Goal: Task Accomplishment & Management: Manage account settings

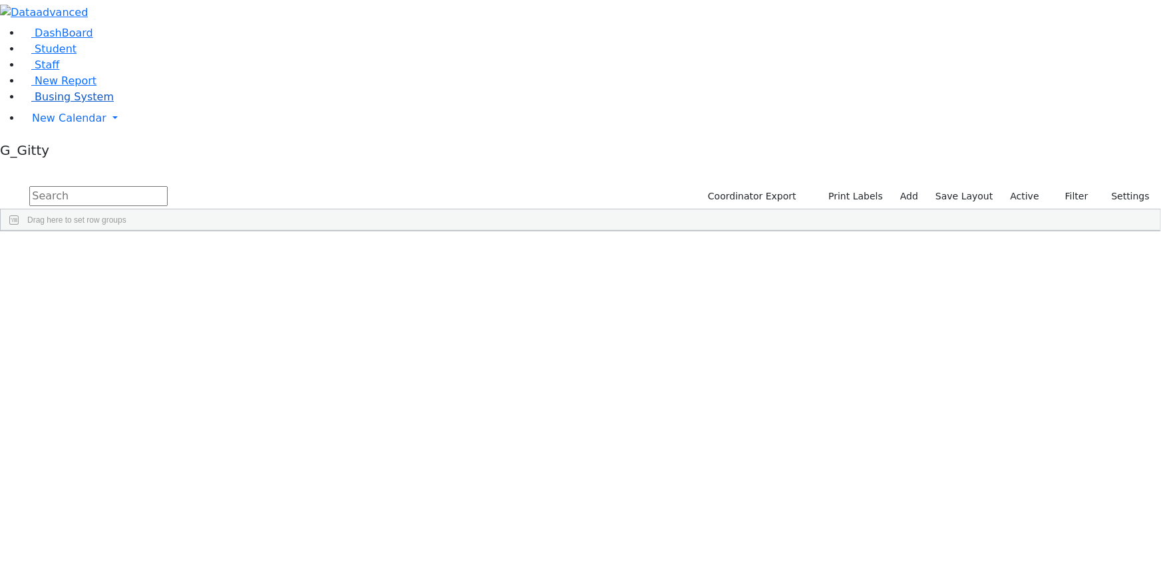
click at [86, 103] on span "Busing System" at bounding box center [74, 96] width 79 height 13
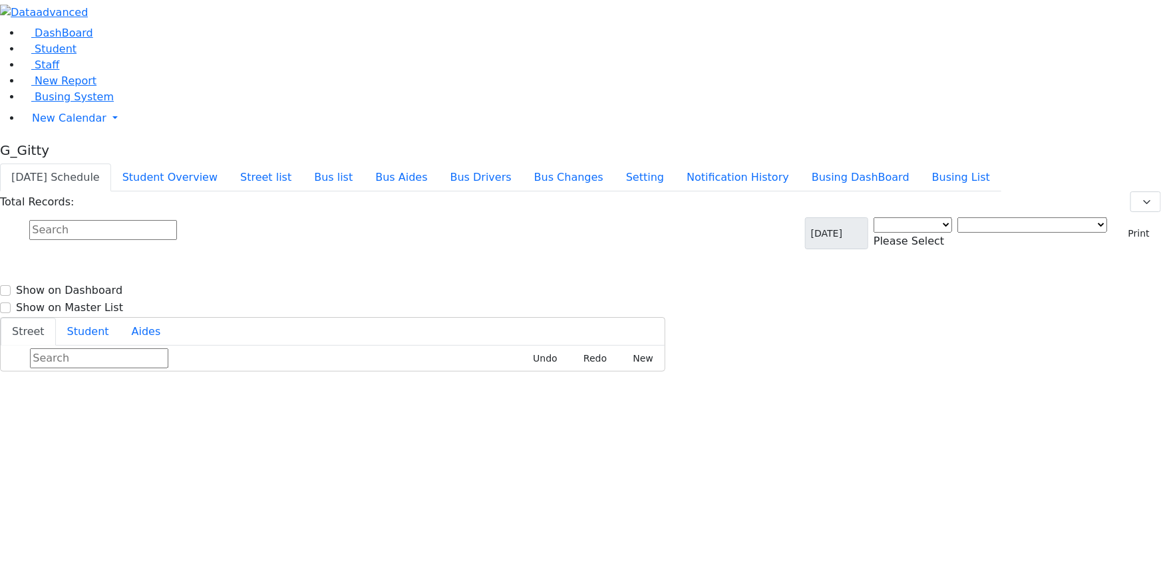
click at [200, 192] on div "Total Records:" at bounding box center [580, 202] width 1161 height 21
select select "3"
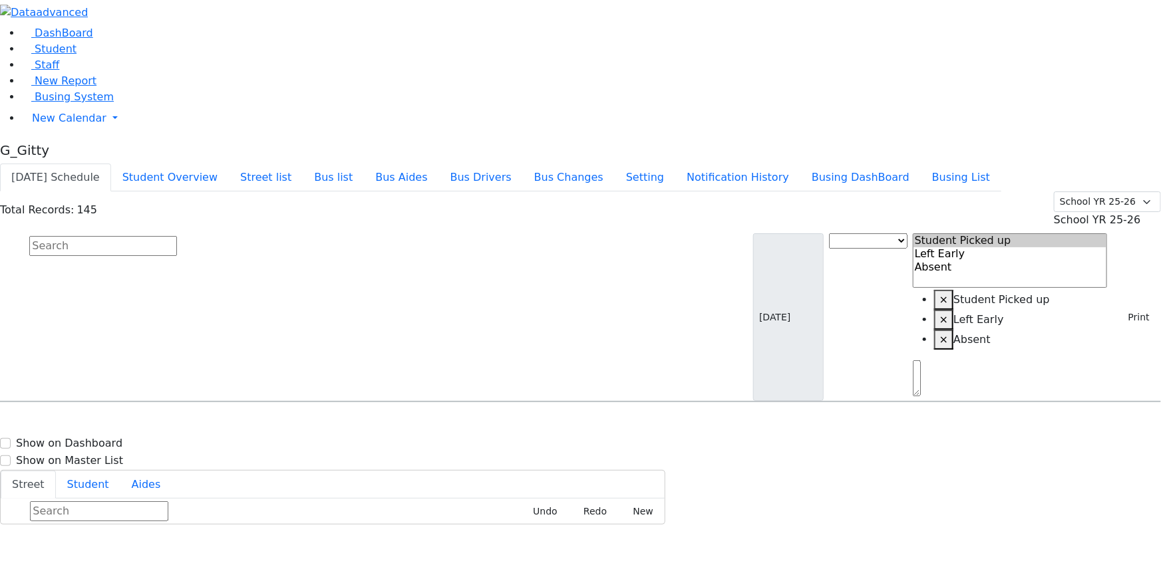
click at [177, 236] on input "text" at bounding box center [103, 246] width 148 height 20
click at [495, 423] on div "KJ-2 7 Lemberg Ct. #303 - (845) 782-0351" at bounding box center [412, 439] width 165 height 33
select select
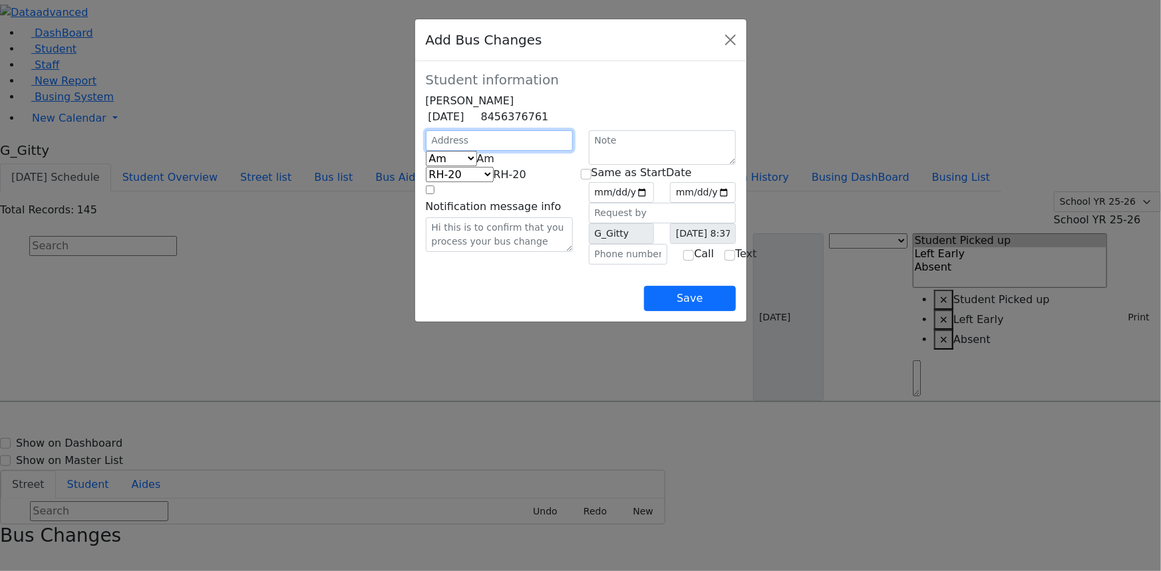
click at [426, 150] on input "text" at bounding box center [499, 140] width 147 height 21
type input "23 Strelisk Ct"
select select "393"
click at [438, 265] on div "23 Strelisk Ct Am Pm Friday Am RH-20 PT KJ-1 KJ-2 KJ-3 KJ-8 KJ-5 KJ-6 KJ-7 KJ-4…" at bounding box center [499, 197] width 163 height 134
click at [741, 43] on button "Close" at bounding box center [730, 39] width 21 height 21
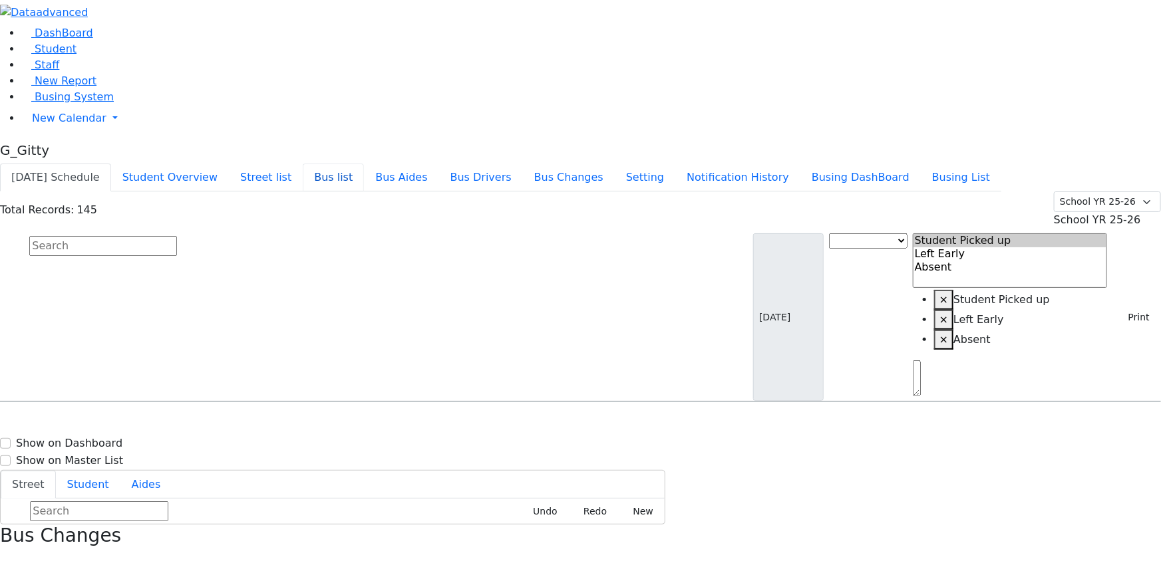
click at [364, 164] on button "Bus list" at bounding box center [333, 178] width 61 height 28
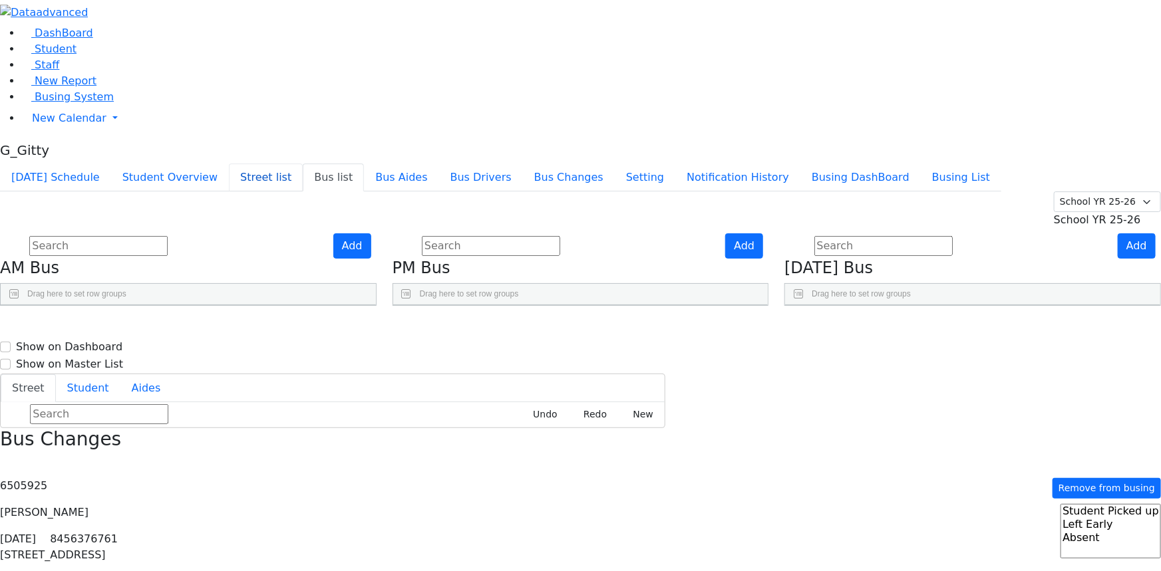
click at [303, 164] on button "Street list" at bounding box center [266, 178] width 74 height 28
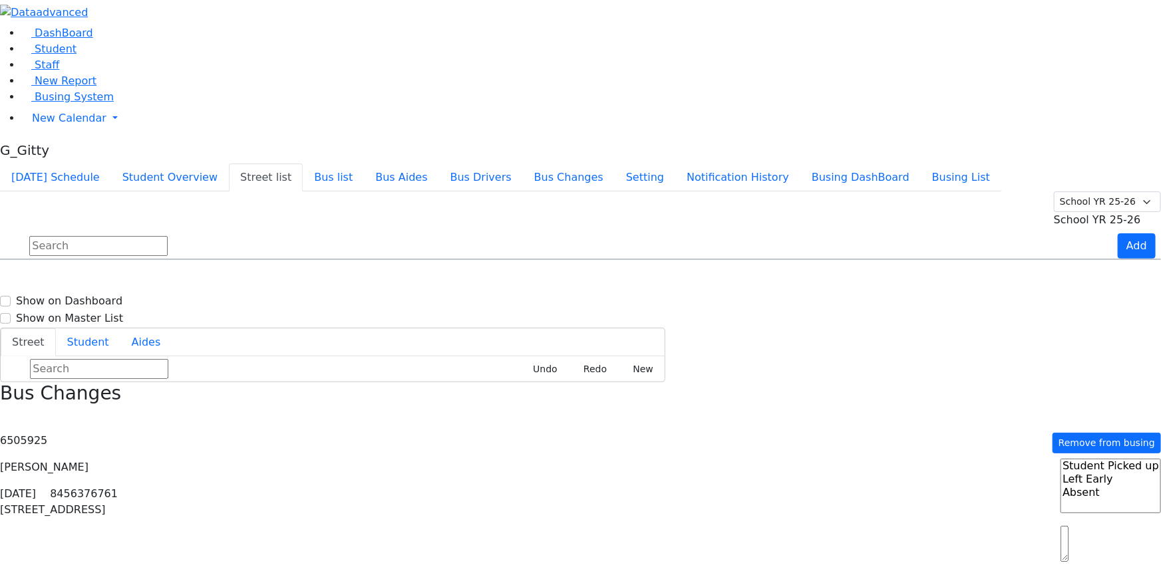
click at [168, 236] on input "text" at bounding box center [98, 246] width 138 height 20
click at [168, 236] on input "leip" at bounding box center [98, 246] width 138 height 20
click at [168, 236] on input "tever" at bounding box center [98, 246] width 138 height 20
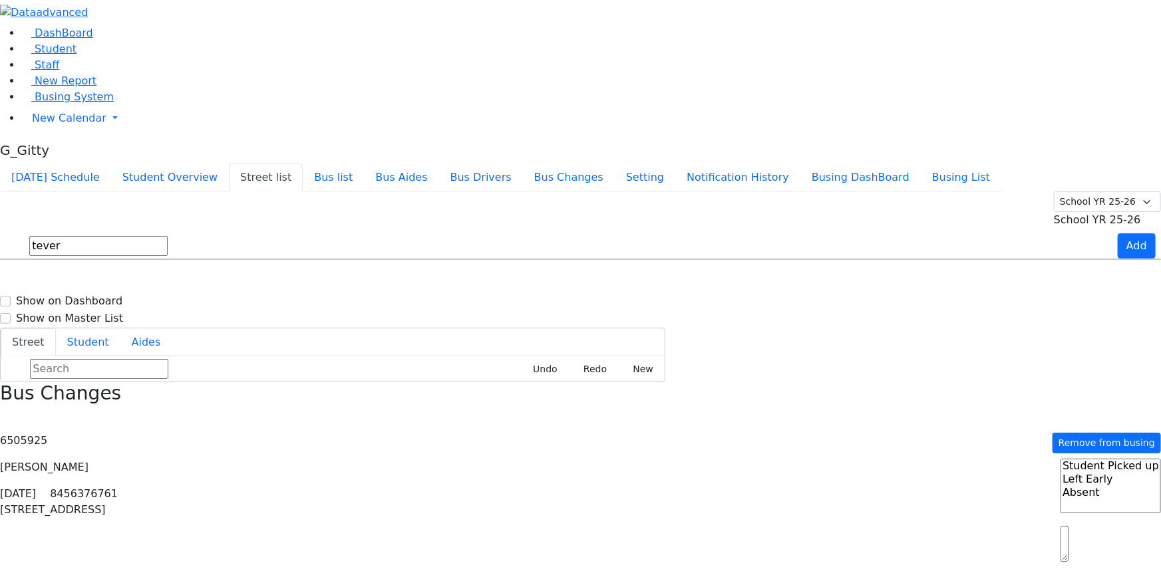
click at [168, 236] on input "tever" at bounding box center [98, 246] width 138 height 20
type input "tever"
click at [200, 281] on div "Teverya way" at bounding box center [100, 297] width 199 height 33
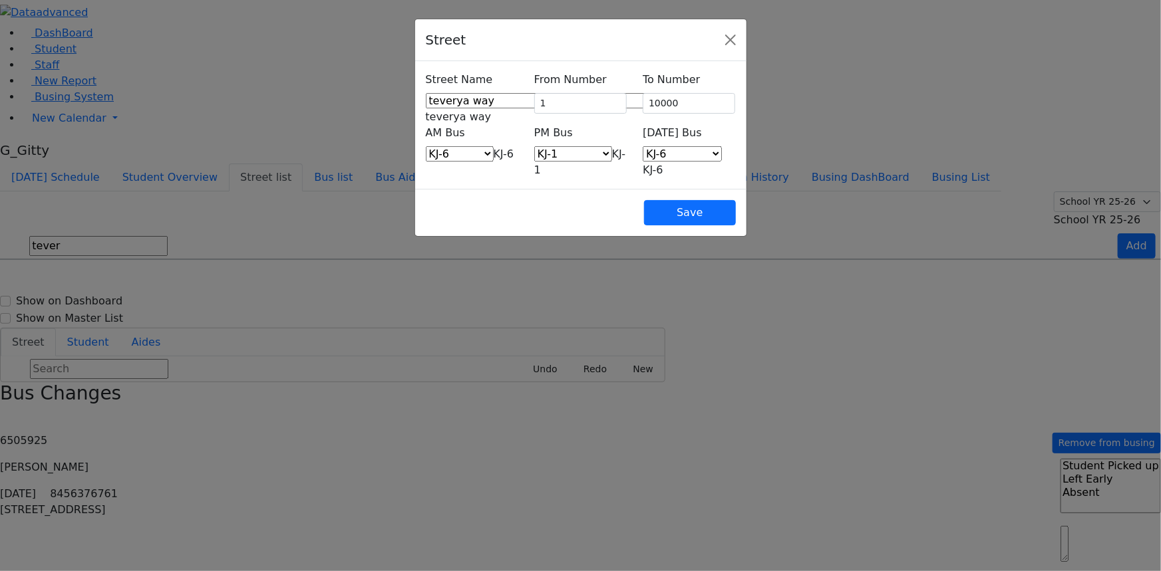
click at [494, 148] on span "KJ-6" at bounding box center [504, 154] width 21 height 13
select select "394"
drag, startPoint x: 732, startPoint y: 136, endPoint x: 734, endPoint y: 144, distance: 8.4
click at [663, 164] on span "KJ-6" at bounding box center [653, 170] width 21 height 13
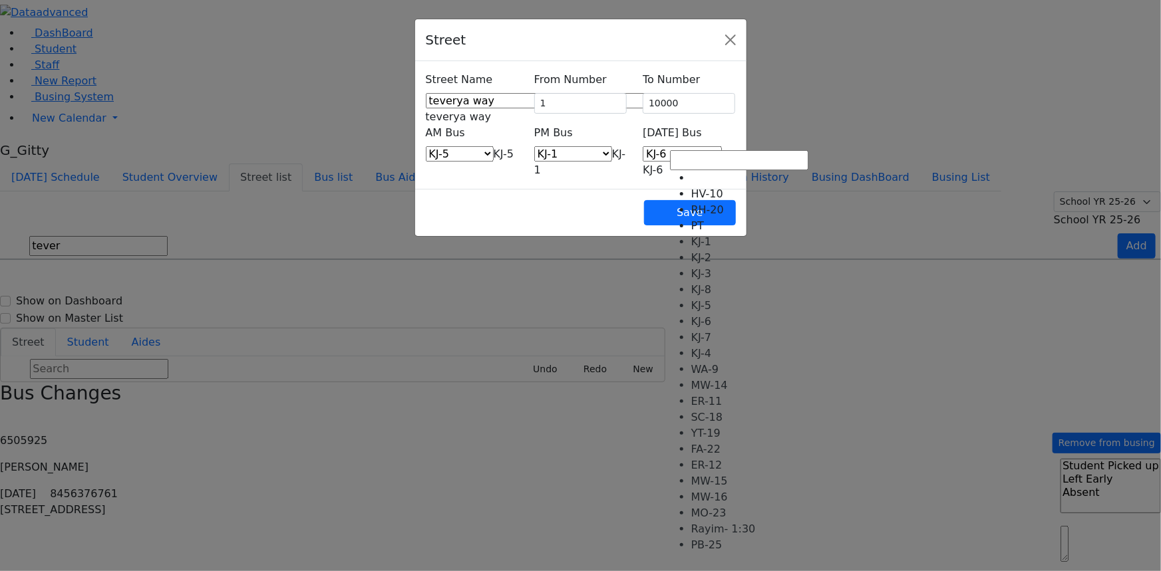
select select "408"
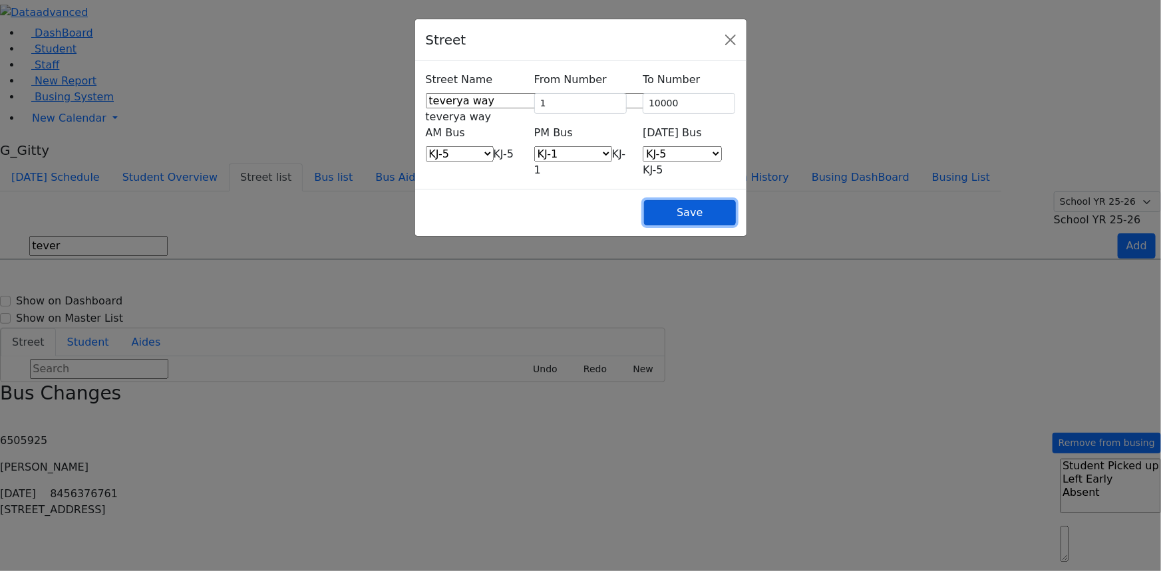
click at [735, 200] on button "Save" at bounding box center [689, 212] width 91 height 25
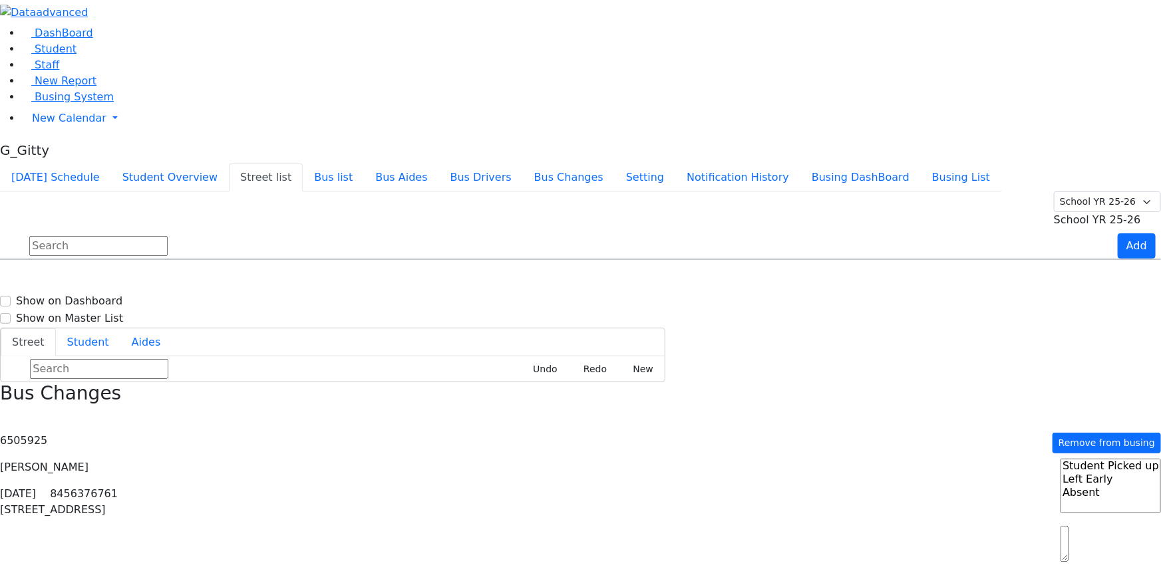
click at [168, 236] on input "text" at bounding box center [98, 246] width 138 height 20
click at [247, 518] on h6 "1-10000" at bounding box center [227, 524] width 39 height 13
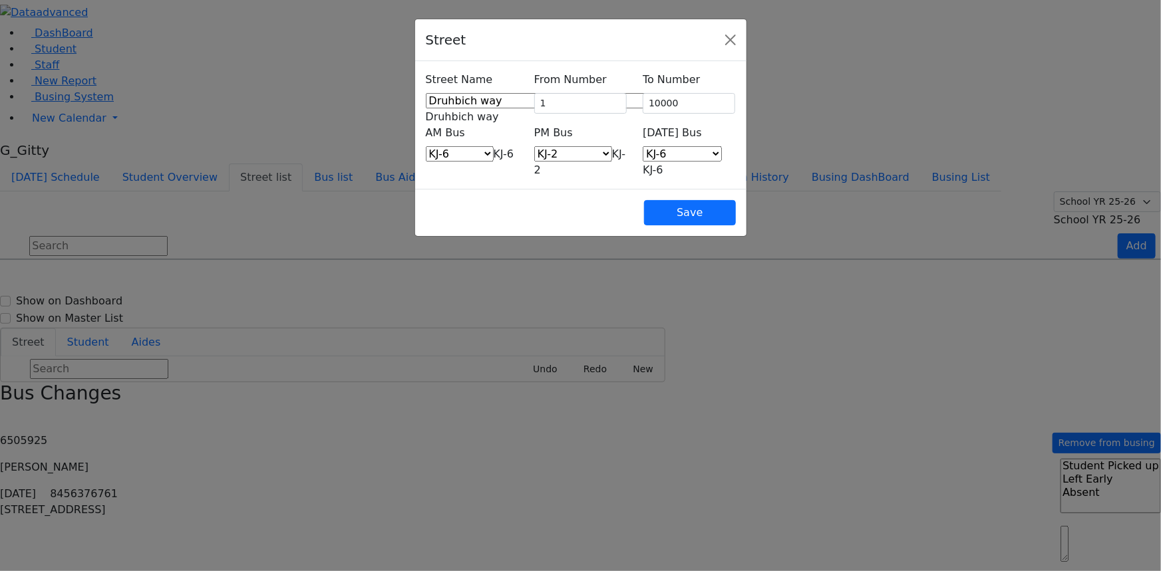
click at [494, 148] on span "KJ-6" at bounding box center [504, 154] width 21 height 13
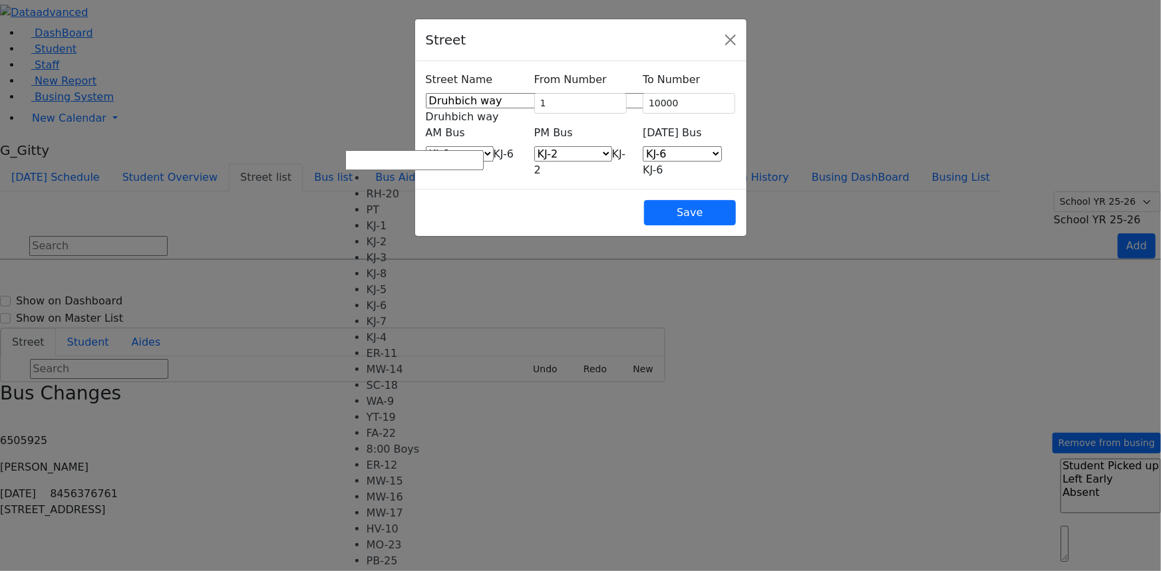
select select "394"
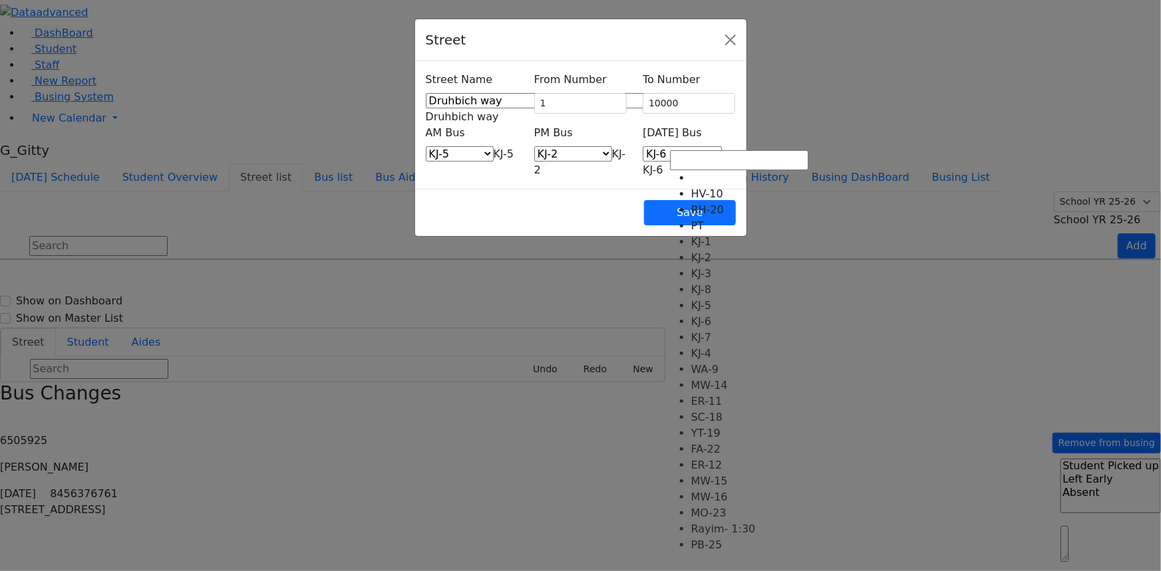
drag, startPoint x: 710, startPoint y: 142, endPoint x: 711, endPoint y: 186, distance: 43.9
click at [663, 164] on span "KJ-6" at bounding box center [653, 170] width 21 height 13
select select "408"
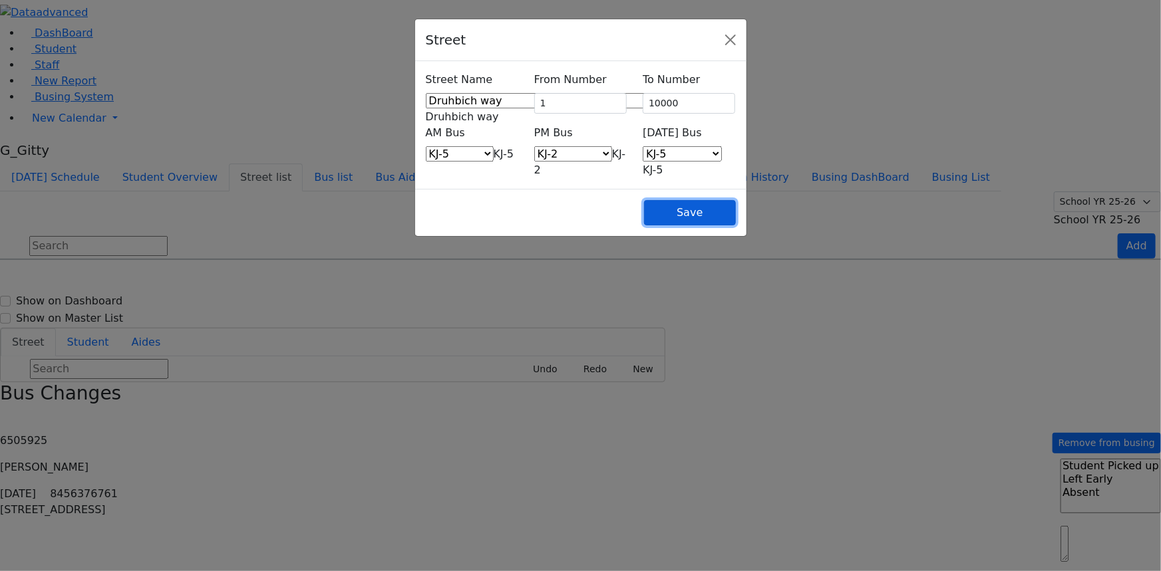
click at [735, 200] on button "Save" at bounding box center [689, 212] width 91 height 25
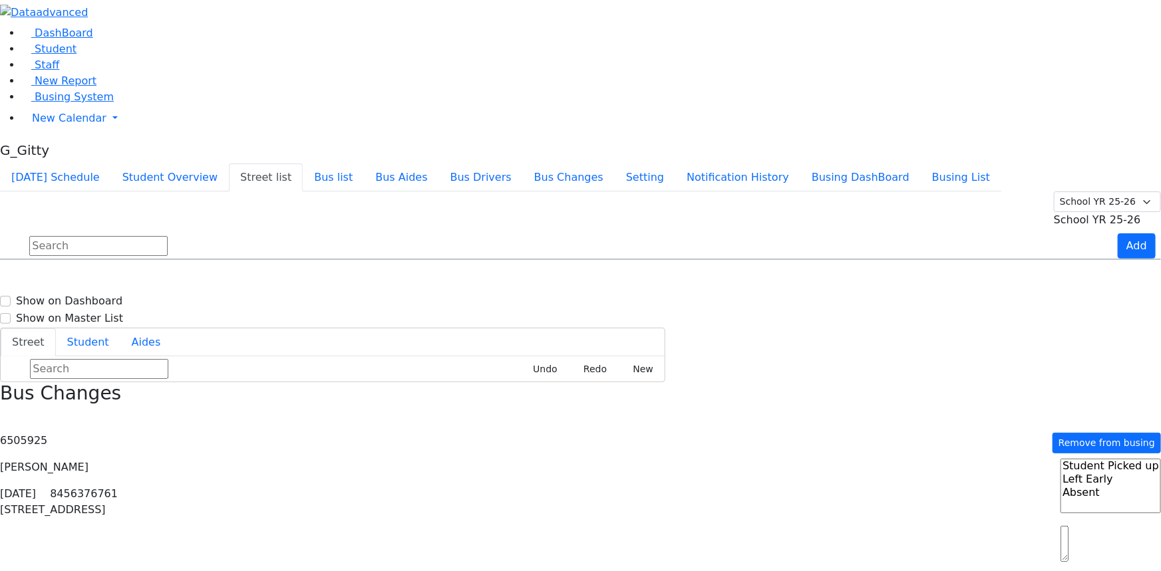
scroll to position [846, 0]
click at [397, 532] on div "1-10000" at bounding box center [299, 548] width 198 height 33
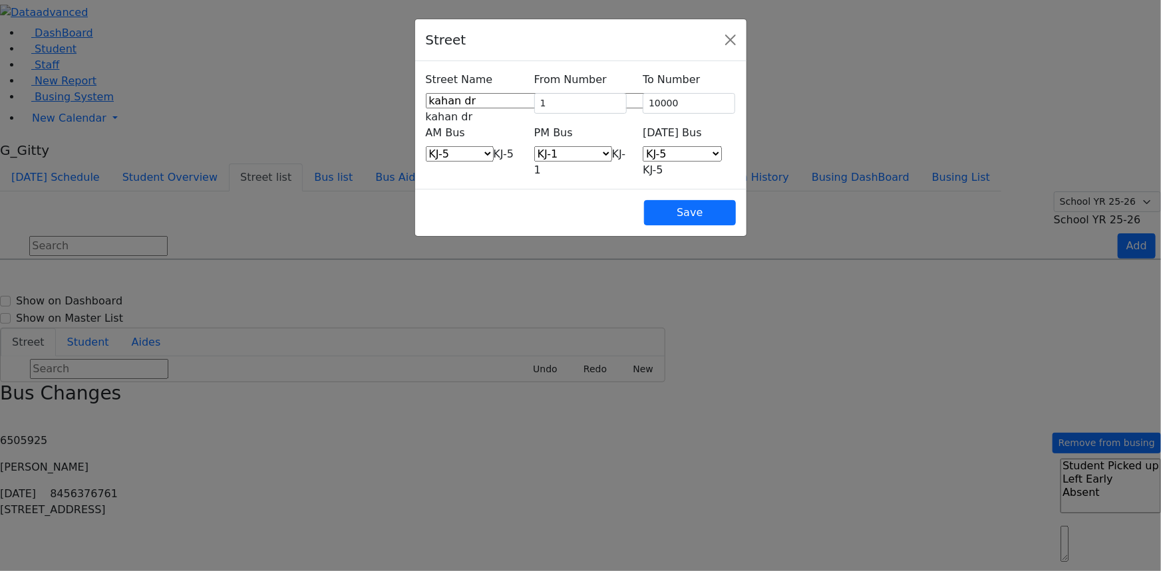
click at [494, 148] on span "KJ-5" at bounding box center [504, 154] width 21 height 13
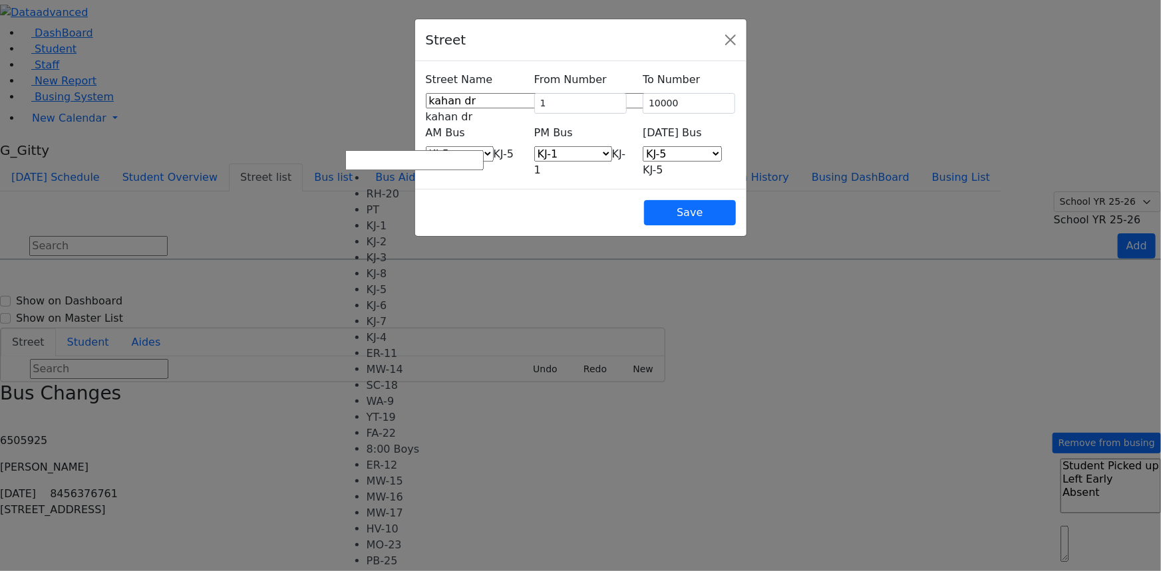
select select "395"
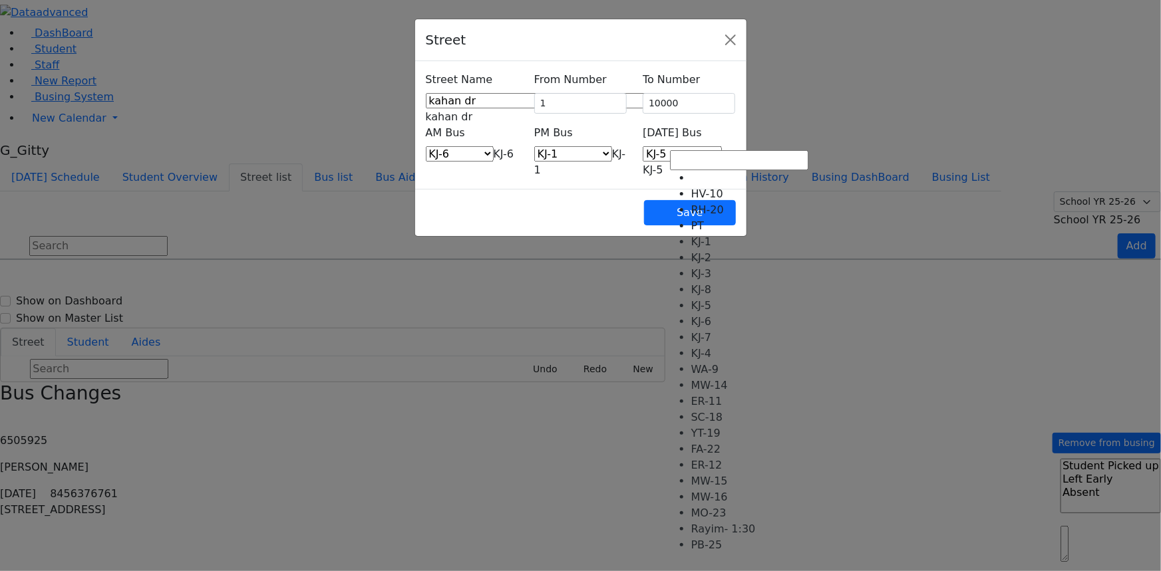
click at [663, 164] on span "KJ-5" at bounding box center [653, 170] width 21 height 13
select select "409"
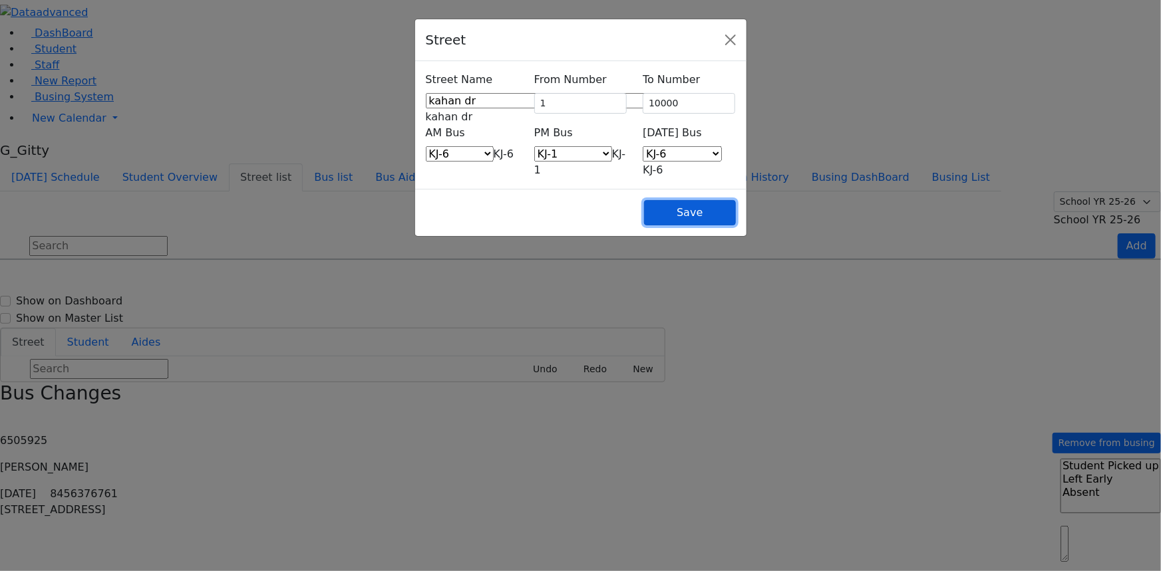
click at [735, 200] on button "Save" at bounding box center [689, 212] width 91 height 25
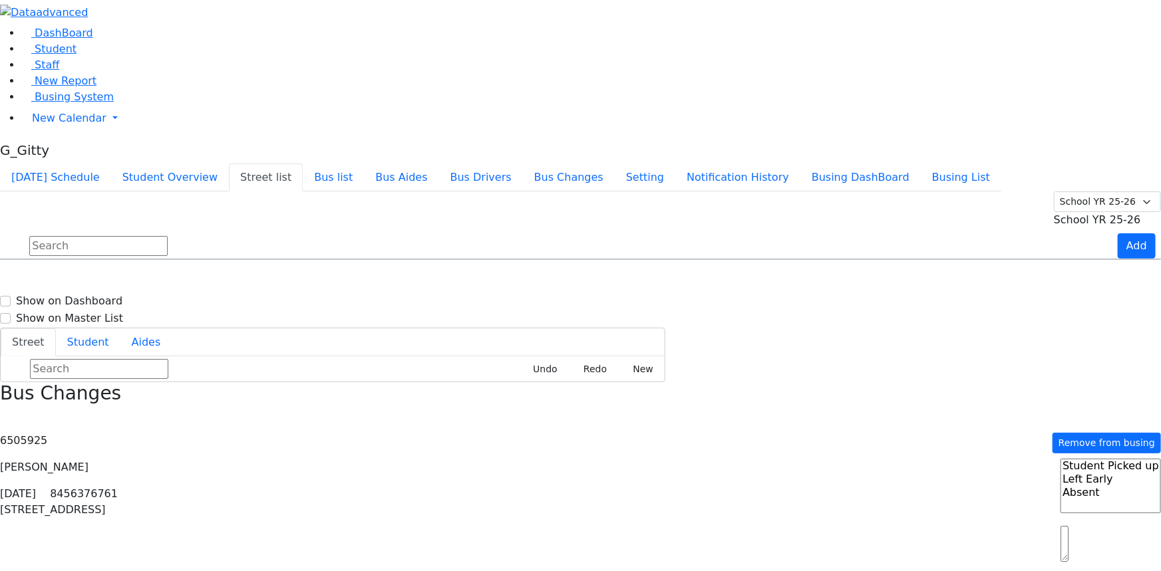
scroll to position [2257, 0]
click at [168, 236] on input "text" at bounding box center [98, 246] width 138 height 20
click at [49, 55] on span "Student" at bounding box center [56, 49] width 42 height 13
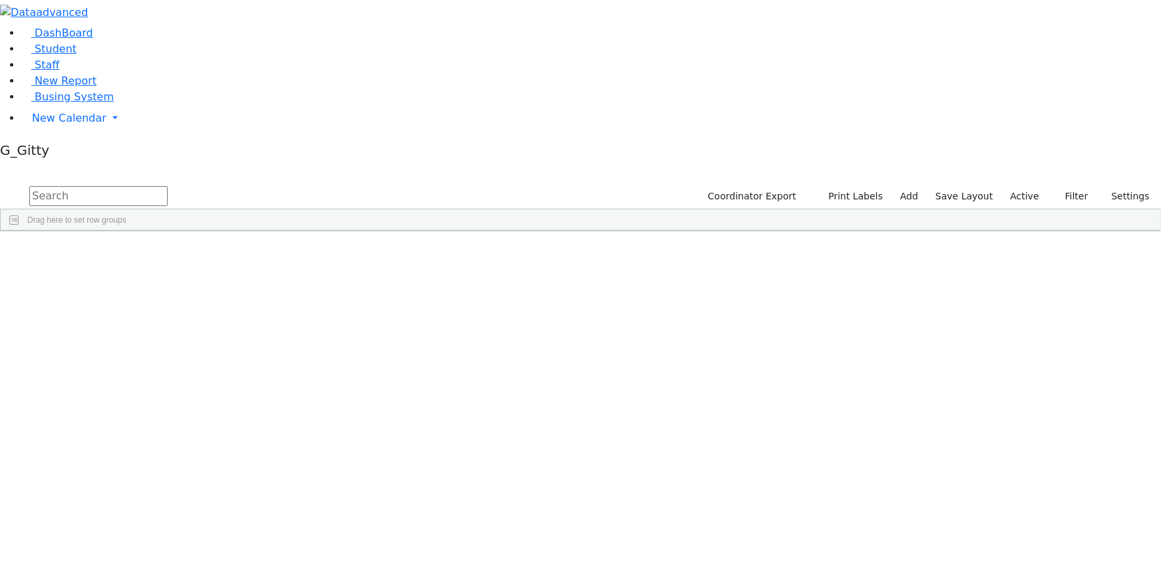
click at [168, 186] on input "text" at bounding box center [98, 196] width 138 height 20
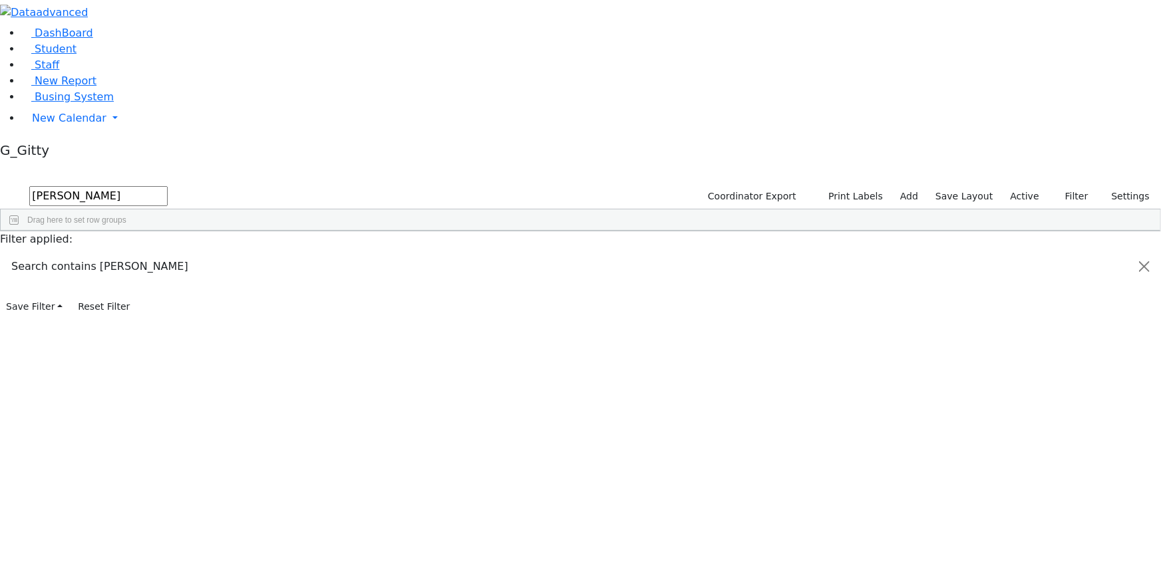
type input "[PERSON_NAME]"
click at [1014, 186] on label "Active" at bounding box center [1025, 196] width 41 height 21
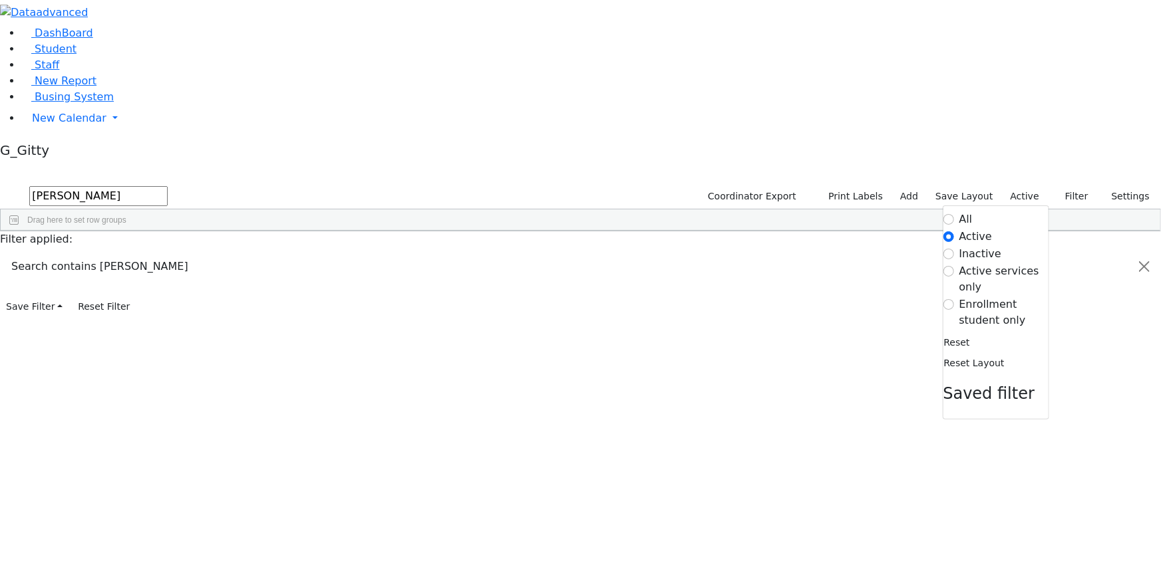
click at [999, 297] on label "Enrollment student only" at bounding box center [1003, 313] width 89 height 32
click at [954, 299] on input "Enrollment student only" at bounding box center [948, 304] width 11 height 11
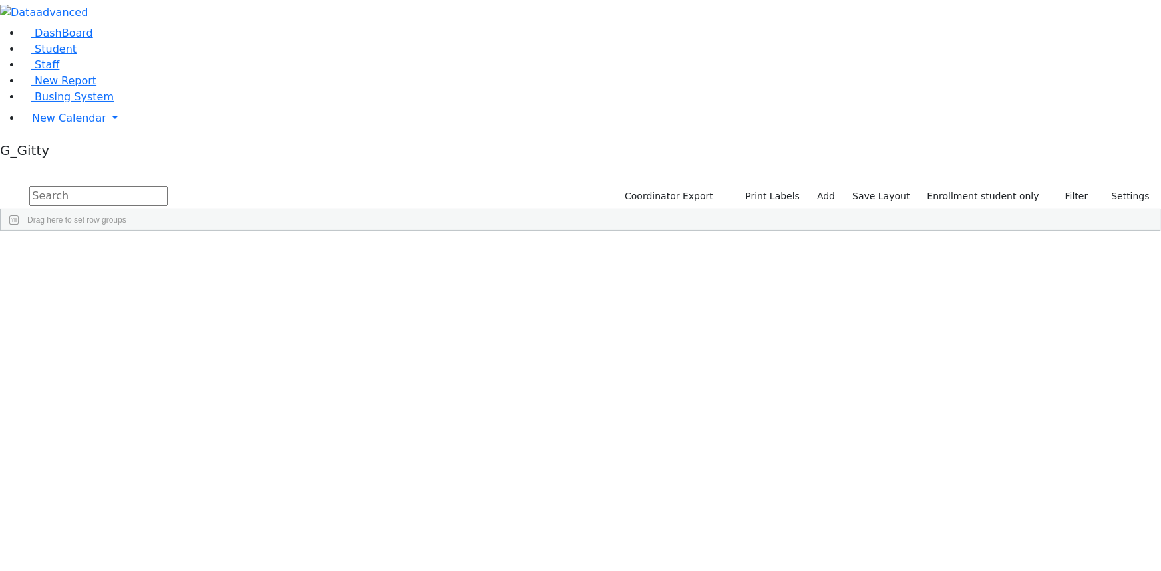
scroll to position [106, 0]
click at [168, 470] on div "Gruber" at bounding box center [126, 479] width 84 height 18
click at [168, 488] on div "Held" at bounding box center [126, 497] width 84 height 18
click at [168, 470] on div "Gruber" at bounding box center [126, 479] width 84 height 18
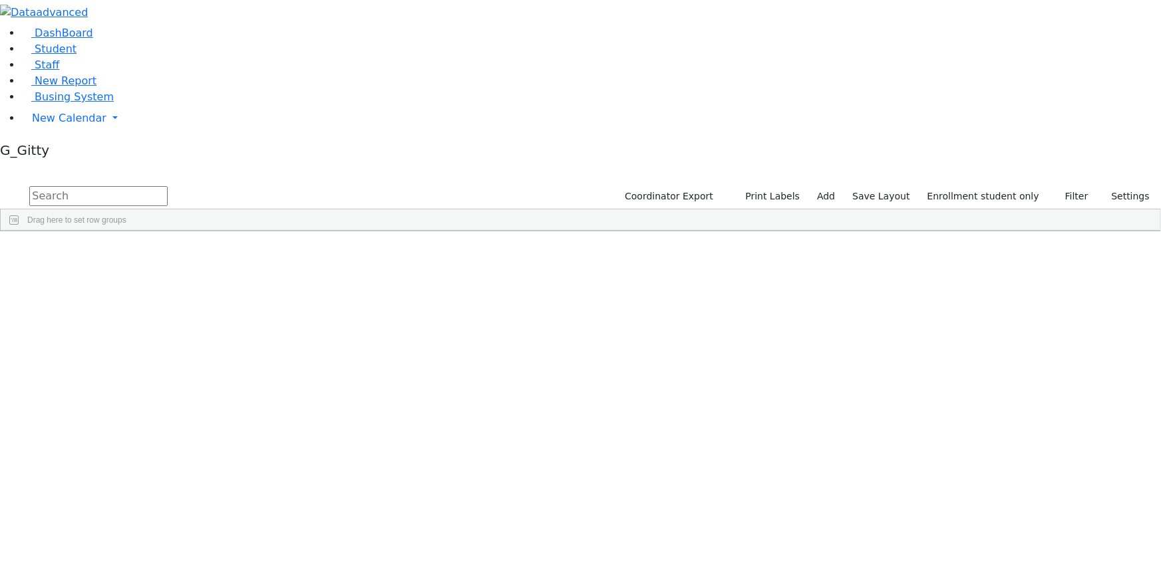
click at [168, 470] on div "Gruber" at bounding box center [126, 479] width 84 height 18
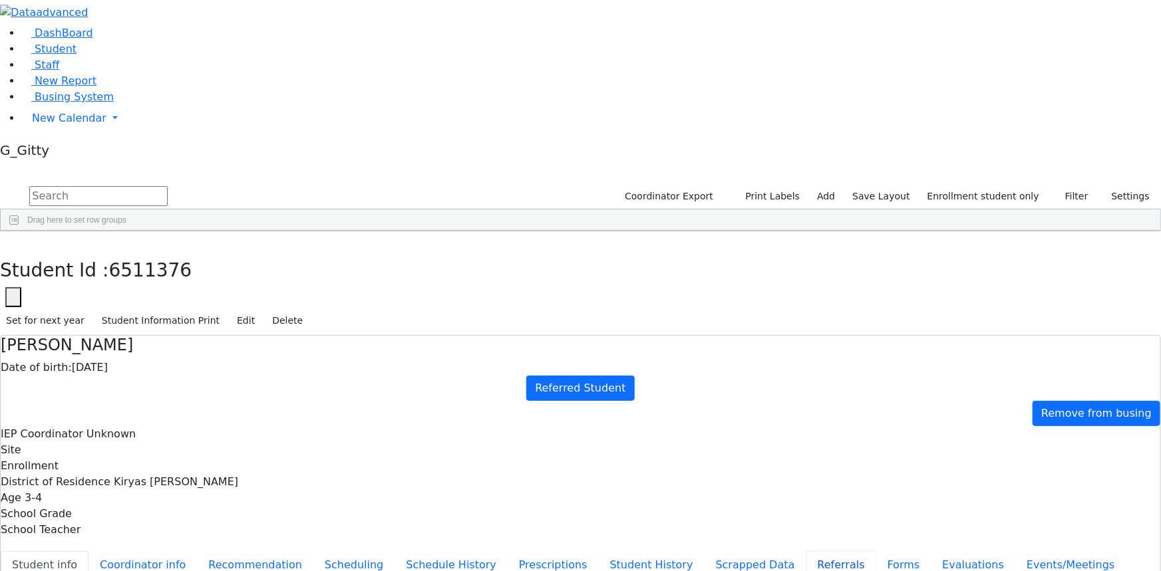
click at [806, 552] on button "Referrals" at bounding box center [841, 566] width 70 height 28
click at [931, 552] on button "Evaluations" at bounding box center [973, 566] width 84 height 28
drag, startPoint x: 780, startPoint y: 204, endPoint x: 770, endPoint y: 204, distance: 10.7
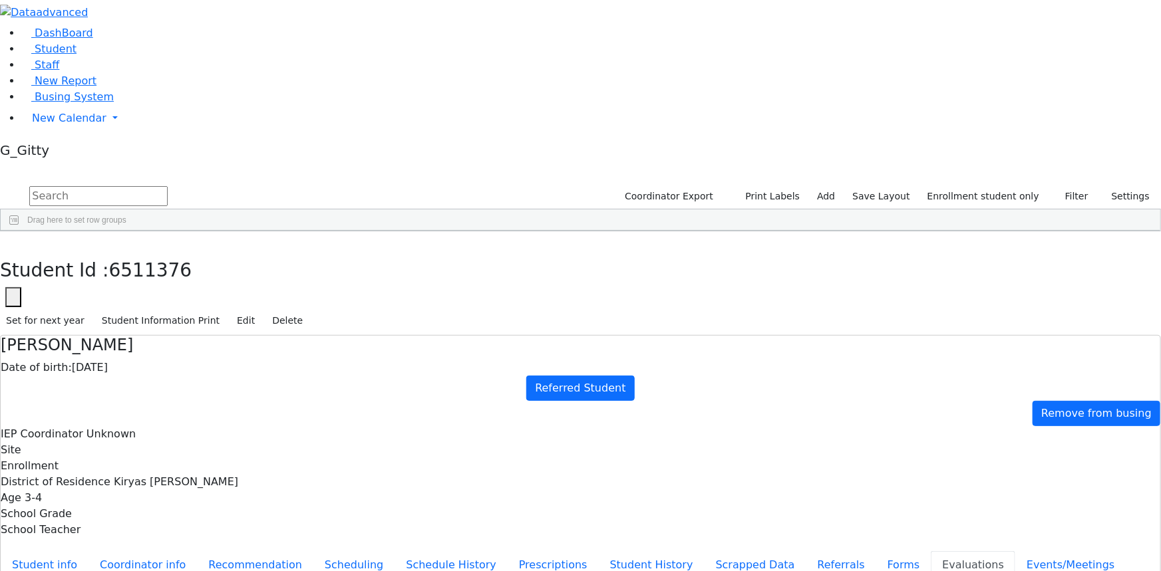
click at [19, 232] on button "button" at bounding box center [9, 246] width 19 height 28
click at [149, 488] on div "Held" at bounding box center [111, 497] width 75 height 18
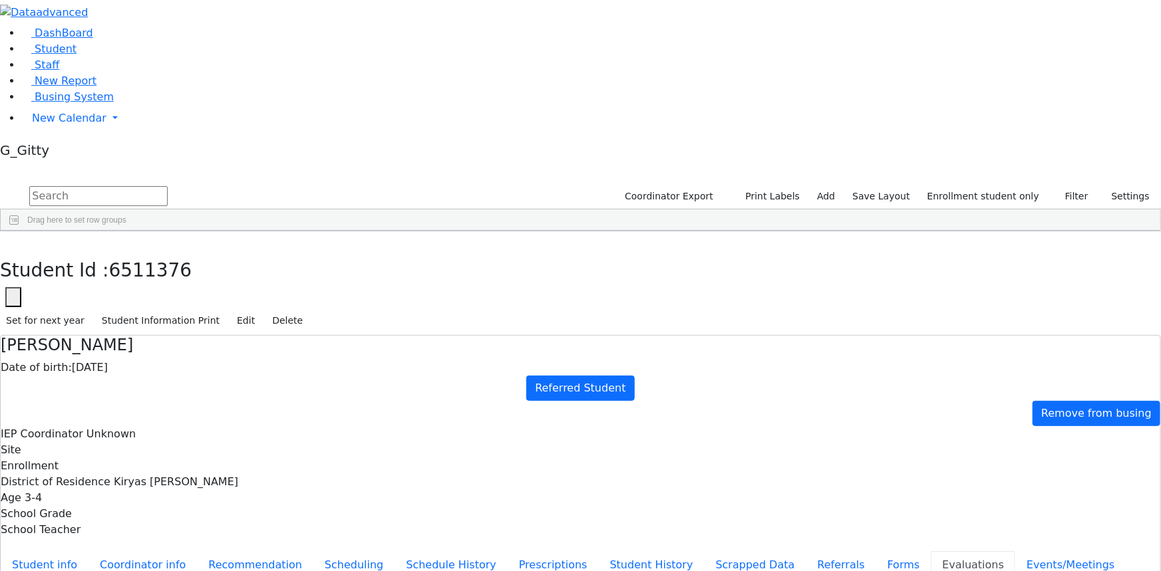
click at [149, 488] on div "Held" at bounding box center [111, 497] width 75 height 18
click at [88, 552] on button "Student info" at bounding box center [45, 566] width 88 height 28
click at [806, 552] on button "Referrals" at bounding box center [841, 566] width 70 height 28
click at [19, 232] on button "button" at bounding box center [9, 246] width 19 height 28
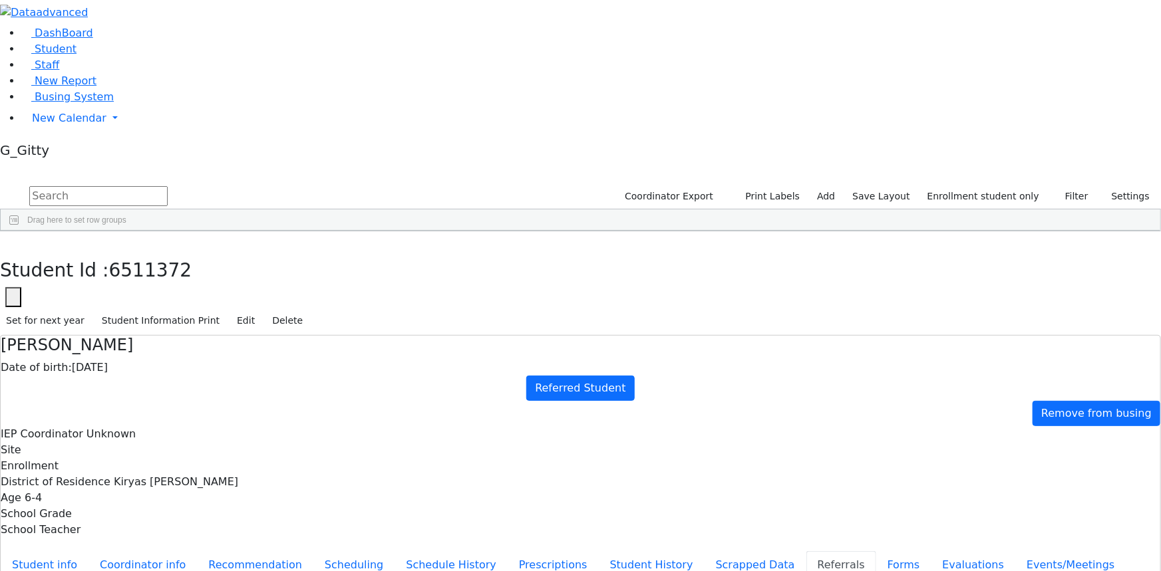
click at [149, 414] on div "Cuan" at bounding box center [111, 423] width 75 height 18
click at [88, 552] on button "Student info" at bounding box center [45, 566] width 88 height 28
click at [806, 552] on button "Referrals" at bounding box center [841, 566] width 70 height 28
click at [13, 242] on icon "button" at bounding box center [9, 246] width 7 height 8
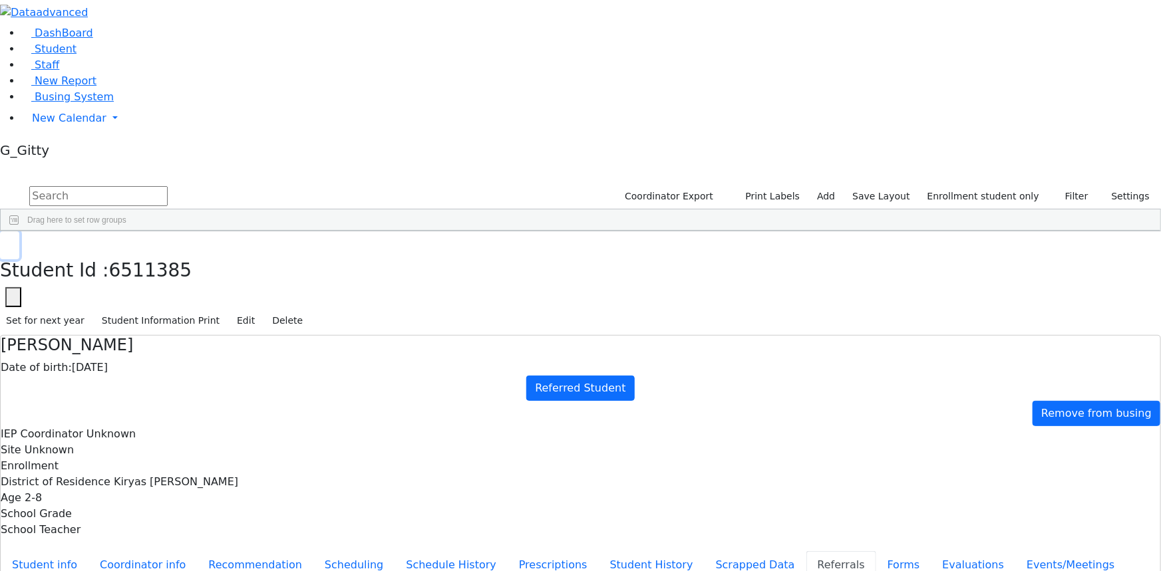
scroll to position [224, 0]
click at [19, 232] on button "button" at bounding box center [9, 246] width 19 height 28
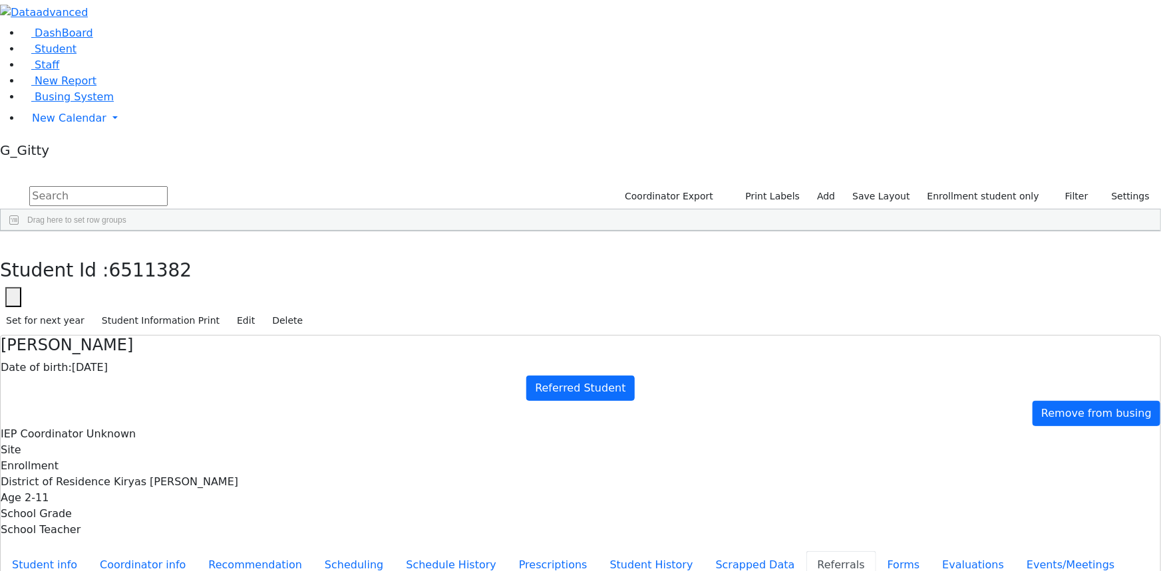
click at [149, 486] on div "Fleischman" at bounding box center [111, 495] width 75 height 18
click at [13, 242] on icon "button" at bounding box center [9, 246] width 7 height 8
click at [168, 186] on input "text" at bounding box center [98, 196] width 138 height 20
click at [57, 55] on link "Student" at bounding box center [48, 49] width 55 height 13
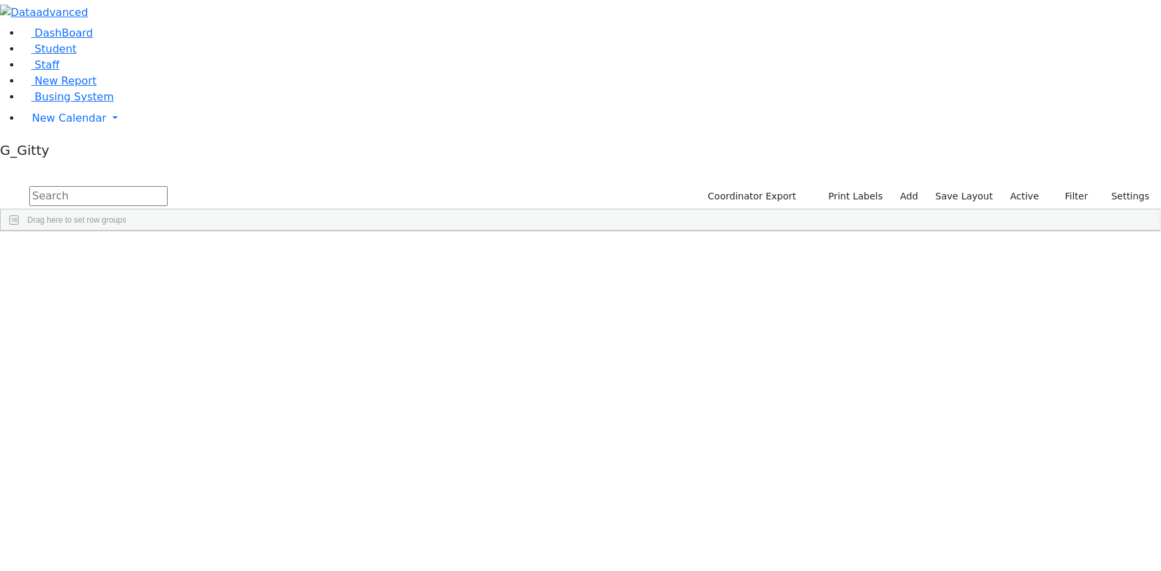
click at [168, 186] on input "text" at bounding box center [98, 196] width 138 height 20
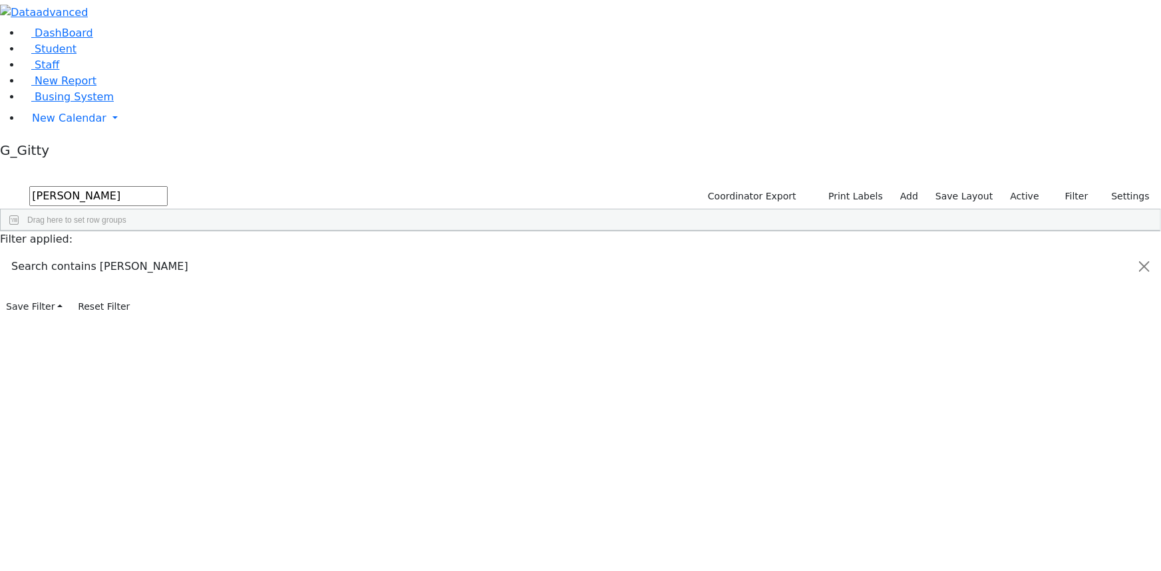
type input "[PERSON_NAME]"
click at [84, 252] on div "6511365" at bounding box center [42, 261] width 83 height 18
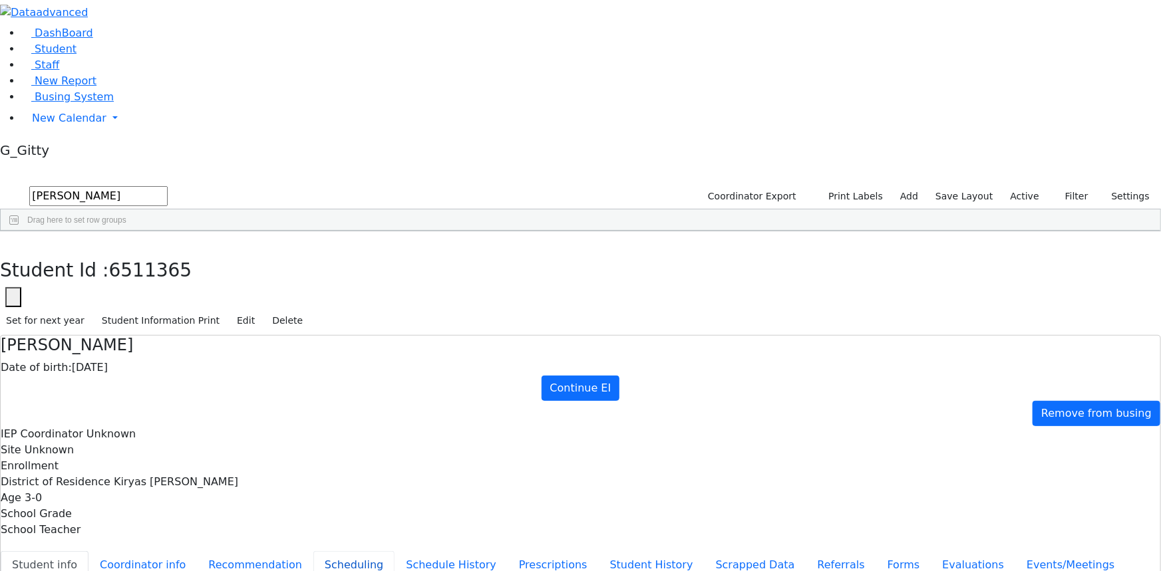
click at [313, 552] on button "Scheduling" at bounding box center [353, 566] width 81 height 28
drag, startPoint x: 271, startPoint y: 216, endPoint x: 265, endPoint y: 204, distance: 13.7
click at [272, 552] on button "Recommendation" at bounding box center [255, 566] width 116 height 28
checkbox input "true"
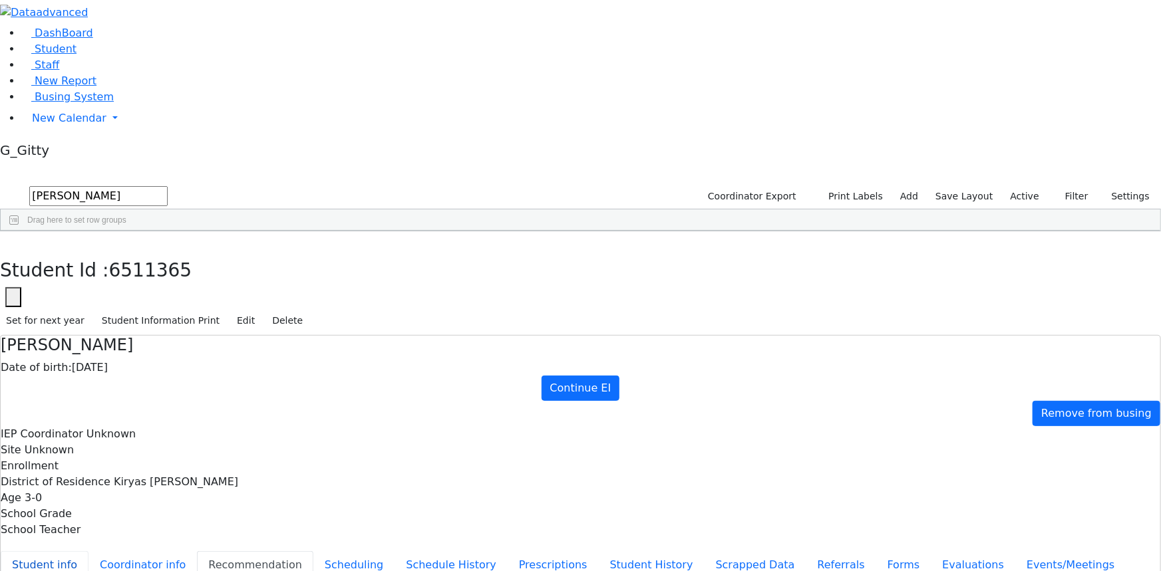
click at [88, 552] on button "Student info" at bounding box center [45, 566] width 88 height 28
click at [13, 242] on icon "button" at bounding box center [9, 246] width 7 height 8
click at [79, 103] on span "Busing System" at bounding box center [74, 96] width 79 height 13
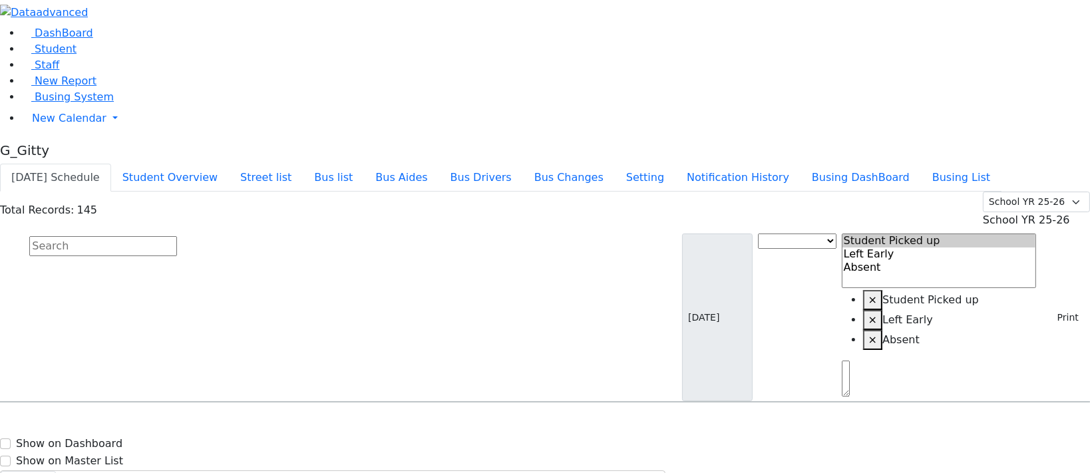
click at [177, 236] on input "text" at bounding box center [103, 246] width 148 height 20
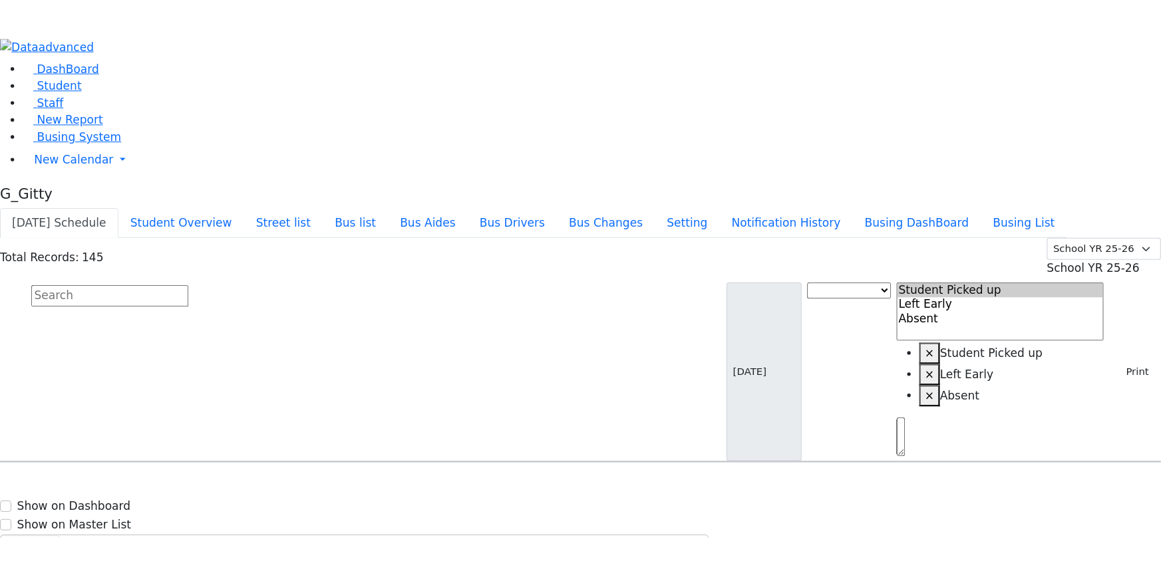
scroll to position [60, 0]
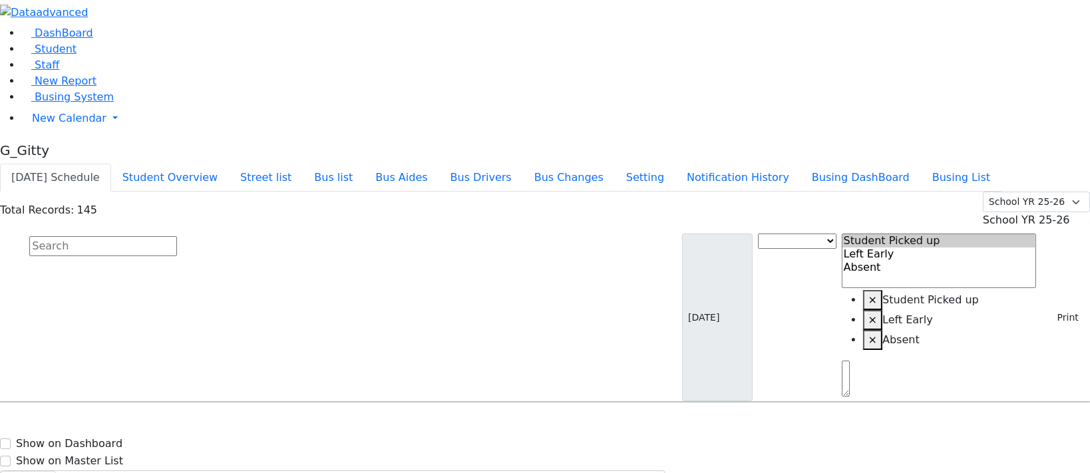
click at [177, 236] on input "text" at bounding box center [103, 246] width 148 height 20
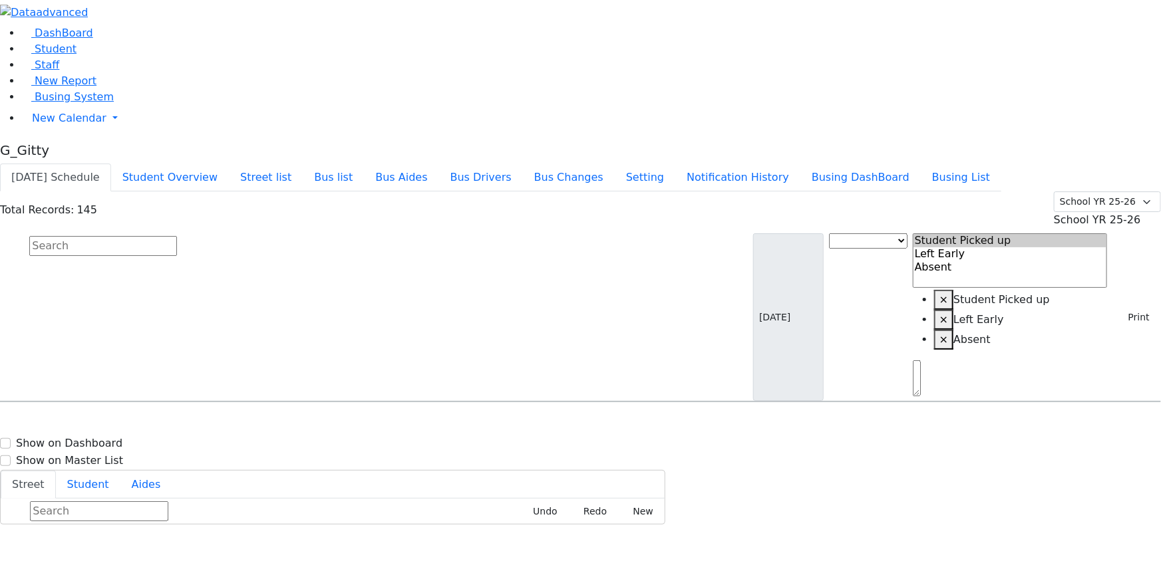
click at [177, 236] on input "text" at bounding box center [103, 246] width 148 height 20
click at [53, 55] on span "Student" at bounding box center [56, 49] width 42 height 13
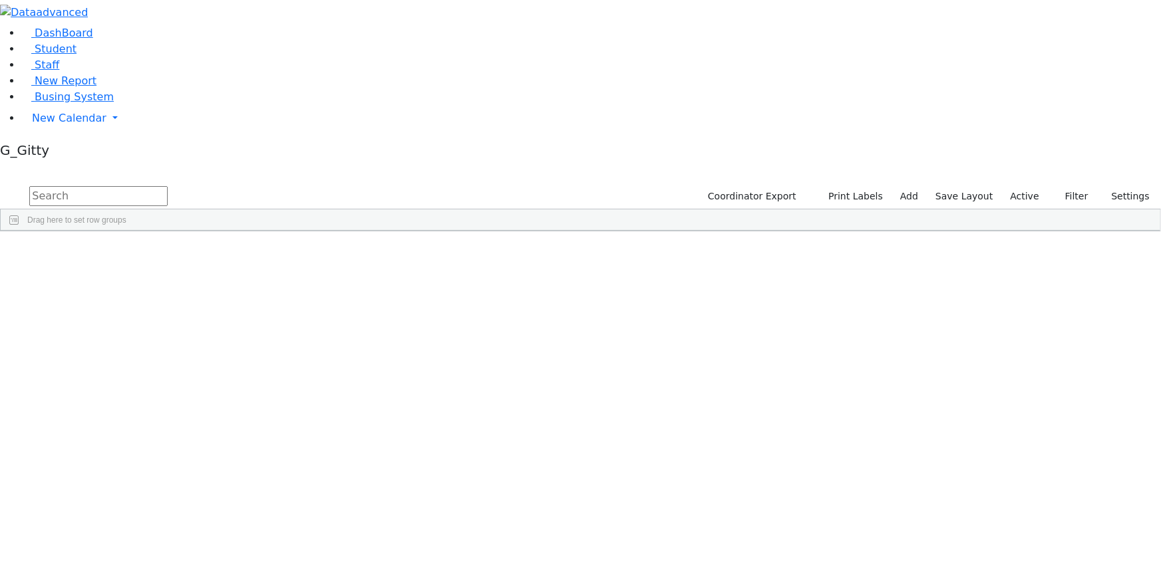
scroll to position [60, 0]
click at [422, 516] on div "[PERSON_NAME] ([PERSON_NAME])" at bounding box center [379, 525] width 84 height 18
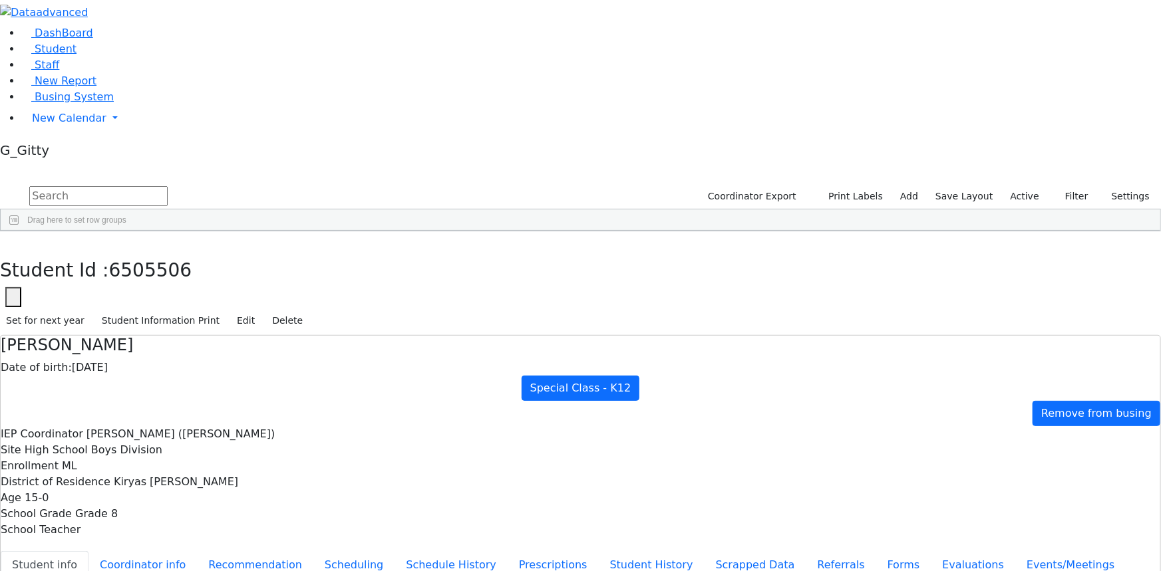
scroll to position [0, 0]
click at [19, 232] on button "button" at bounding box center [9, 246] width 19 height 28
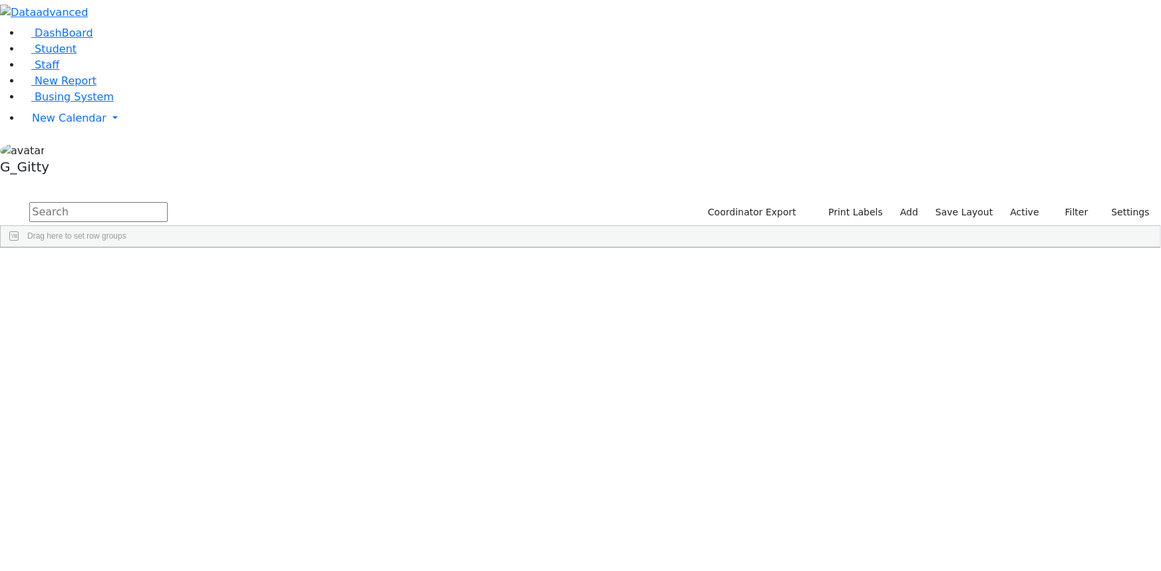
click at [1005, 202] on label "Active" at bounding box center [1025, 212] width 41 height 21
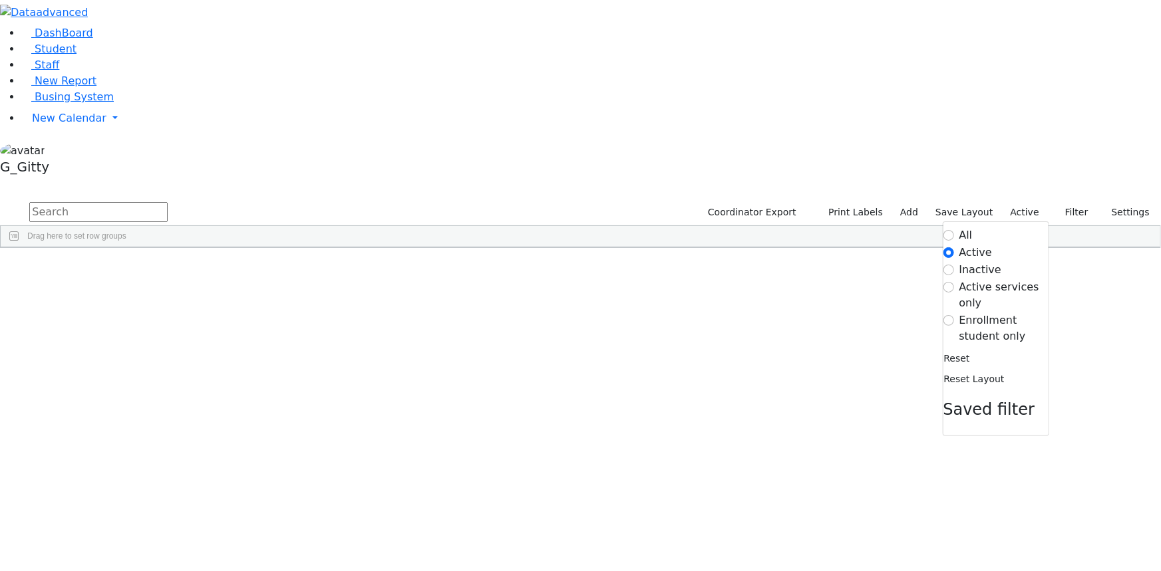
click at [1007, 313] on label "Enrollment student only" at bounding box center [1003, 329] width 89 height 32
click at [954, 315] on input "Enrollment student only" at bounding box center [948, 320] width 11 height 11
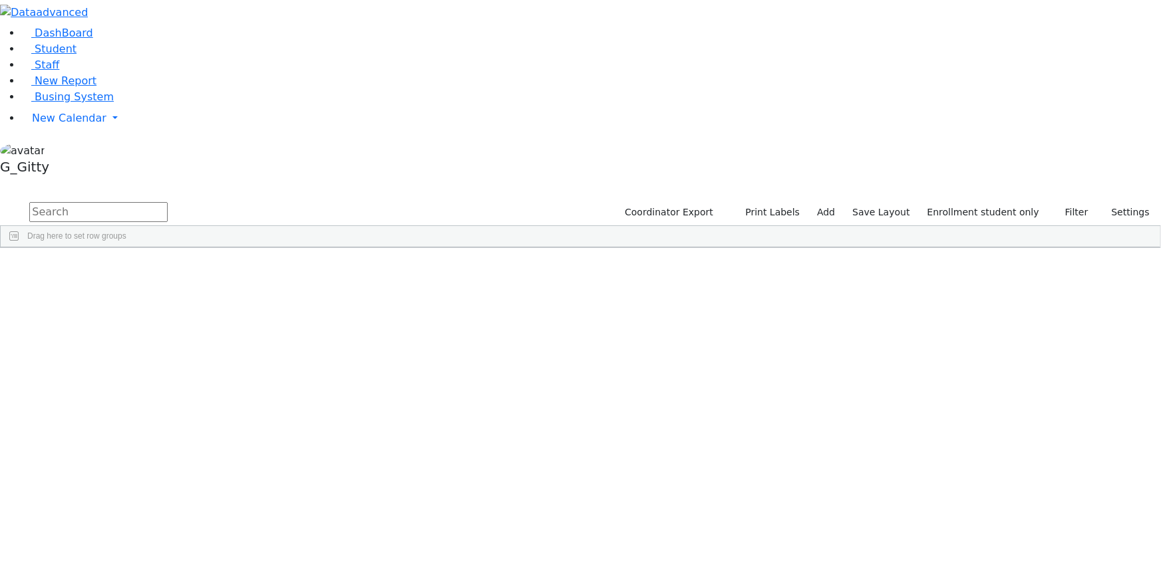
scroll to position [60, 0]
click at [253, 532] on div "Niche" at bounding box center [210, 541] width 84 height 18
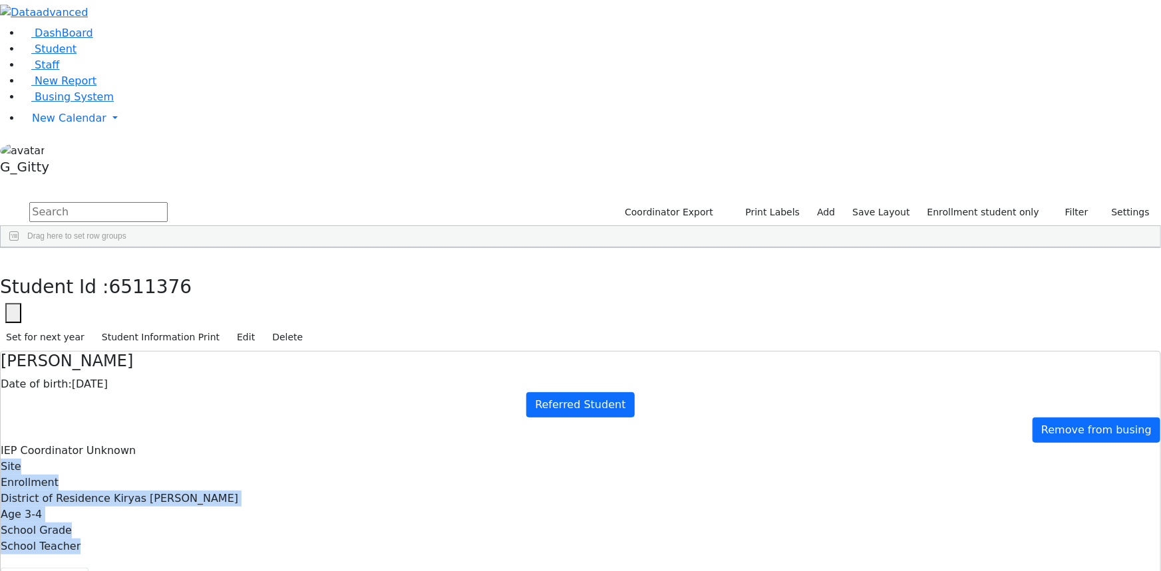
drag, startPoint x: 393, startPoint y: 140, endPoint x: 686, endPoint y: 417, distance: 403.8
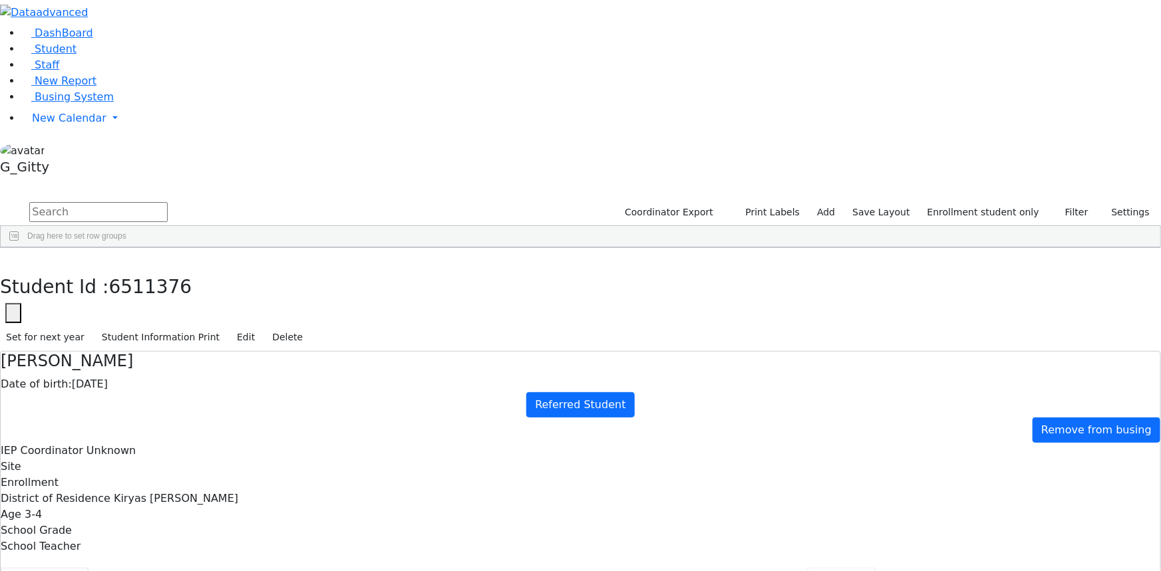
click at [806, 568] on button "Referrals" at bounding box center [841, 582] width 70 height 28
click at [931, 568] on button "Evaluations" at bounding box center [973, 582] width 84 height 28
click at [1015, 568] on button "Events/Meetings" at bounding box center [1070, 582] width 110 height 28
click at [19, 248] on button "button" at bounding box center [9, 262] width 19 height 28
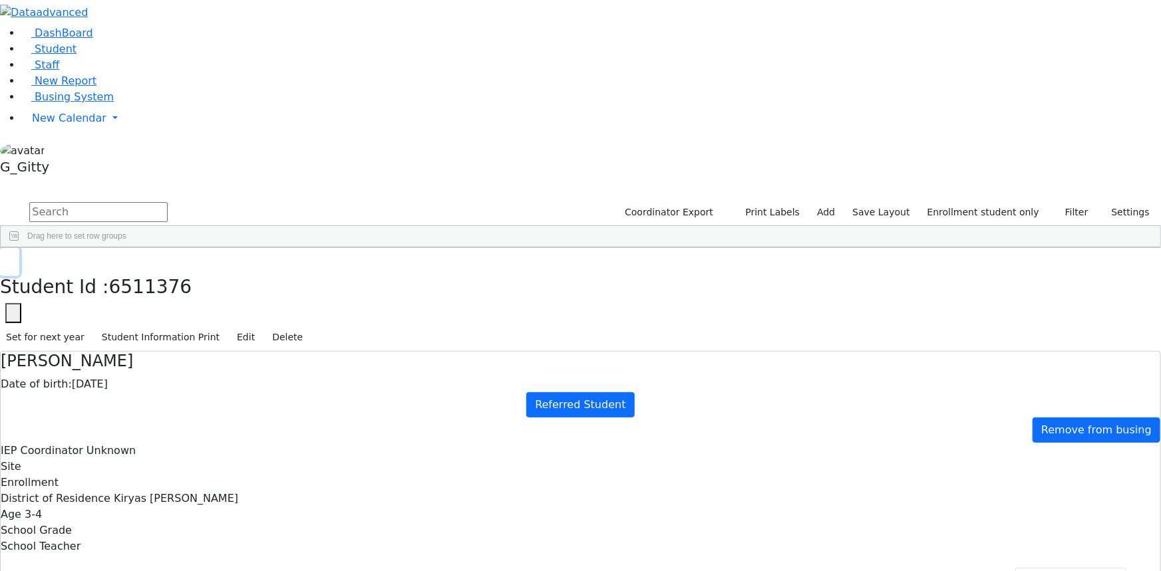
scroll to position [242, 0]
click at [168, 202] on input "text" at bounding box center [98, 212] width 138 height 20
click at [77, 55] on link "Student" at bounding box center [48, 49] width 55 height 13
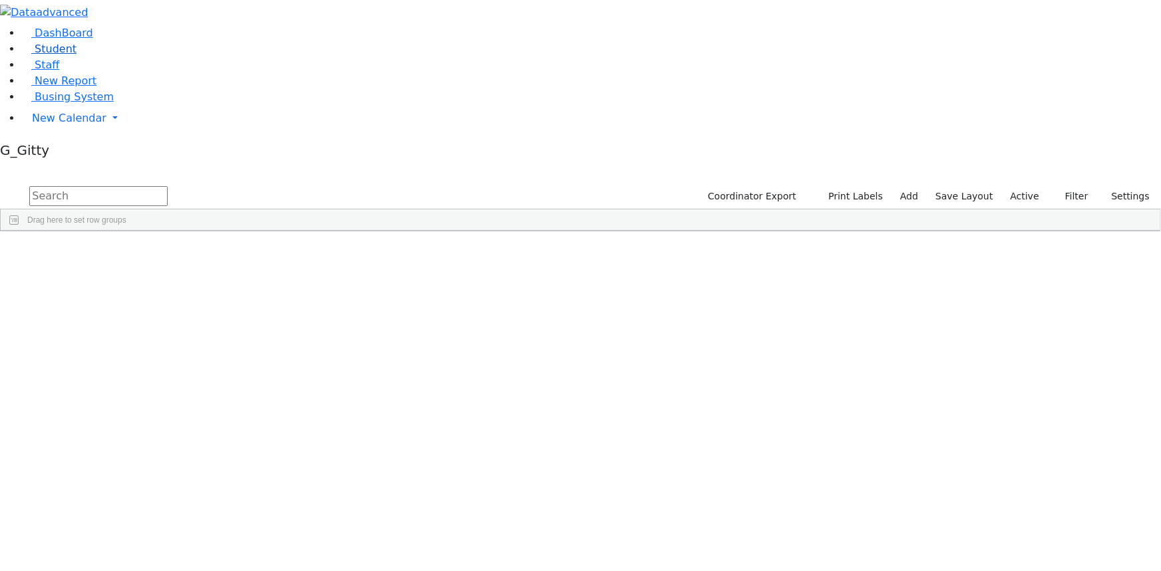
click at [53, 55] on span "Student" at bounding box center [56, 49] width 42 height 13
click at [1020, 186] on label "Active" at bounding box center [1025, 196] width 41 height 21
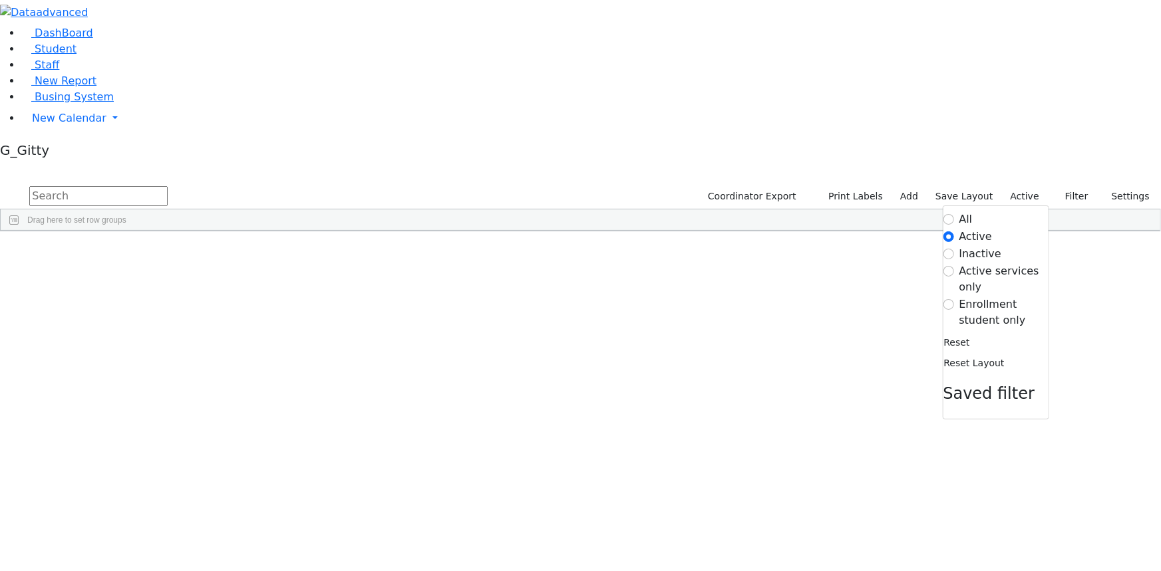
click at [1004, 297] on label "Enrollment student only" at bounding box center [1003, 313] width 89 height 32
click at [954, 299] on input "Enrollment student only" at bounding box center [948, 304] width 11 height 11
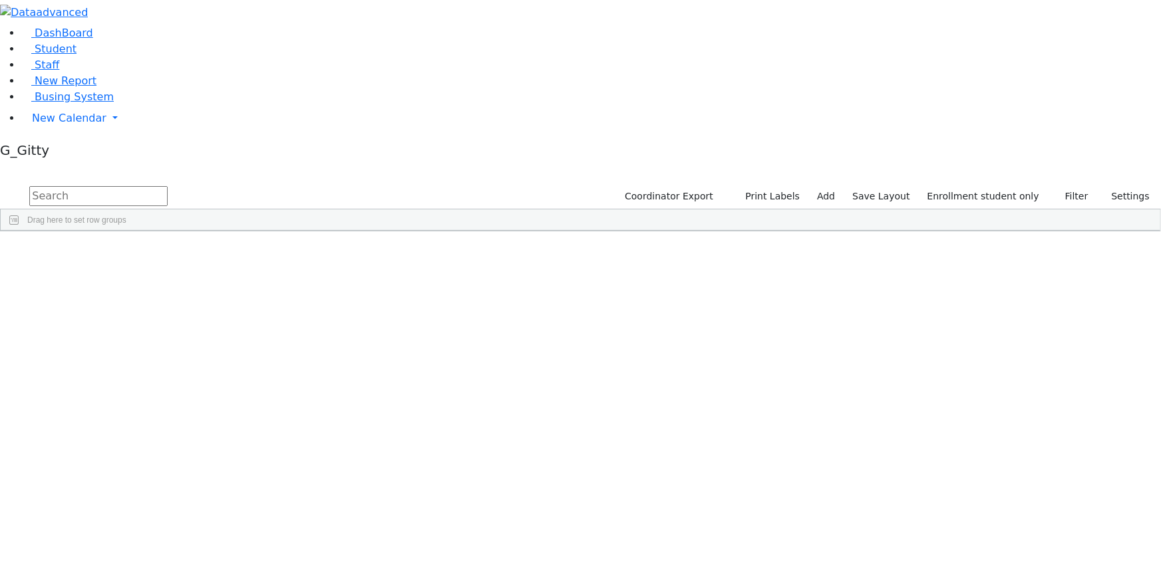
click at [253, 252] on div "[PERSON_NAME]" at bounding box center [210, 261] width 84 height 18
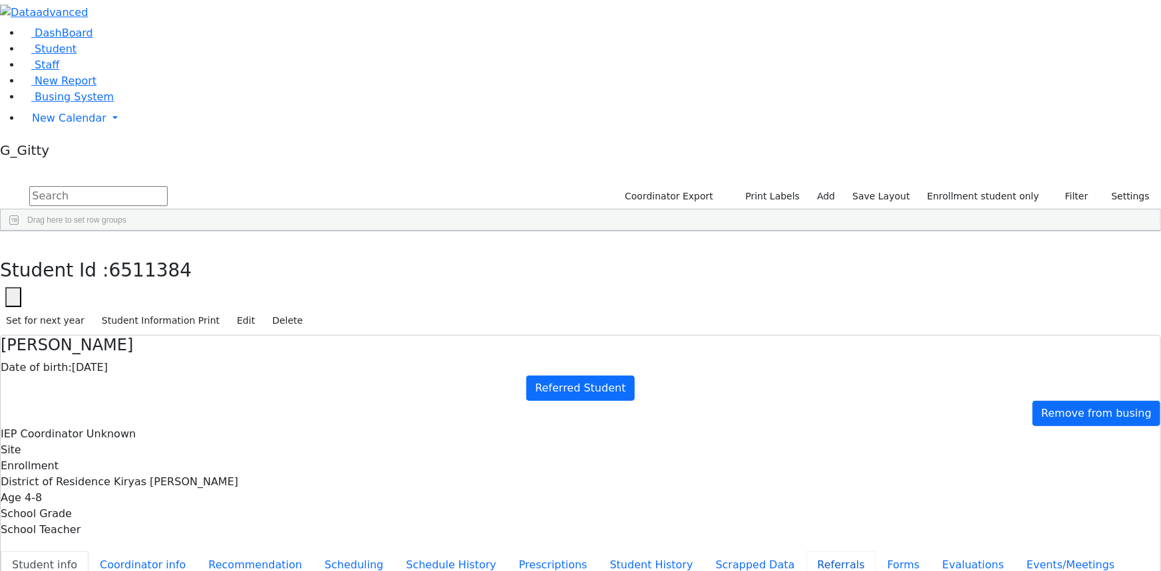
click at [806, 552] on button "Referrals" at bounding box center [841, 566] width 70 height 28
click at [13, 242] on icon "button" at bounding box center [9, 246] width 7 height 8
click at [168, 504] on div "[PERSON_NAME]" at bounding box center [126, 513] width 84 height 18
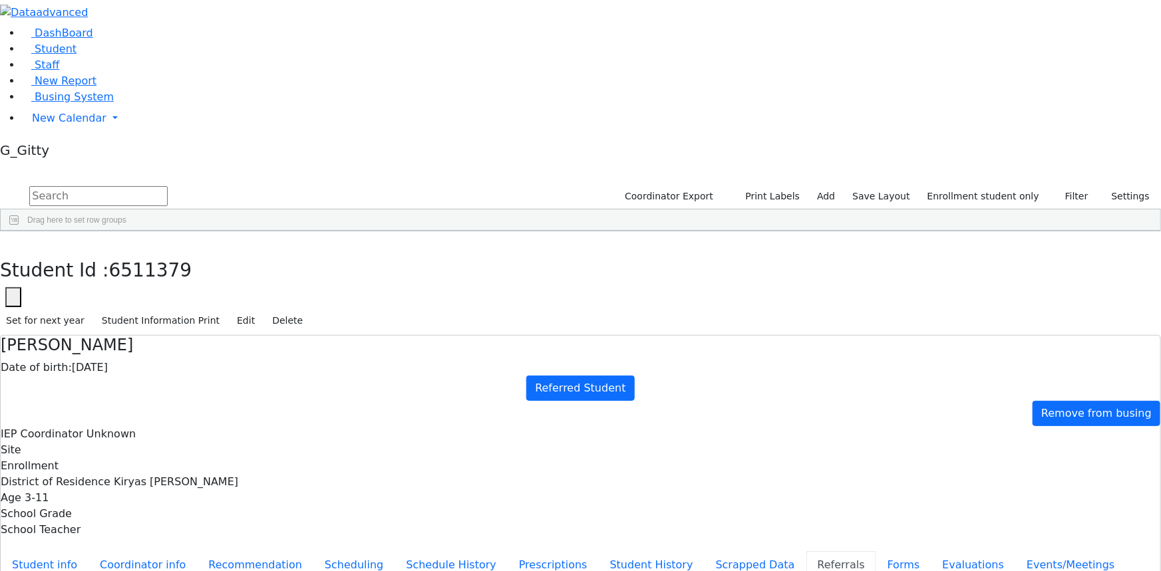
drag, startPoint x: 592, startPoint y: 250, endPoint x: 639, endPoint y: 280, distance: 55.9
drag, startPoint x: 452, startPoint y: 277, endPoint x: 409, endPoint y: 251, distance: 50.4
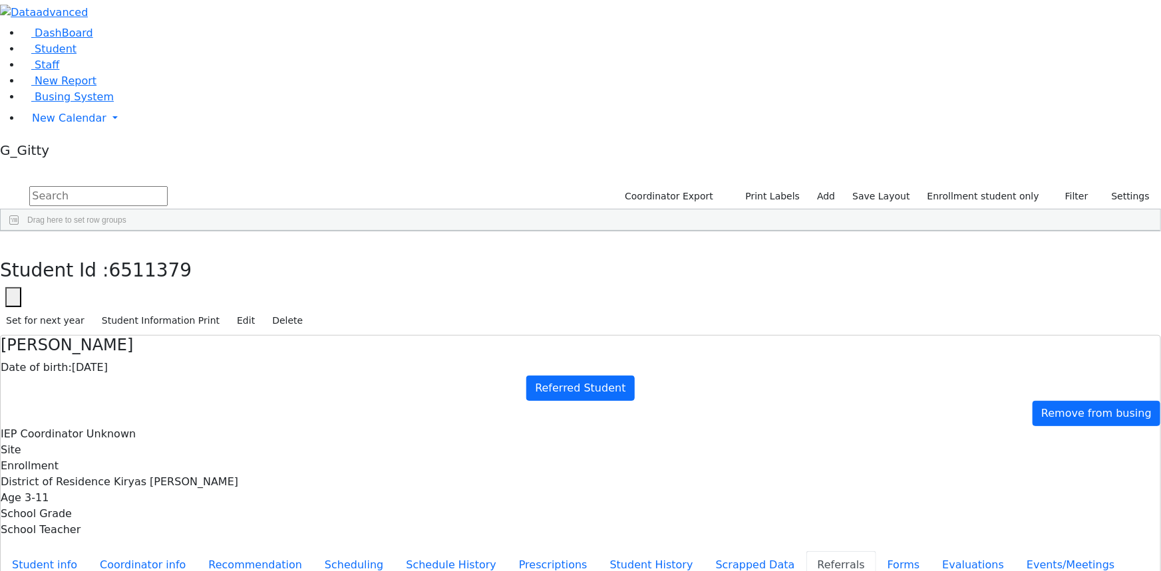
drag, startPoint x: 396, startPoint y: 244, endPoint x: 492, endPoint y: 285, distance: 104.7
click at [88, 552] on button "Student info" at bounding box center [45, 566] width 88 height 28
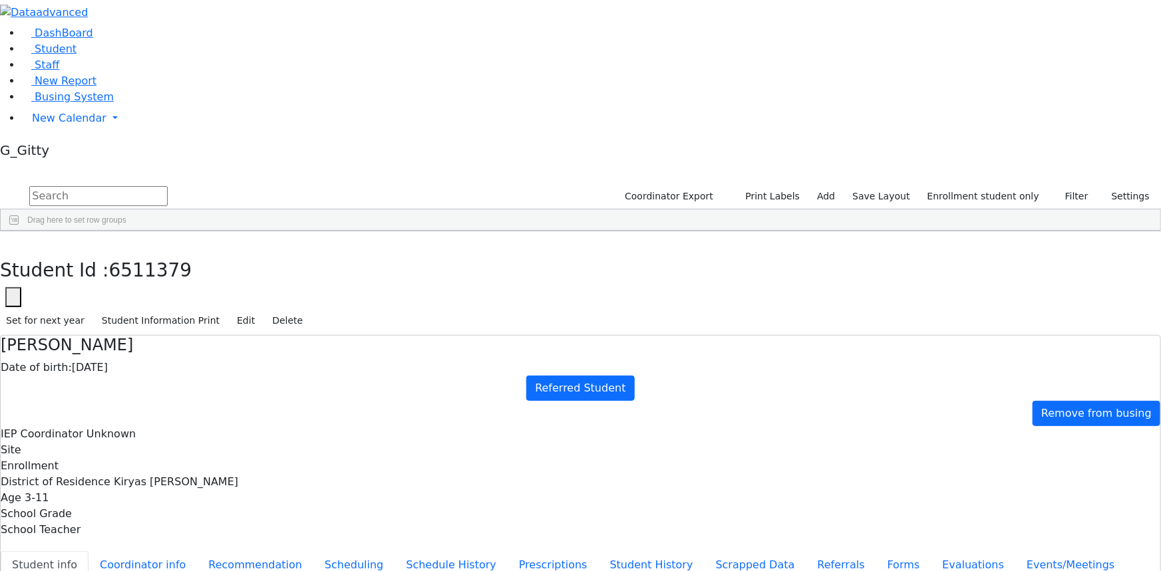
click at [313, 552] on button "Scheduling" at bounding box center [353, 566] width 81 height 28
drag, startPoint x: 404, startPoint y: 367, endPoint x: 412, endPoint y: 367, distance: 8.0
click at [88, 552] on button "Student info" at bounding box center [45, 566] width 88 height 28
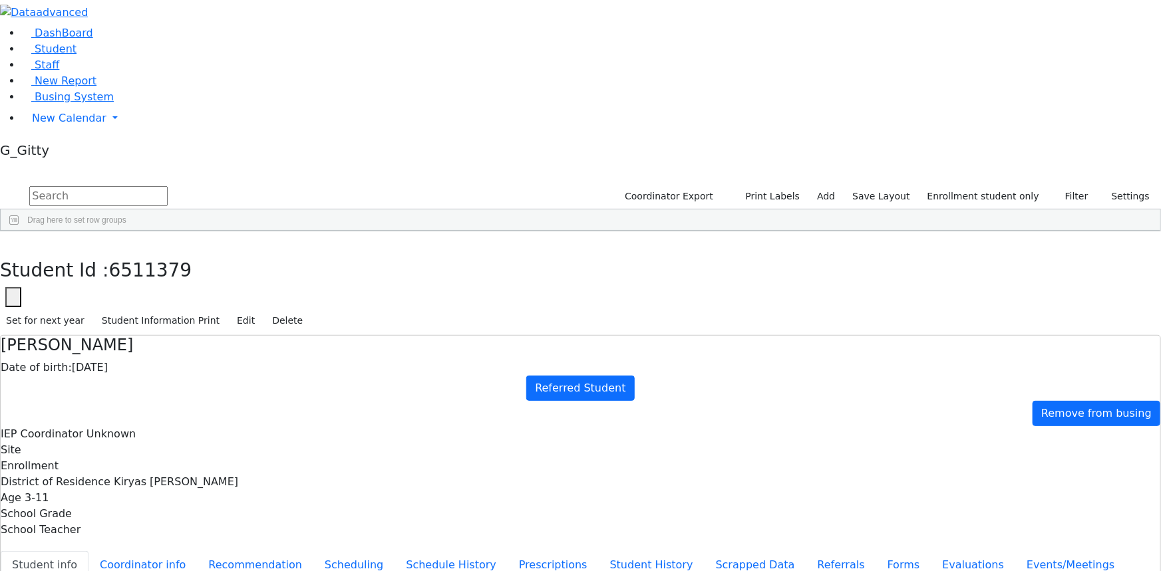
scroll to position [59, 0]
drag, startPoint x: 379, startPoint y: 156, endPoint x: 553, endPoint y: 420, distance: 316.1
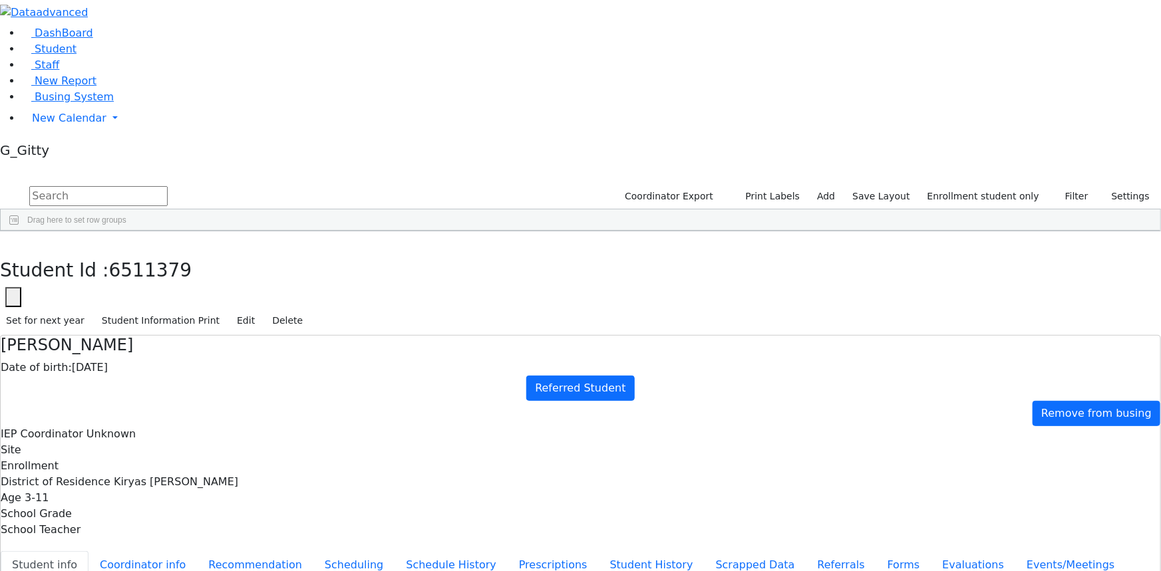
drag, startPoint x: 577, startPoint y: 329, endPoint x: 482, endPoint y: 325, distance: 94.6
drag, startPoint x: 375, startPoint y: 160, endPoint x: 550, endPoint y: 418, distance: 312.8
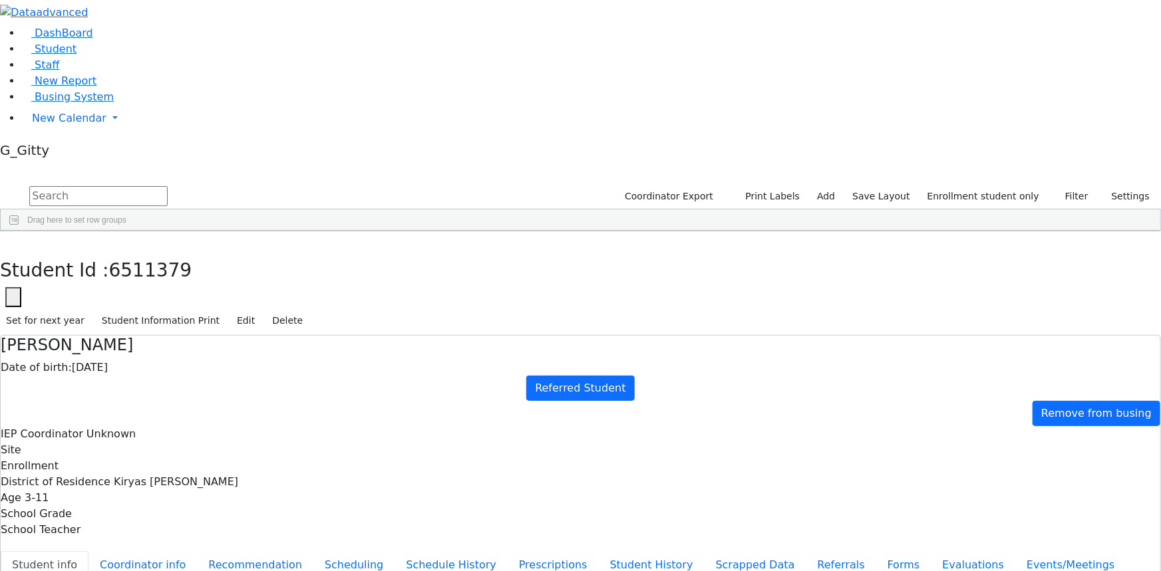
drag, startPoint x: 397, startPoint y: 420, endPoint x: 798, endPoint y: 537, distance: 417.7
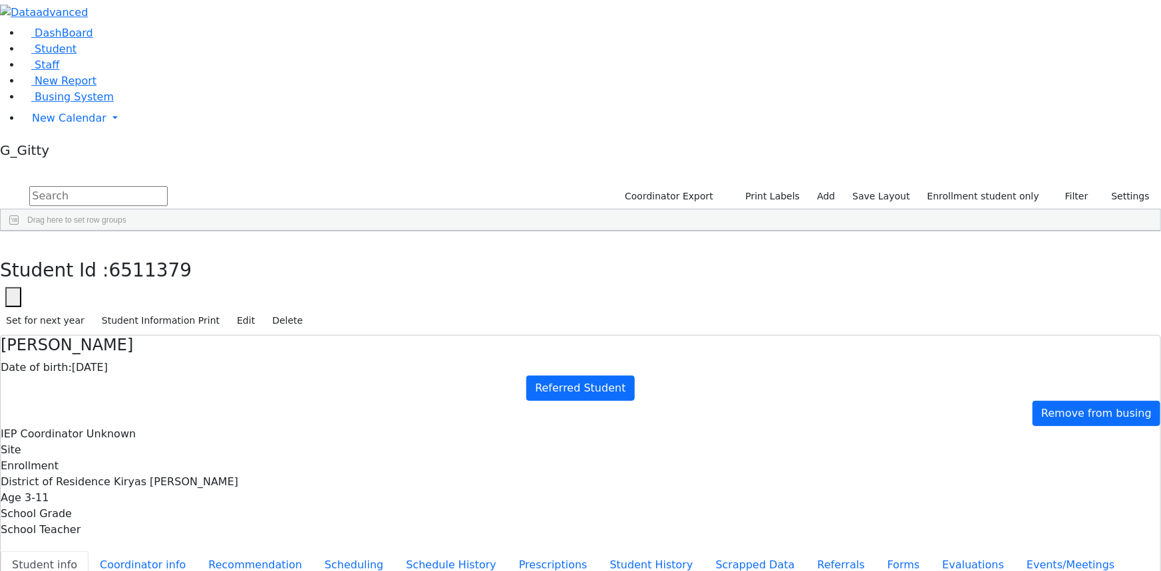
click at [40, 103] on link "Busing System" at bounding box center [67, 96] width 92 height 13
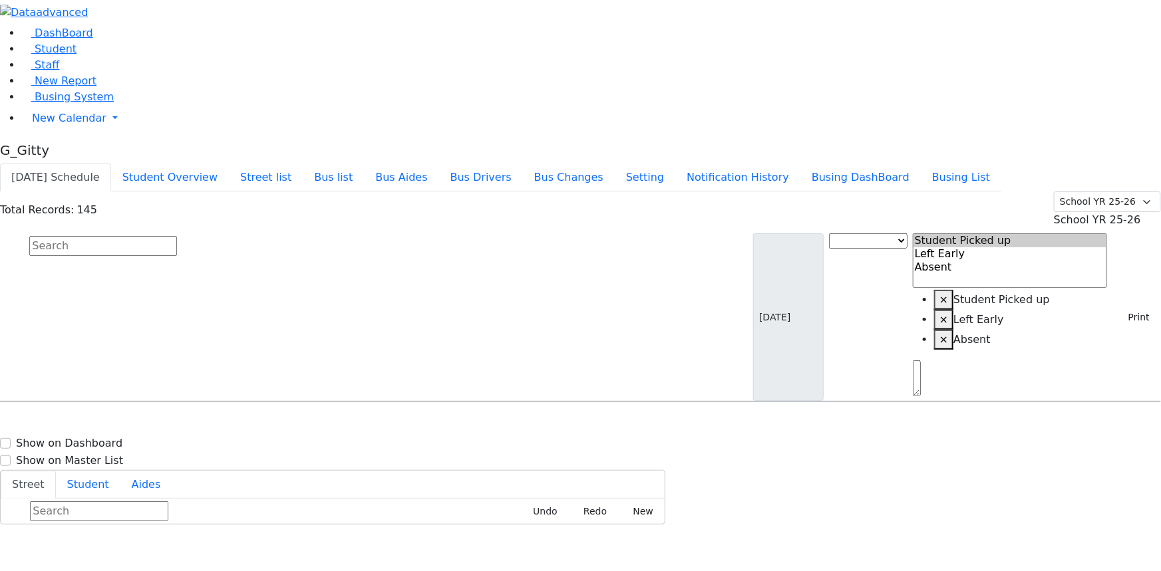
click at [177, 236] on input "text" at bounding box center [103, 246] width 148 height 20
drag, startPoint x: 436, startPoint y: 26, endPoint x: 741, endPoint y: 410, distance: 490.6
click at [364, 164] on button "Bus list" at bounding box center [333, 178] width 61 height 28
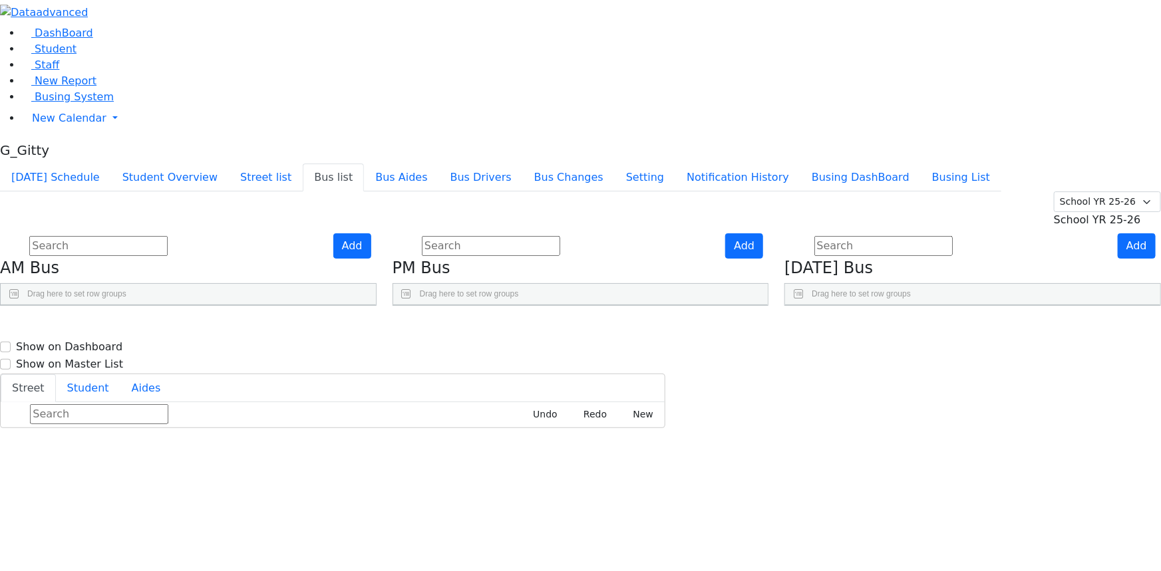
scroll to position [152, 0]
click at [1128, 234] on button "Add" at bounding box center [1137, 246] width 38 height 25
click at [820, 347] on div "Press SPACE to select this row." at bounding box center [802, 363] width 35 height 33
type input "RV-21"
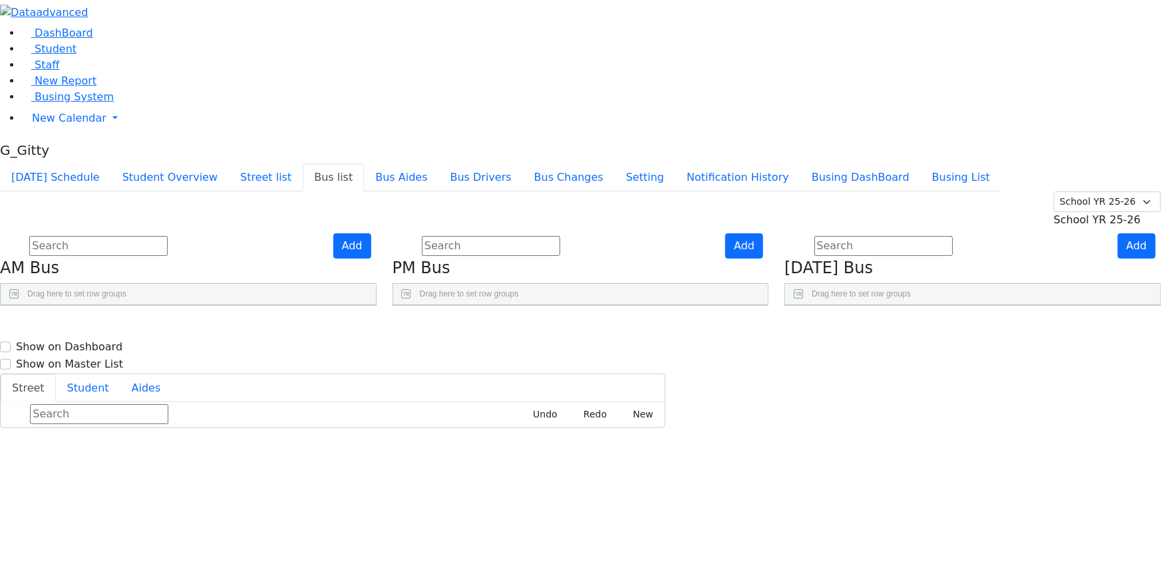
click at [825, 234] on div "Add [DATE] Bus Drag here to set row groups Drag here to set column labels [GEOG…" at bounding box center [972, 270] width 393 height 73
drag, startPoint x: 842, startPoint y: 208, endPoint x: 858, endPoint y: 382, distance: 175.0
drag, startPoint x: 818, startPoint y: 367, endPoint x: 875, endPoint y: 484, distance: 130.6
click at [777, 306] on div "Add PM Bus Drag here to set row groups Drag here to set column labels BusNumber" at bounding box center [581, 270] width 393 height 73
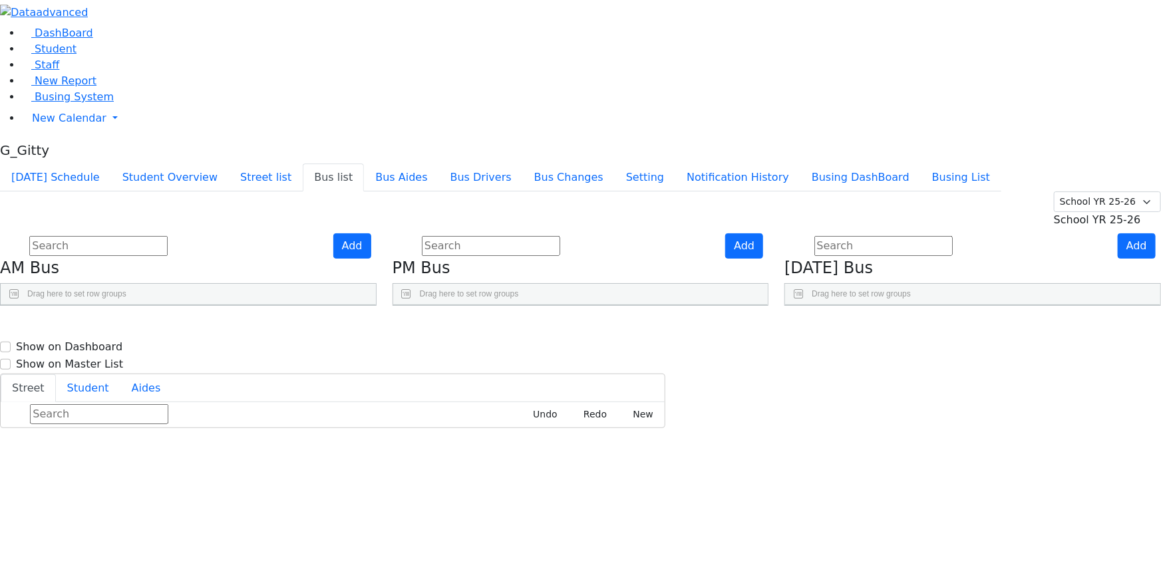
scroll to position [363, 0]
click at [777, 306] on div "Add PM Bus Drag here to set row groups Drag here to set column labels BusNumber" at bounding box center [581, 270] width 393 height 73
click at [52, 103] on link "Busing System" at bounding box center [67, 96] width 92 height 13
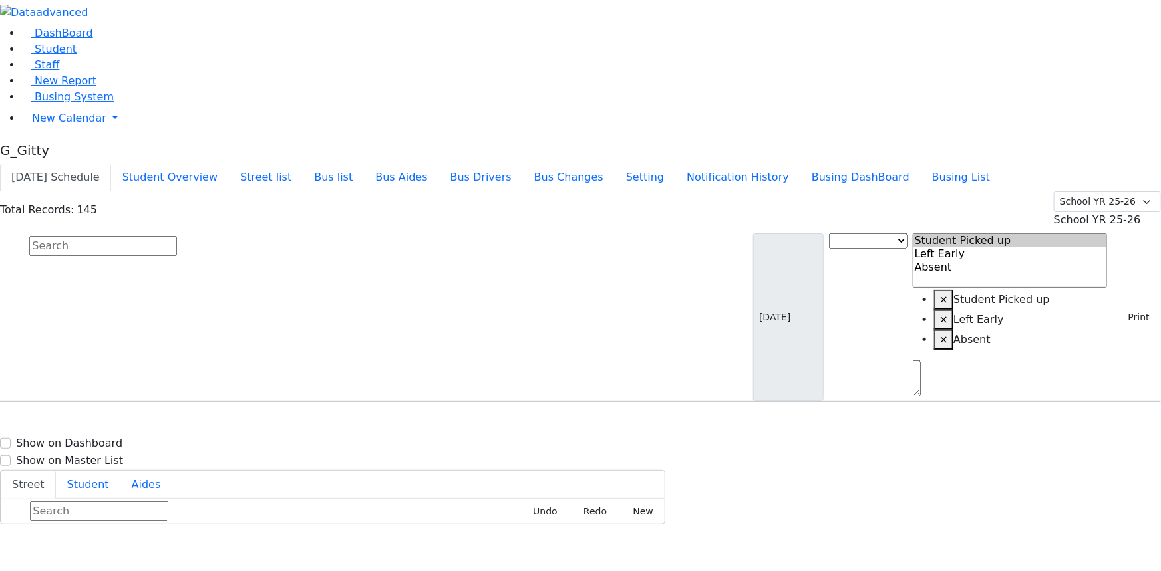
click at [106, 422] on h6 "[PERSON_NAME]" at bounding box center [58, 428] width 98 height 13
select select
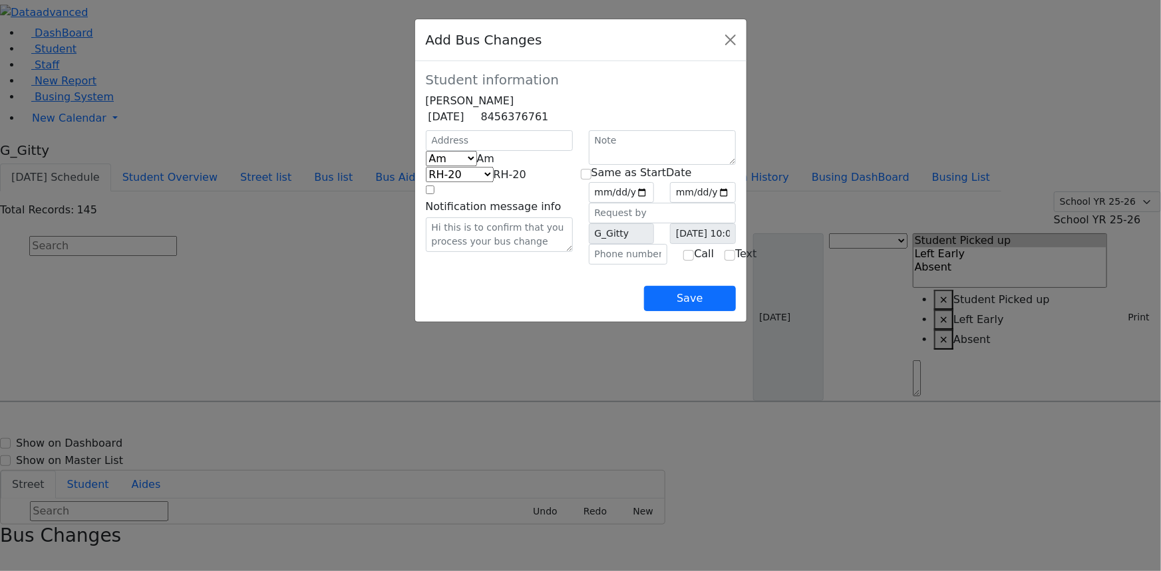
click at [477, 165] on span "Am" at bounding box center [486, 158] width 18 height 13
select select "3"
click at [505, 181] on span "KJ-1" at bounding box center [515, 174] width 21 height 13
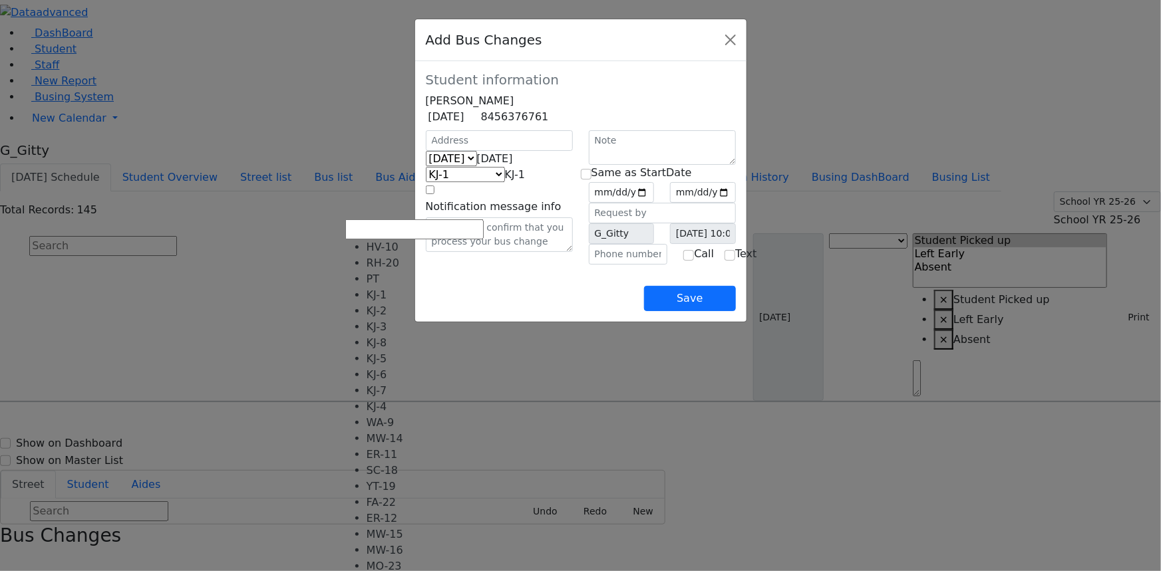
scroll to position [132, 0]
select select "467"
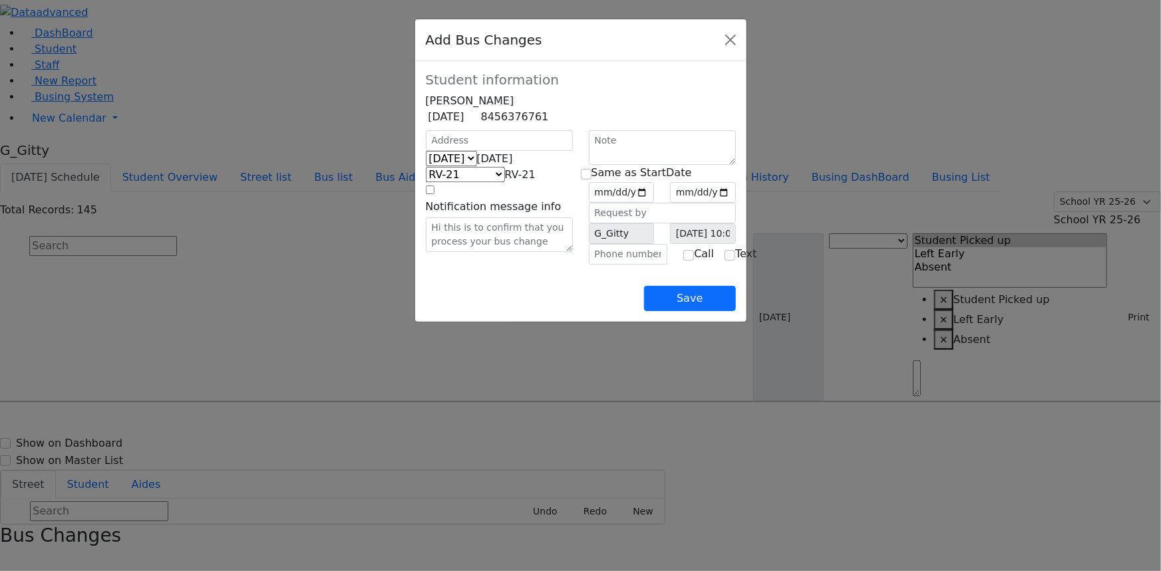
click at [585, 311] on div "Save" at bounding box center [581, 288] width 310 height 47
drag, startPoint x: 687, startPoint y: 210, endPoint x: 695, endPoint y: 265, distance: 55.8
click at [655, 203] on input "date" at bounding box center [622, 192] width 66 height 21
type input "2025-09-29"
click at [591, 180] on input "checkbox" at bounding box center [586, 174] width 11 height 11
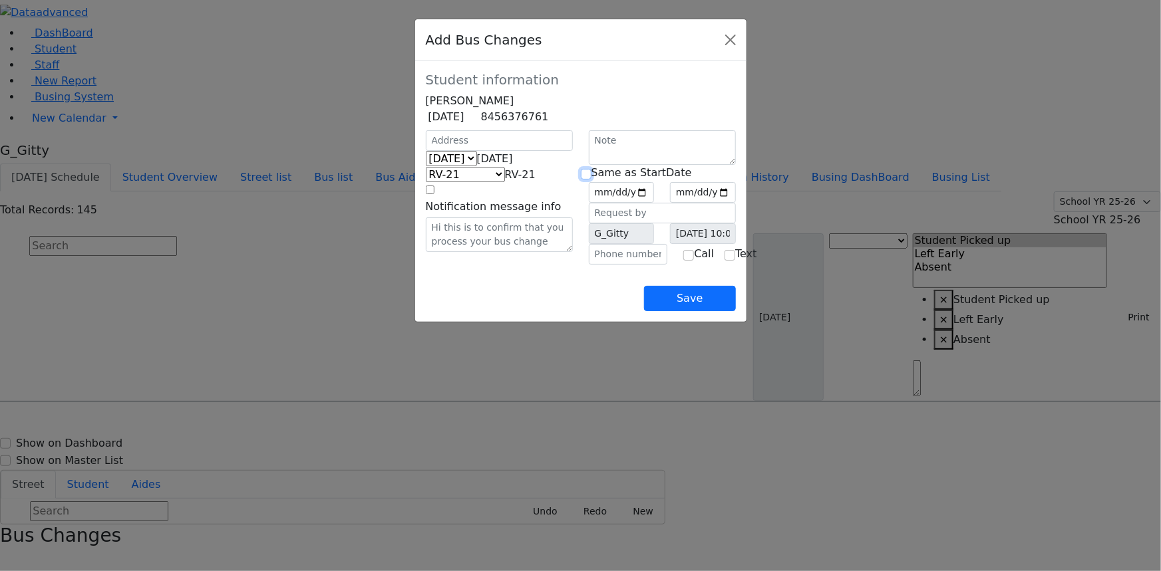
checkbox input "true"
type input "2025-09-29"
click at [546, 311] on div "Save" at bounding box center [581, 288] width 310 height 47
drag, startPoint x: 760, startPoint y: 338, endPoint x: 761, endPoint y: 313, distance: 25.3
click at [735, 311] on button "Save" at bounding box center [689, 298] width 91 height 25
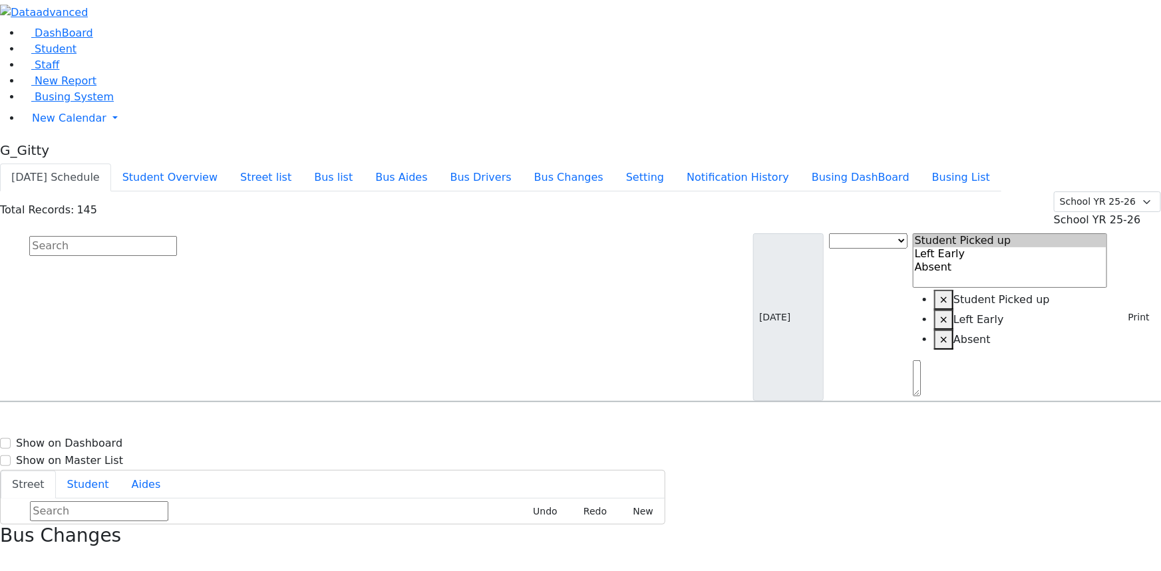
click at [8, 558] on icon "button" at bounding box center [4, 561] width 7 height 7
click at [904, 164] on button "Busing DashBoard" at bounding box center [860, 178] width 120 height 28
click at [1115, 307] on button "Print" at bounding box center [1133, 317] width 43 height 21
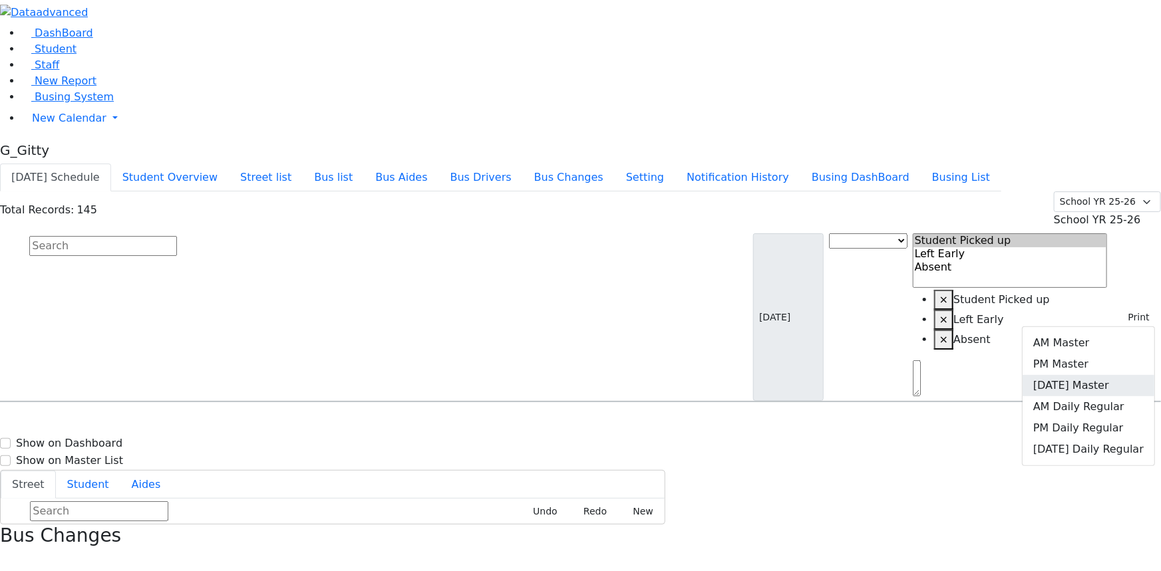
click at [1073, 375] on link "Friday Master" at bounding box center [1089, 385] width 132 height 21
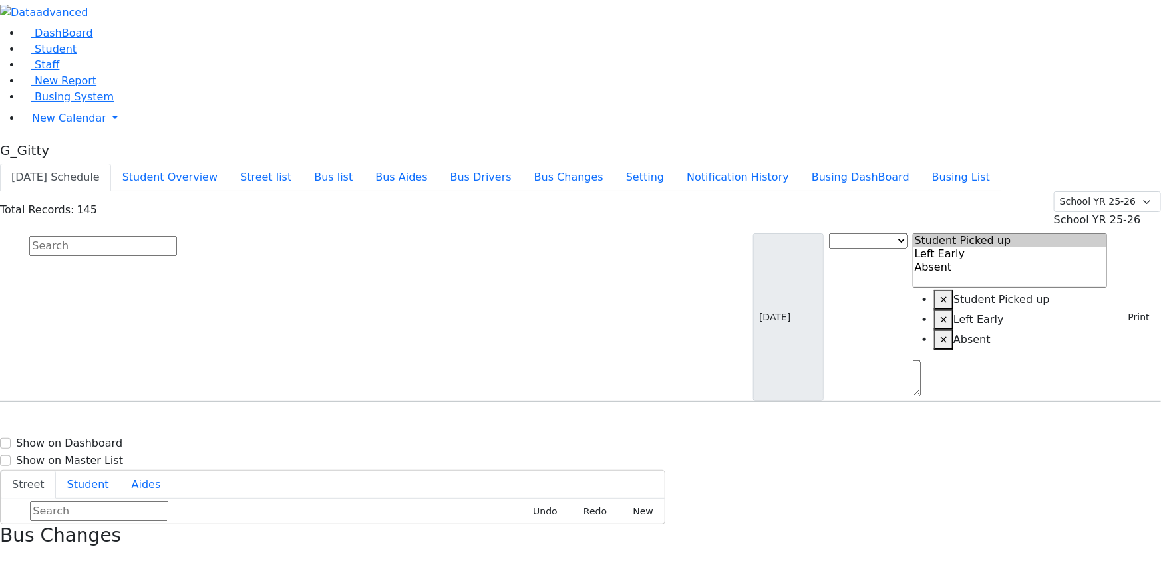
scroll to position [0, 0]
click at [828, 413] on div "Bus Change RV-21 2 Kahan Drive #102 - 8457823917" at bounding box center [756, 439] width 176 height 53
select select
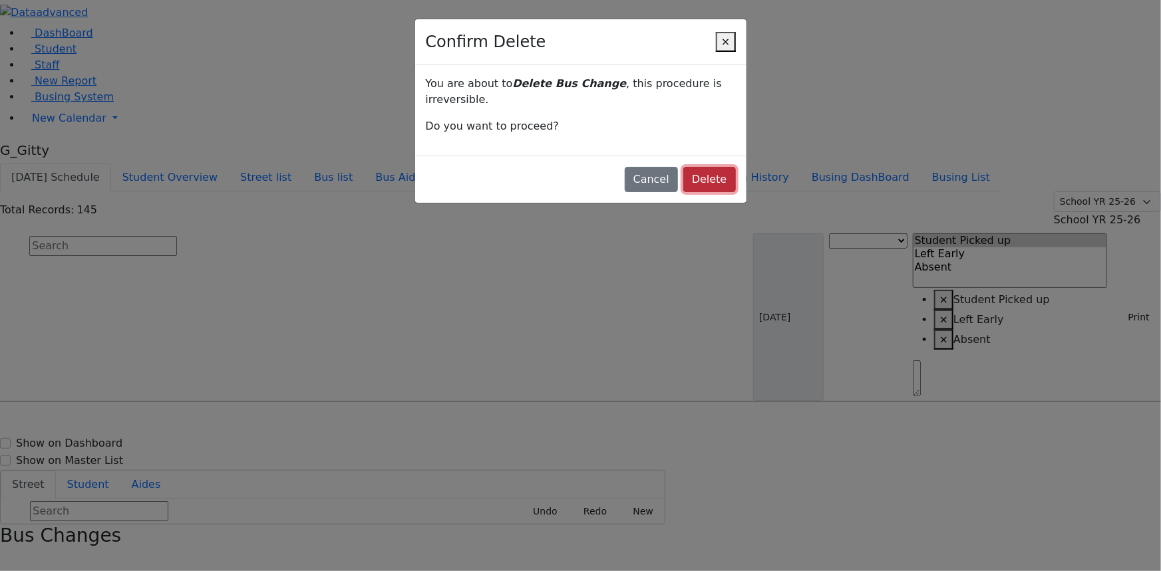
drag, startPoint x: 675, startPoint y: 140, endPoint x: 685, endPoint y: 134, distance: 11.1
click at [683, 167] on button "Delete" at bounding box center [709, 179] width 53 height 25
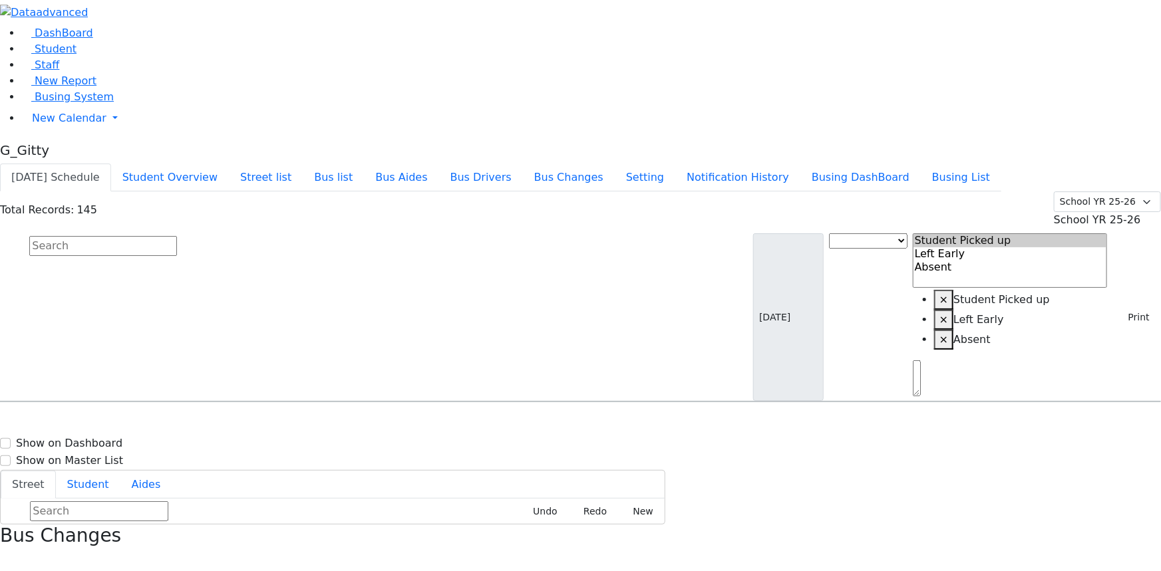
click at [177, 236] on input "text" at bounding box center [103, 246] width 148 height 20
click at [9, 553] on button "button" at bounding box center [4, 561] width 9 height 17
click at [1134, 307] on button "Print" at bounding box center [1133, 317] width 43 height 21
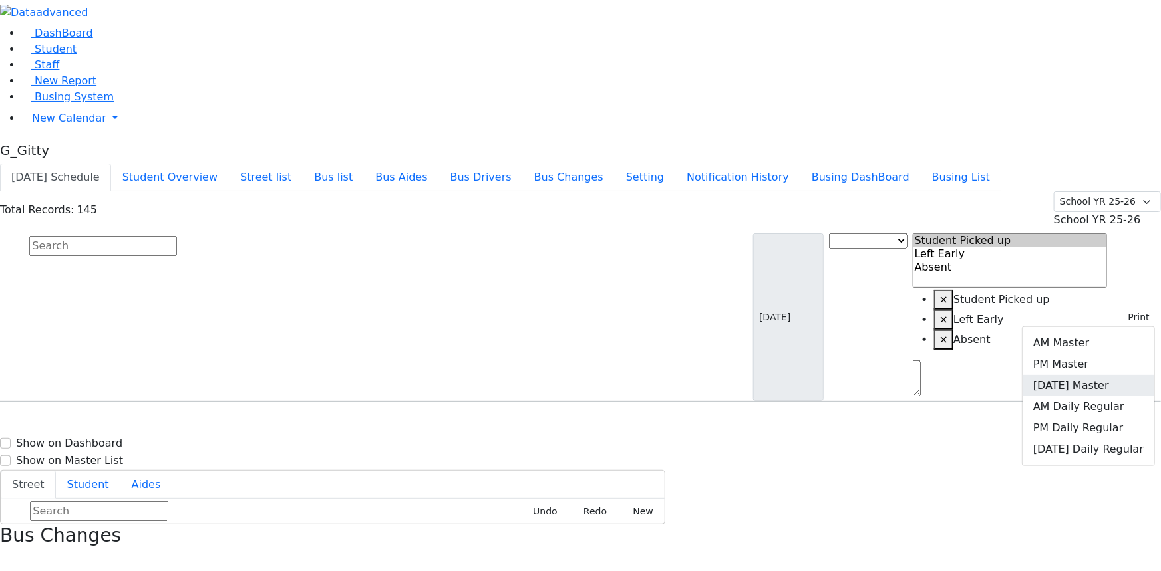
click at [177, 236] on input "text" at bounding box center [103, 246] width 148 height 20
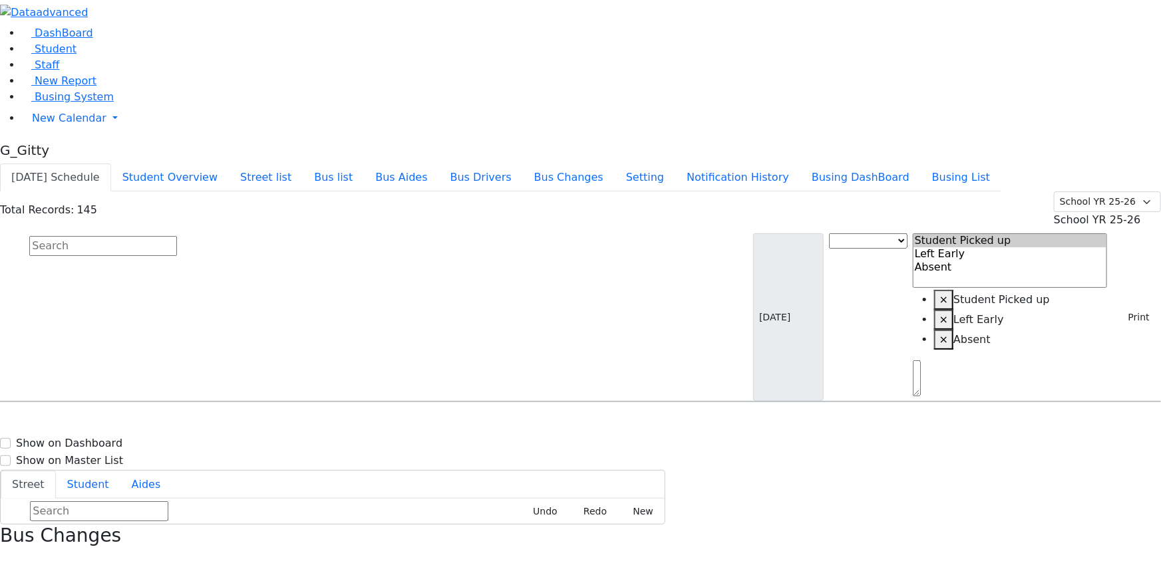
click at [67, 55] on link "Student" at bounding box center [48, 49] width 55 height 13
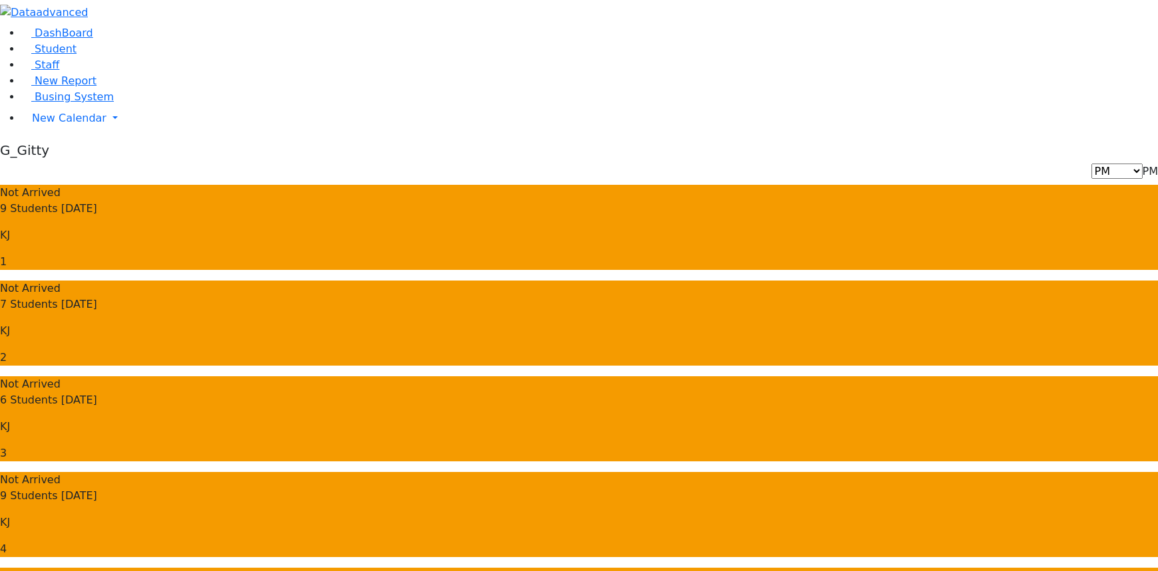
click at [1142, 165] on span "PM" at bounding box center [1149, 171] width 15 height 13
select select "3"
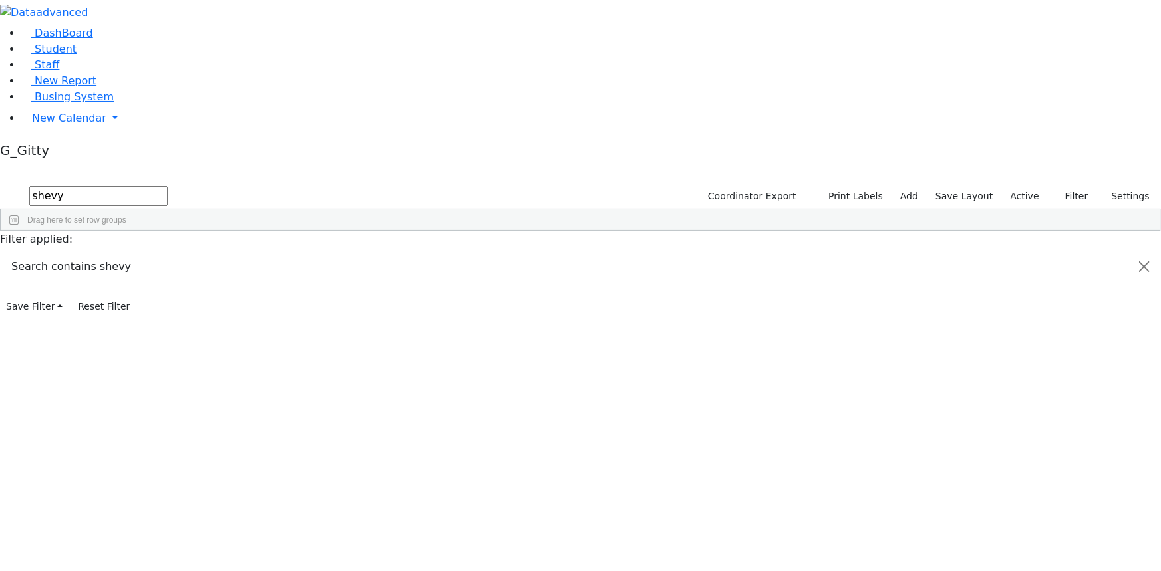
type input "shevy"
click at [168, 252] on div "Ekstein" at bounding box center [126, 261] width 84 height 18
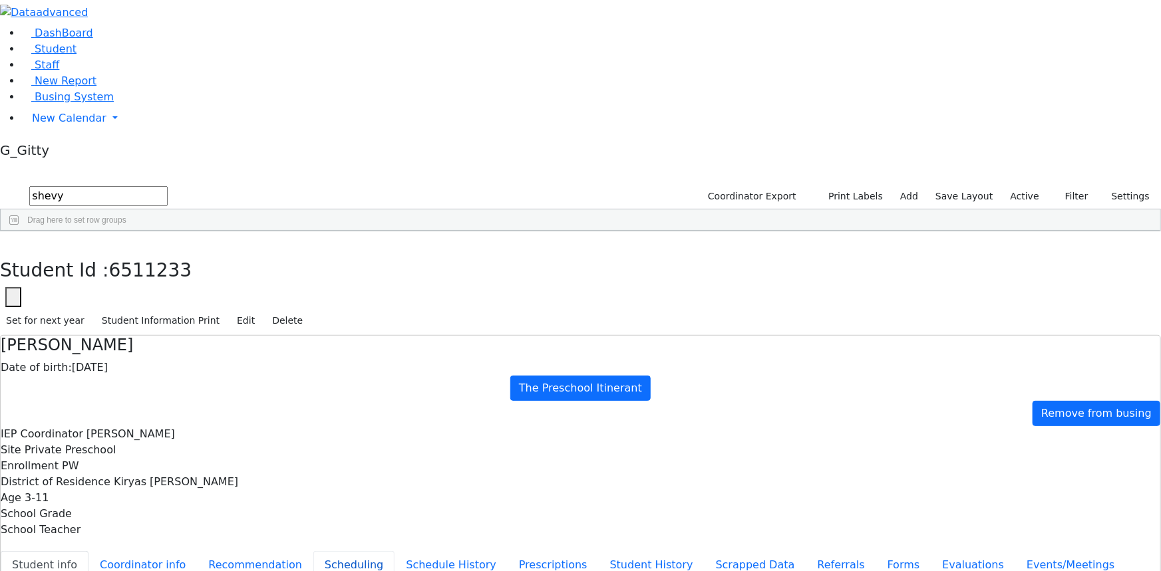
click at [313, 552] on button "Scheduling" at bounding box center [353, 566] width 81 height 28
click at [226, 311] on button "Student Information Print" at bounding box center [161, 321] width 130 height 21
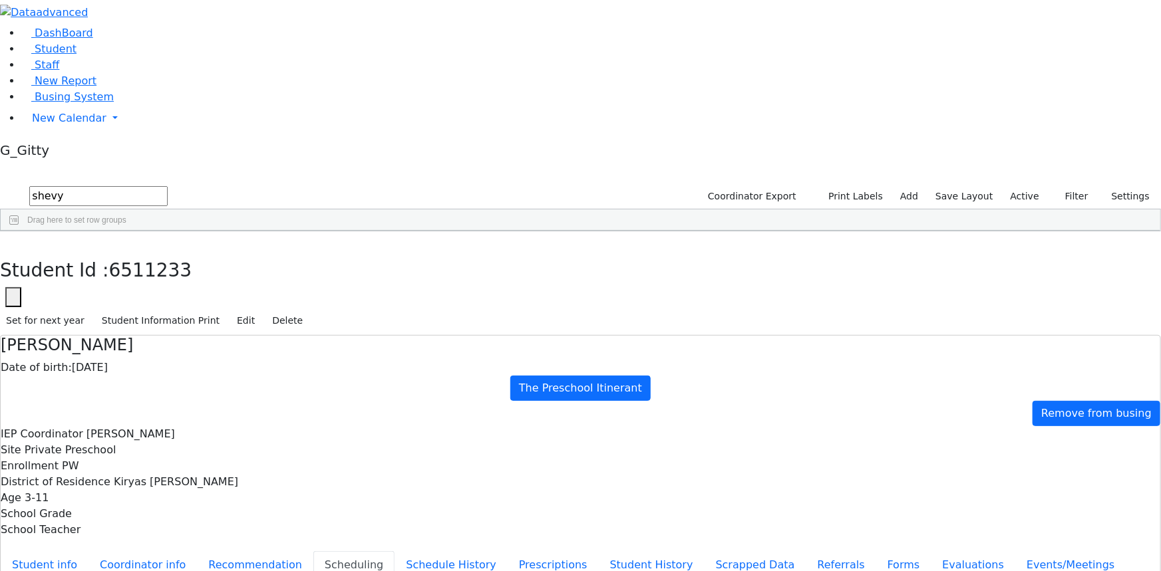
click at [69, 55] on link "Student" at bounding box center [48, 49] width 55 height 13
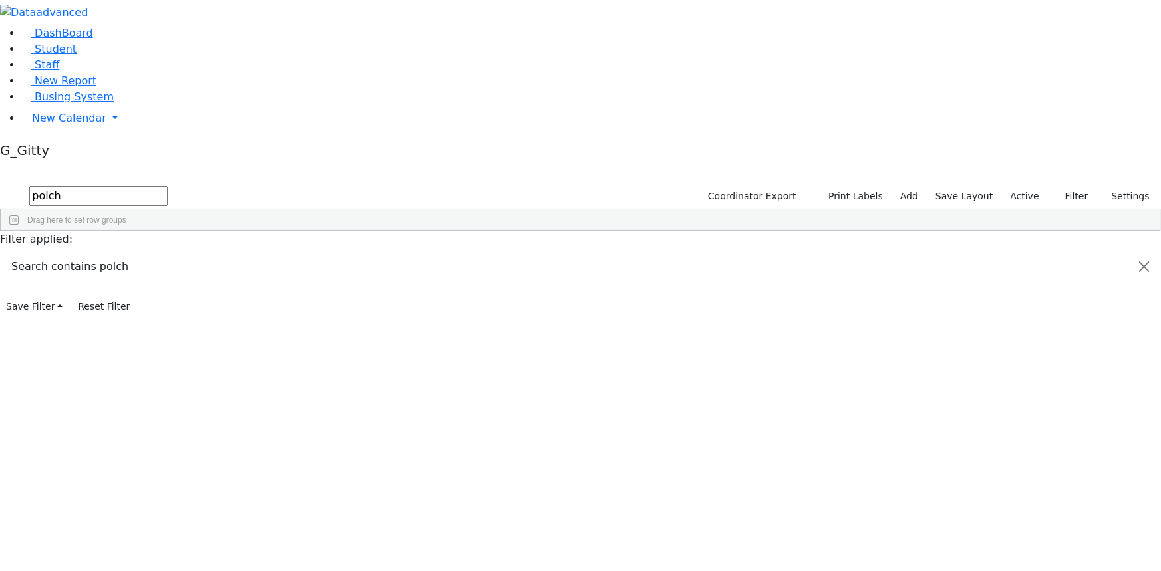
type input "polch"
click at [168, 252] on div "Polchak" at bounding box center [126, 261] width 84 height 18
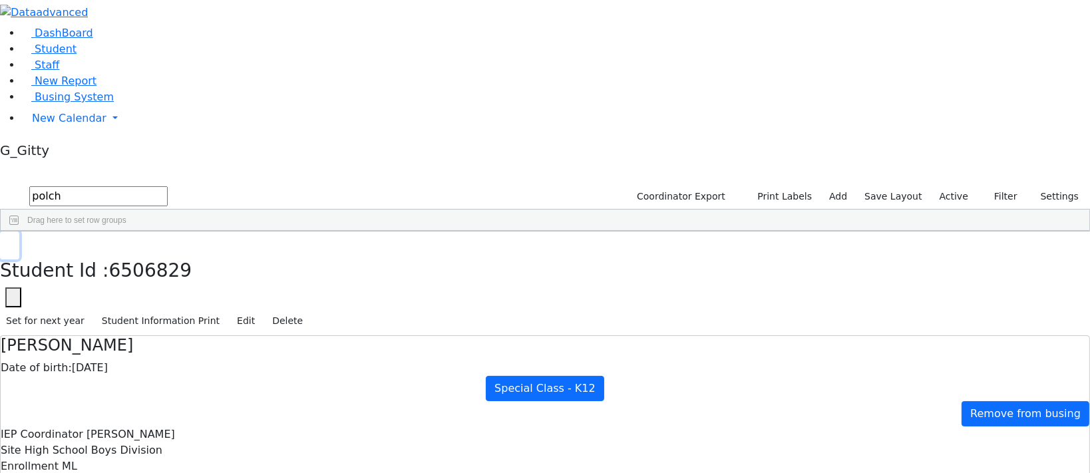
click at [19, 232] on button "button" at bounding box center [9, 246] width 19 height 28
click at [168, 186] on input "polch" at bounding box center [98, 196] width 138 height 20
drag, startPoint x: 946, startPoint y: 53, endPoint x: 950, endPoint y: 78, distance: 25.6
click at [945, 186] on label "Active" at bounding box center [953, 196] width 41 height 21
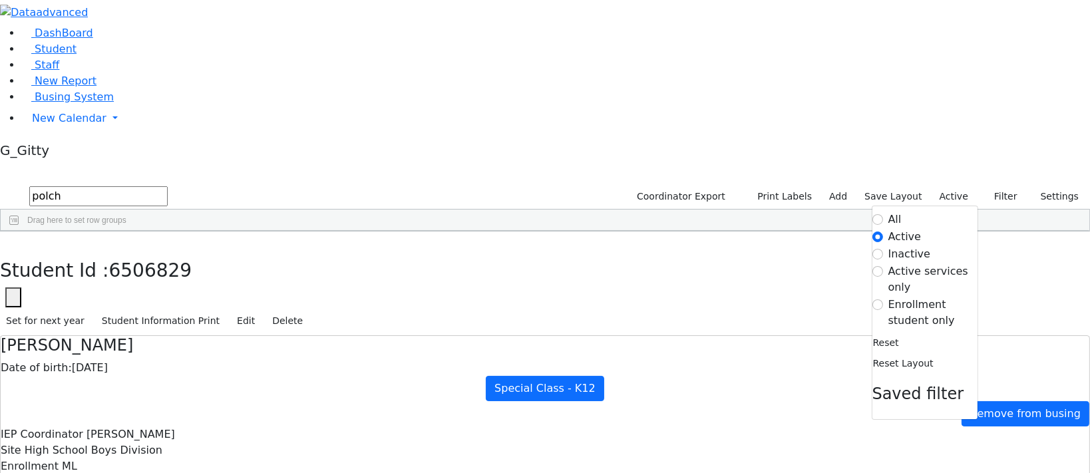
click at [938, 297] on label "Enrollment student only" at bounding box center [932, 313] width 89 height 32
click at [883, 299] on input "Enrollment student only" at bounding box center [877, 304] width 11 height 11
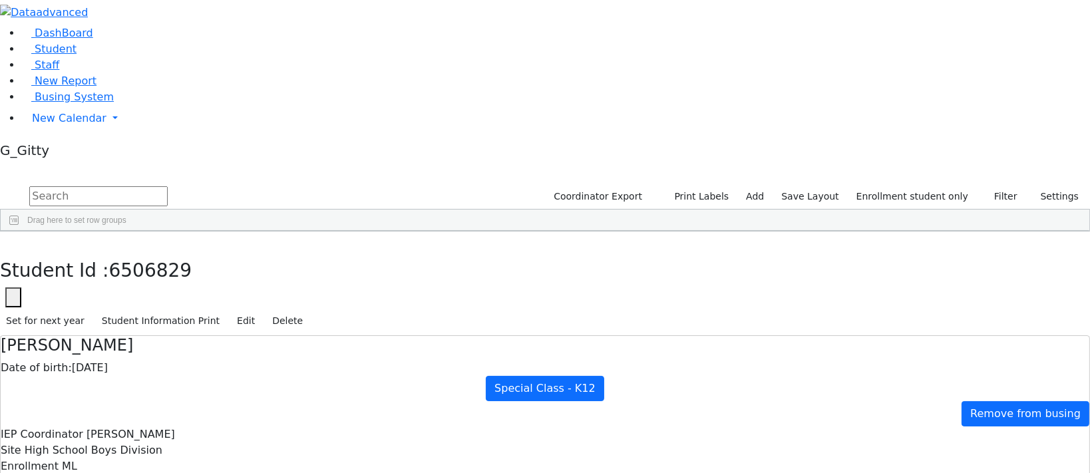
scroll to position [242, 0]
click at [168, 424] on div "[PERSON_NAME]" at bounding box center [126, 433] width 84 height 18
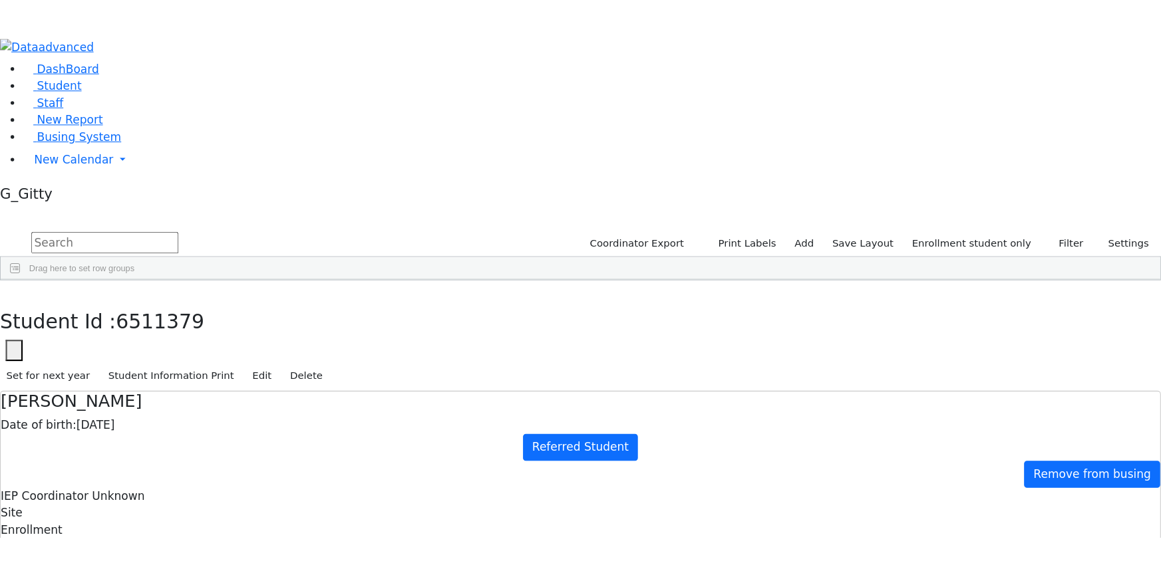
scroll to position [0, 0]
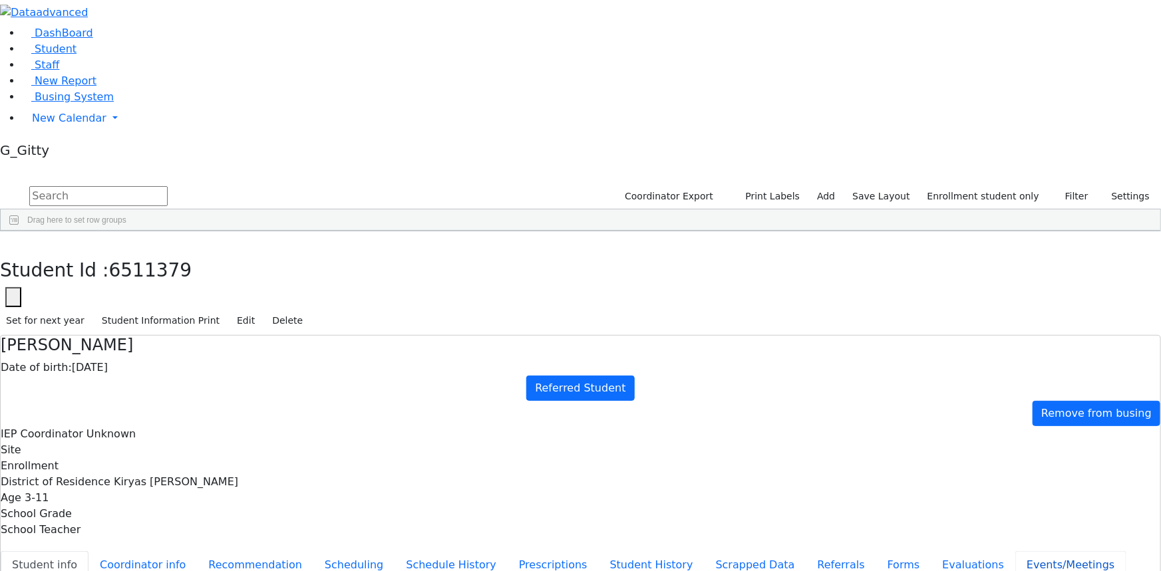
click at [1015, 552] on button "Events/Meetings" at bounding box center [1070, 566] width 110 height 28
type input "2025-11-25"
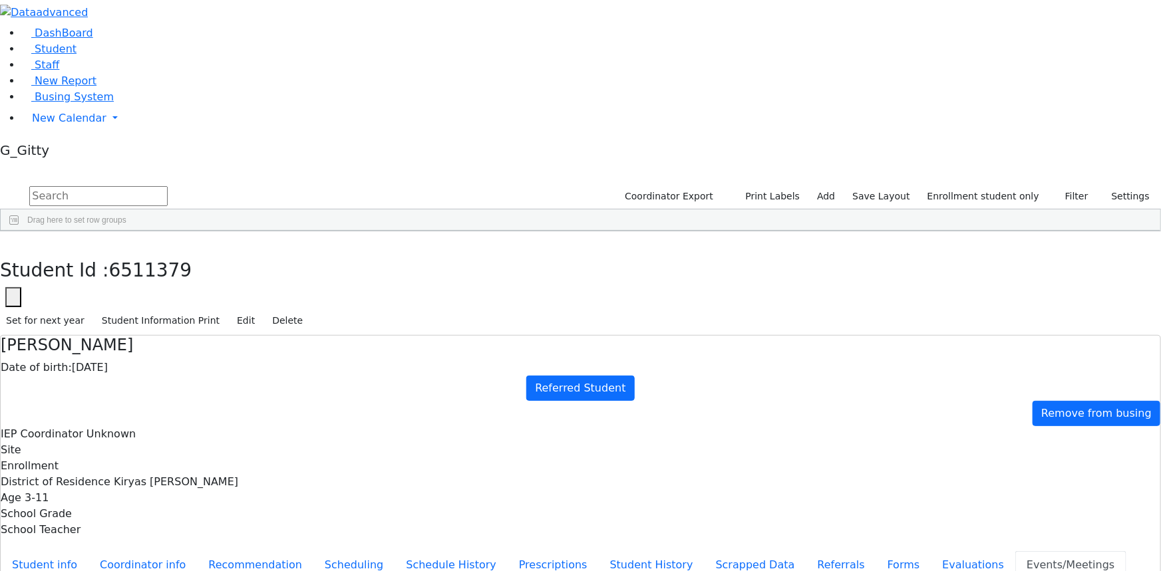
click at [931, 552] on button "Evaluations" at bounding box center [973, 566] width 84 height 28
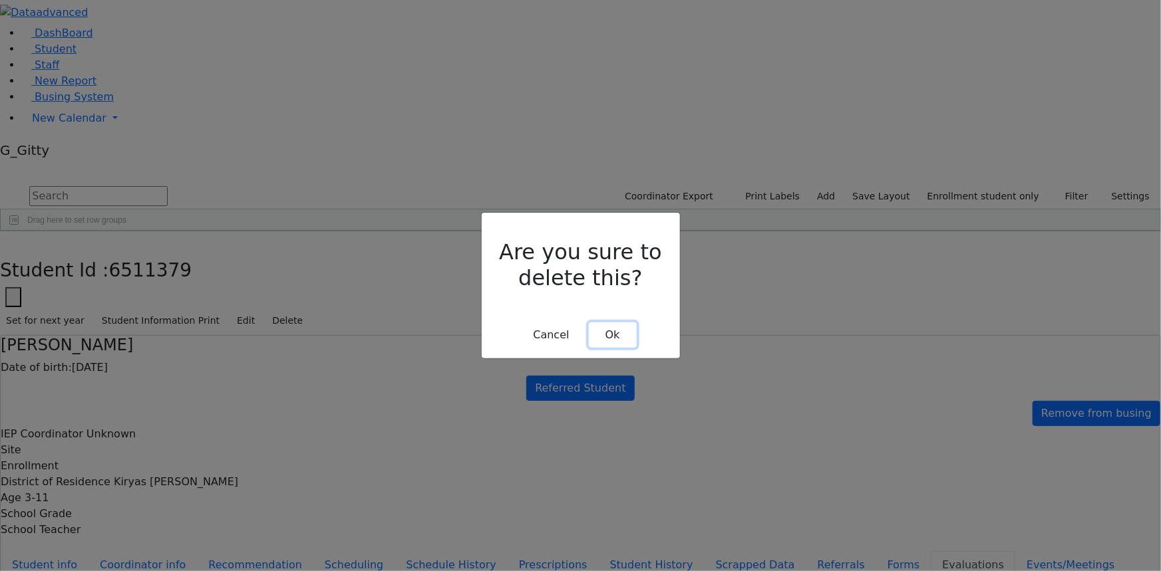
click at [611, 323] on button "Ok" at bounding box center [613, 335] width 48 height 25
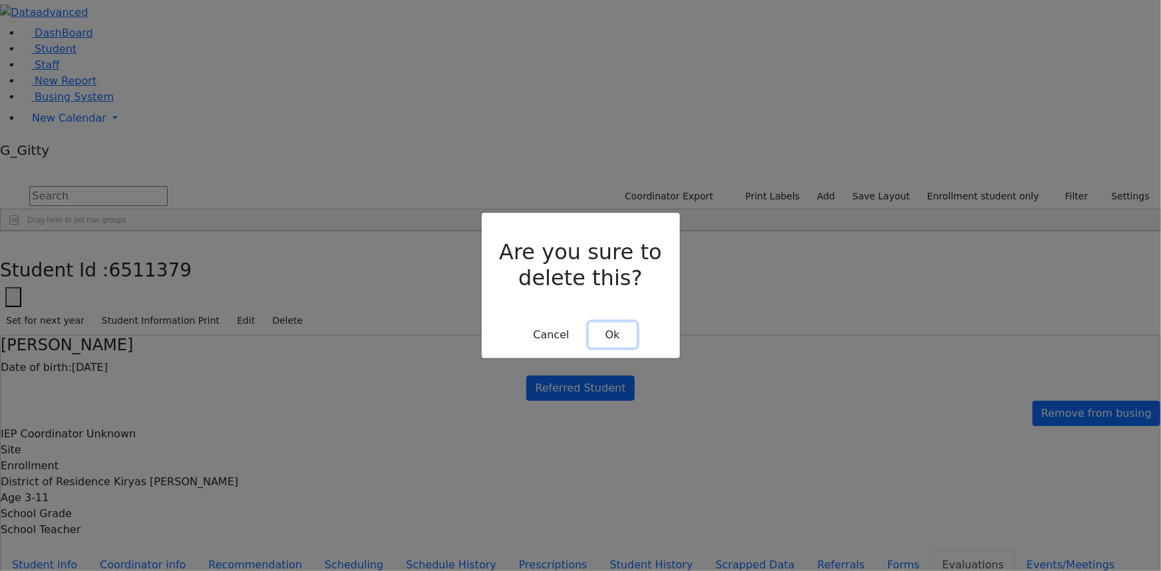
click at [611, 323] on button "Ok" at bounding box center [613, 335] width 48 height 25
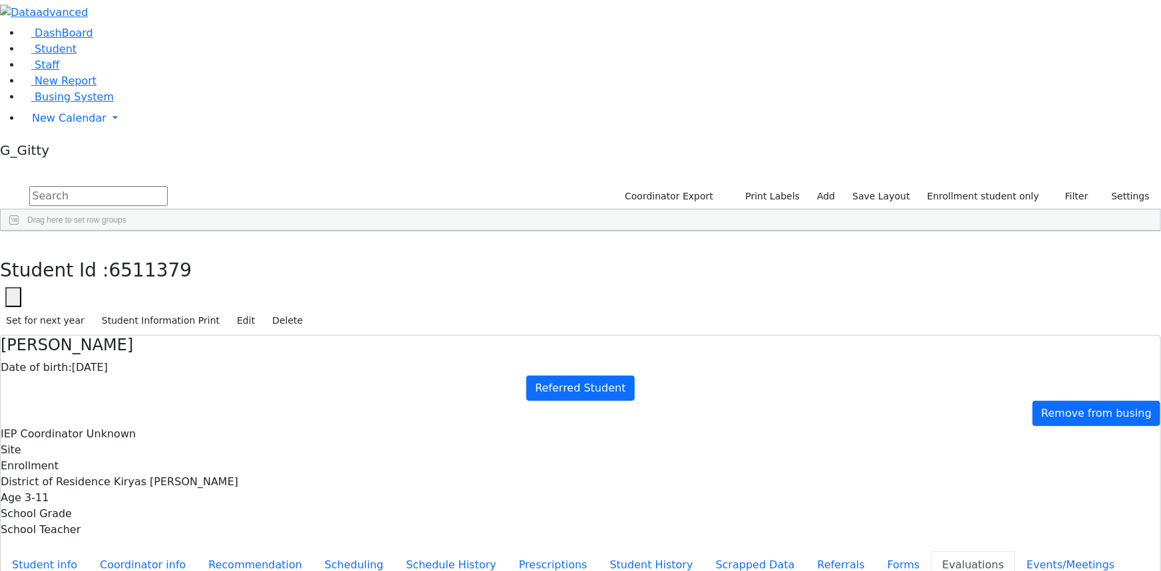
drag, startPoint x: 267, startPoint y: 356, endPoint x: 356, endPoint y: 349, distance: 89.4
click at [806, 552] on button "Referrals" at bounding box center [841, 566] width 70 height 28
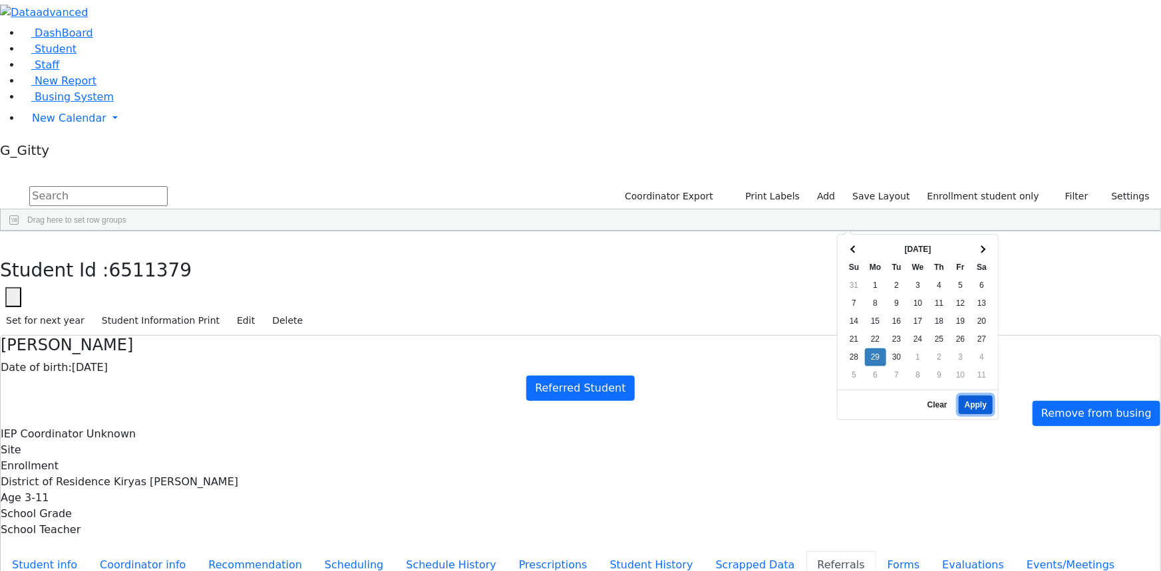
click at [971, 396] on button "Apply" at bounding box center [976, 405] width 34 height 19
type input "09/29/2025"
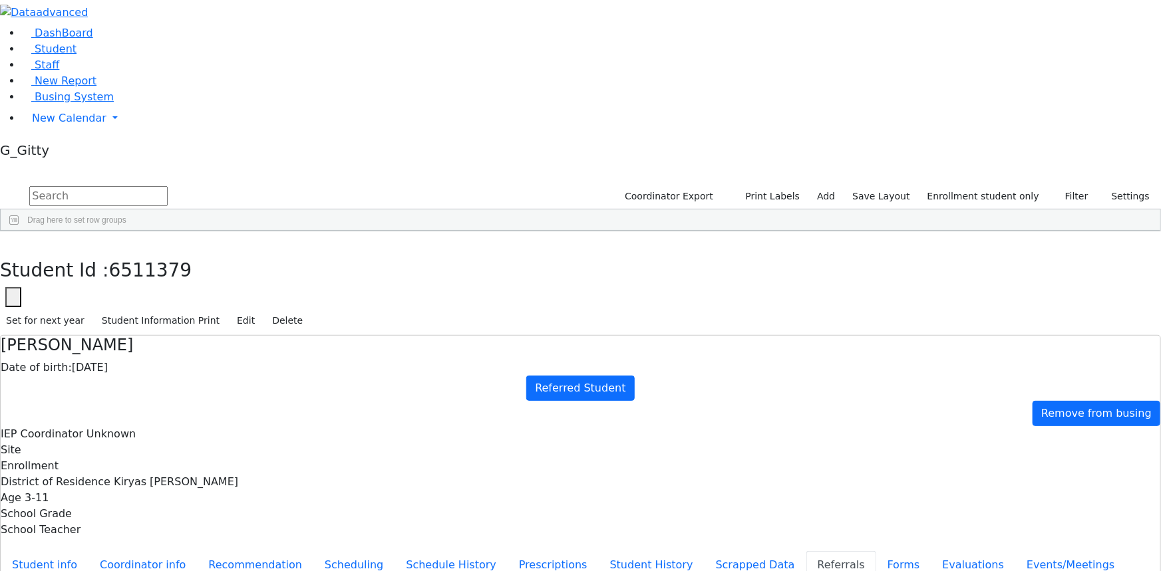
click at [88, 552] on button "Student info" at bounding box center [45, 566] width 88 height 28
drag, startPoint x: 640, startPoint y: 403, endPoint x: 658, endPoint y: 439, distance: 40.8
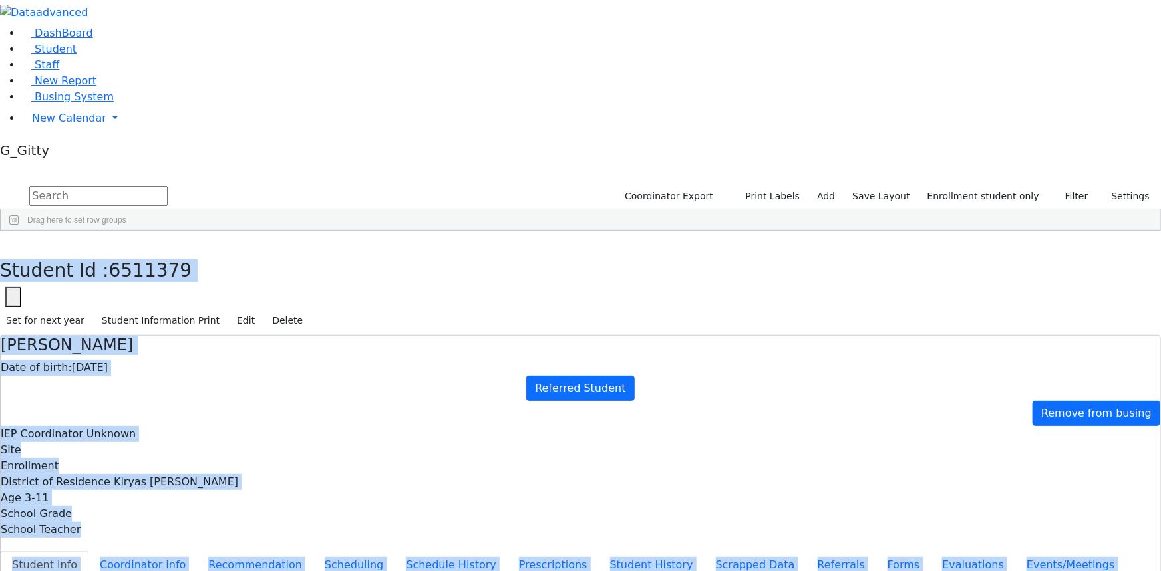
scroll to position [59, 0]
drag, startPoint x: 250, startPoint y: 19, endPoint x: 776, endPoint y: 526, distance: 730.3
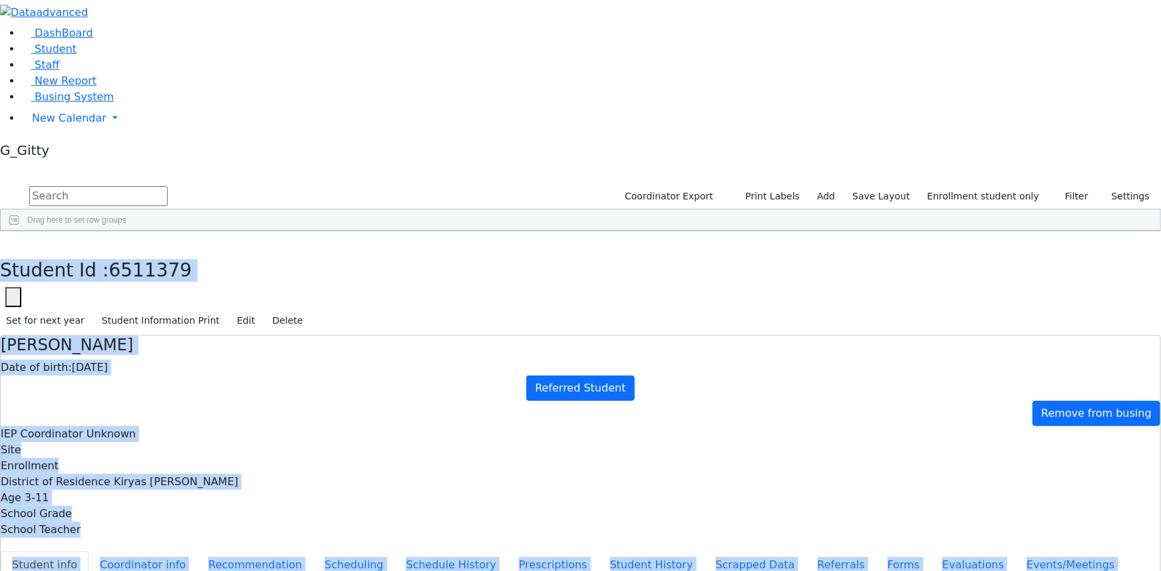
drag, startPoint x: 245, startPoint y: 20, endPoint x: 774, endPoint y: 524, distance: 729.9
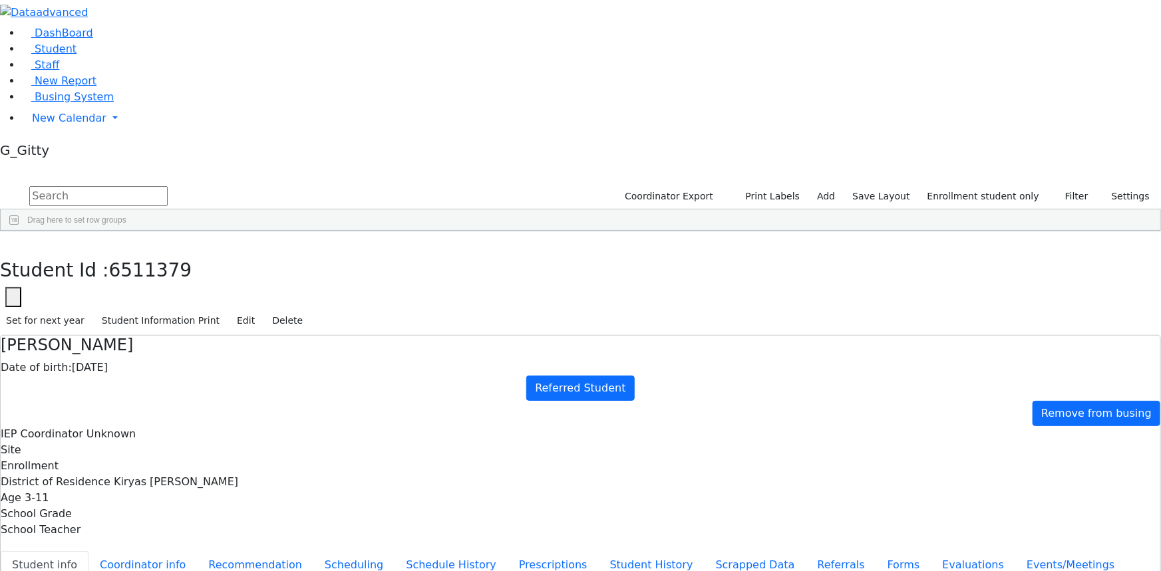
click at [19, 232] on button "button" at bounding box center [9, 246] width 19 height 28
click at [168, 186] on input "text" at bounding box center [98, 196] width 138 height 20
click at [68, 55] on link "Student" at bounding box center [48, 49] width 55 height 13
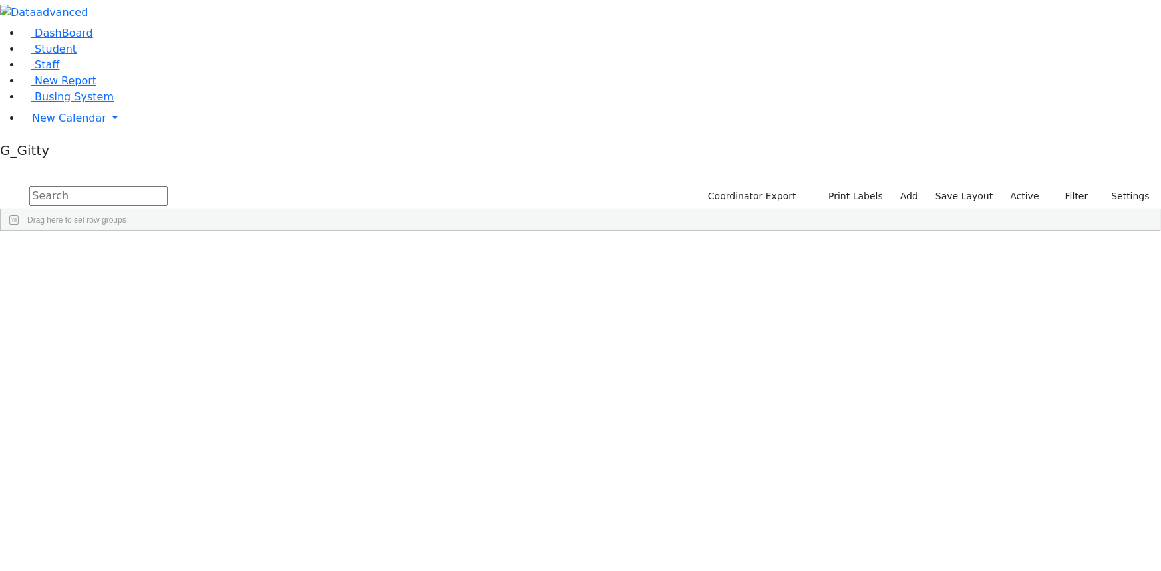
click at [168, 186] on input "text" at bounding box center [98, 196] width 138 height 20
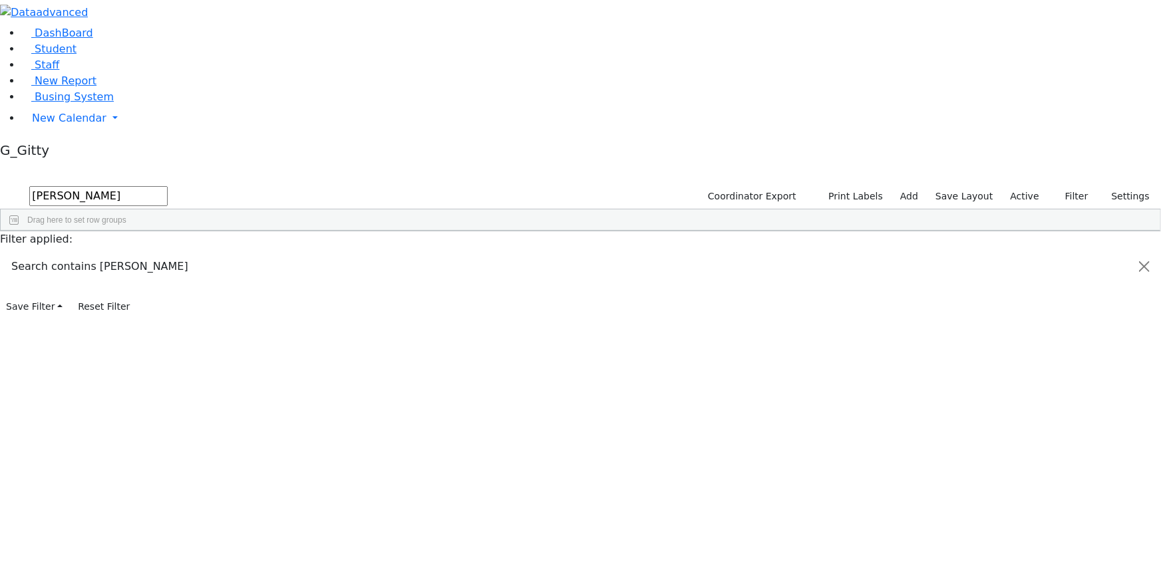
type input "[PERSON_NAME]"
click at [168, 252] on div "Muller" at bounding box center [126, 261] width 84 height 18
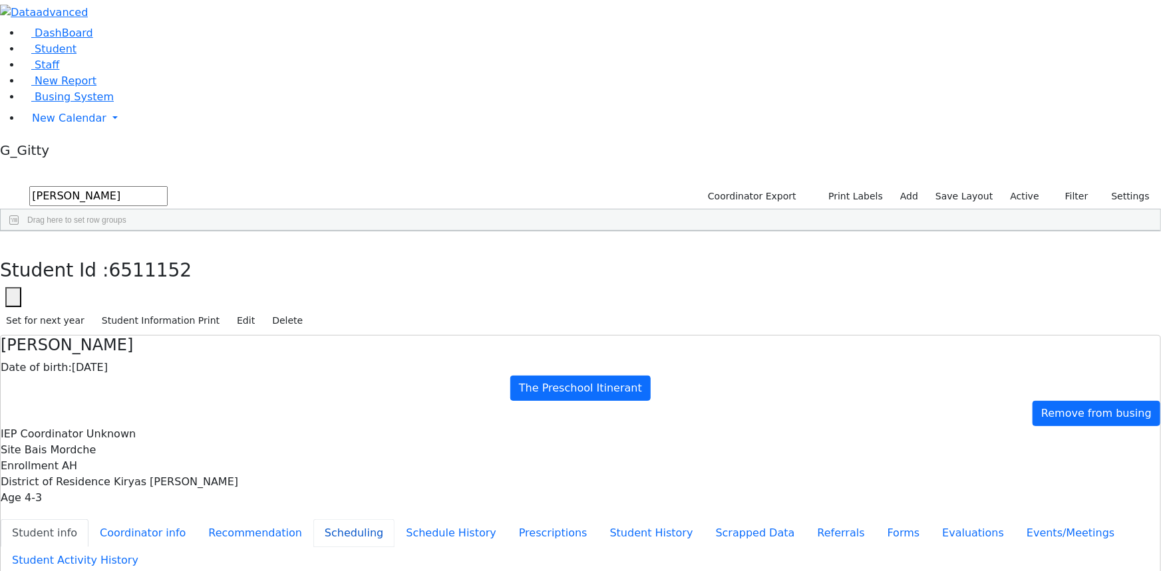
click at [313, 520] on button "Scheduling" at bounding box center [353, 534] width 81 height 28
click at [19, 232] on button "button" at bounding box center [9, 246] width 19 height 28
click at [168, 186] on input "[PERSON_NAME]" at bounding box center [98, 196] width 138 height 20
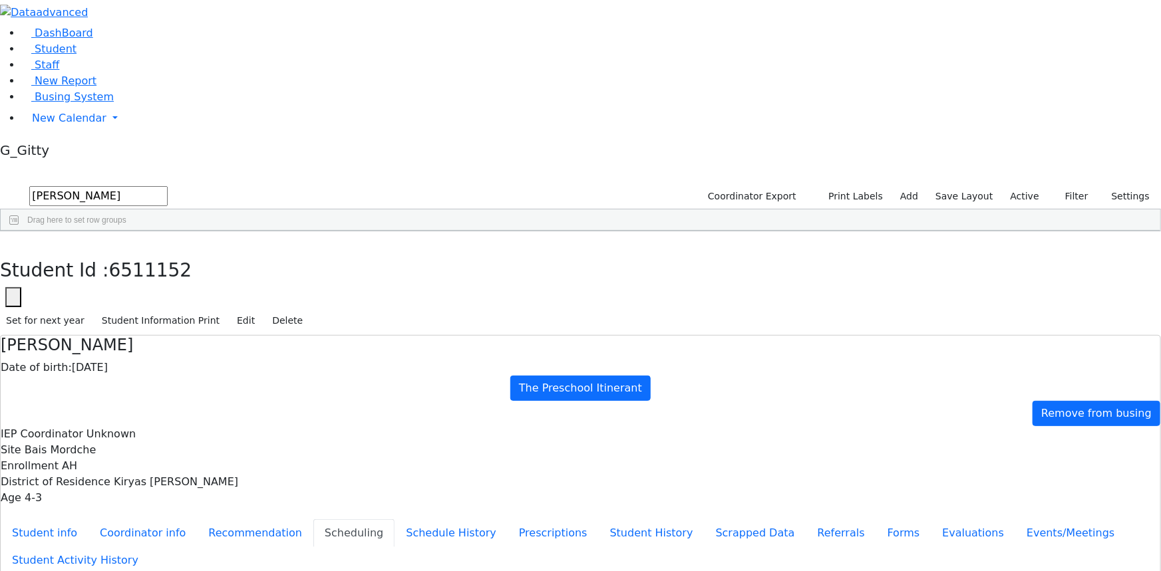
click at [168, 186] on input "[PERSON_NAME]" at bounding box center [98, 196] width 138 height 20
drag, startPoint x: 1012, startPoint y: 47, endPoint x: 1025, endPoint y: 71, distance: 28.0
click at [1013, 186] on label "Active" at bounding box center [1025, 196] width 41 height 21
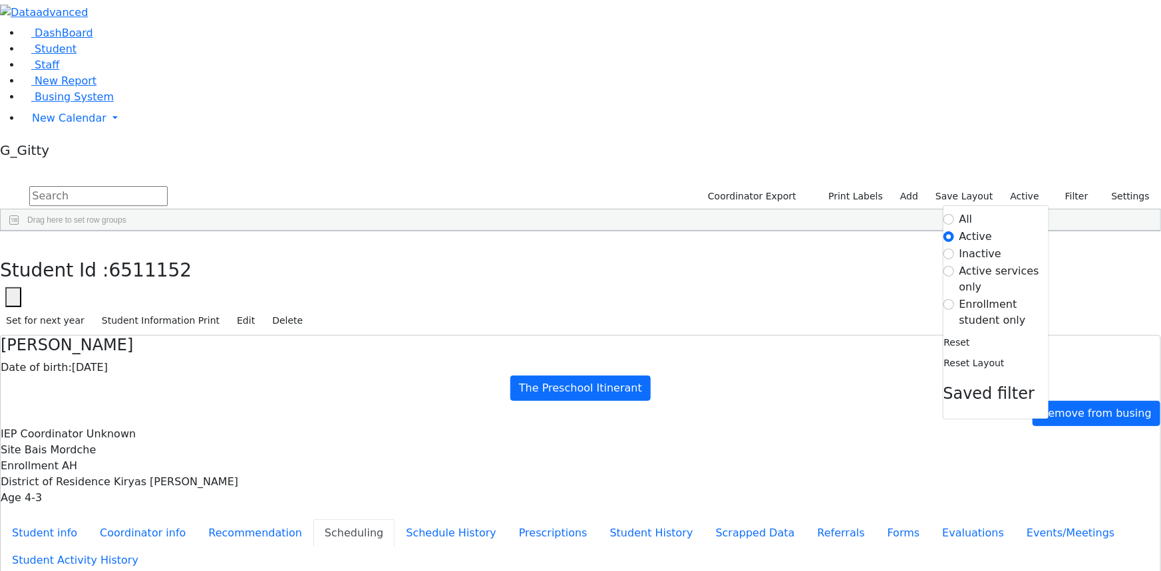
click at [1008, 297] on label "Enrollment student only" at bounding box center [1003, 313] width 89 height 32
click at [954, 299] on input "Enrollment student only" at bounding box center [948, 304] width 11 height 11
